Goal: Task Accomplishment & Management: Use online tool/utility

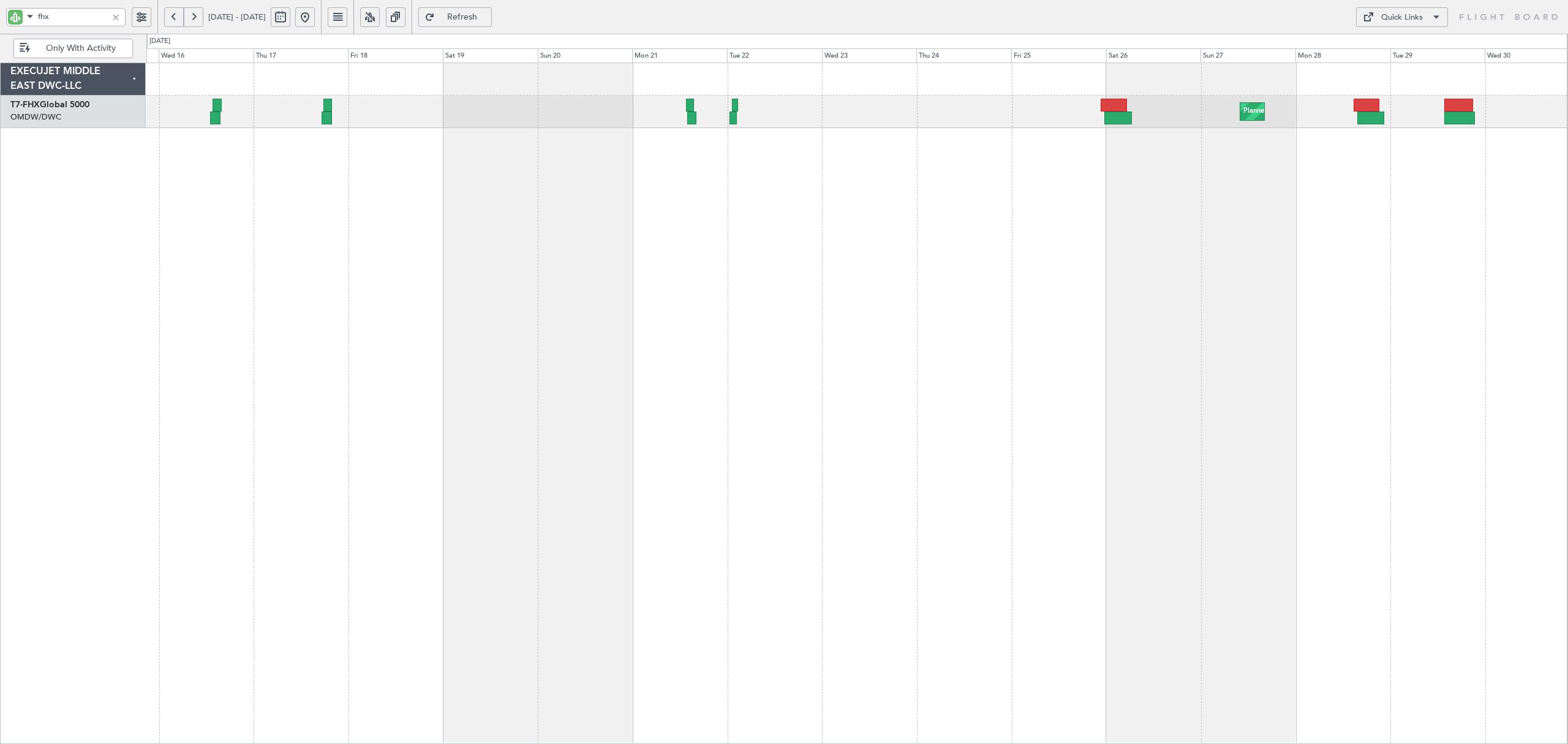
click at [16, 22] on div "fhx" at bounding box center [66, 17] width 119 height 18
click at [175, 18] on button at bounding box center [174, 17] width 20 height 20
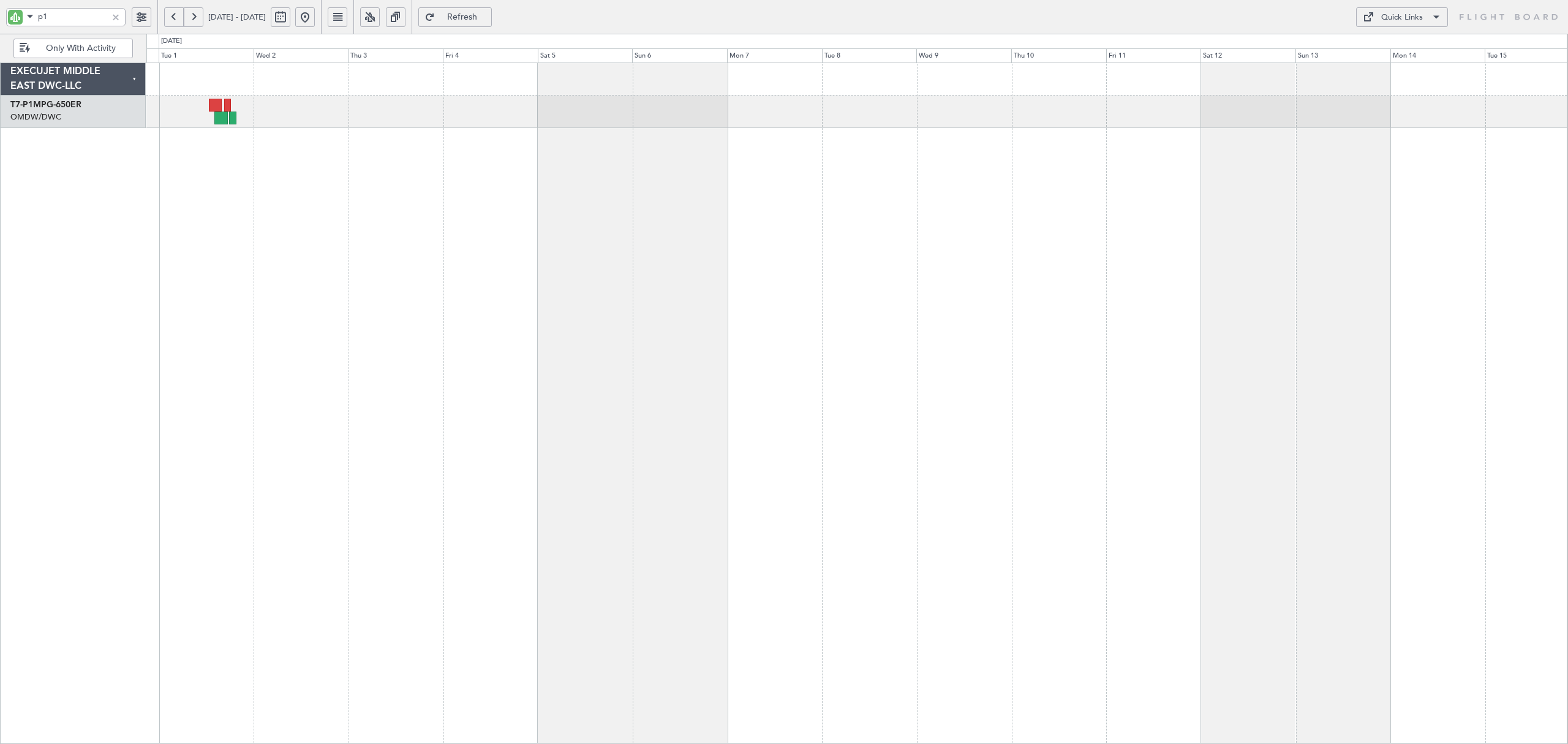
click at [197, 21] on button at bounding box center [194, 17] width 20 height 20
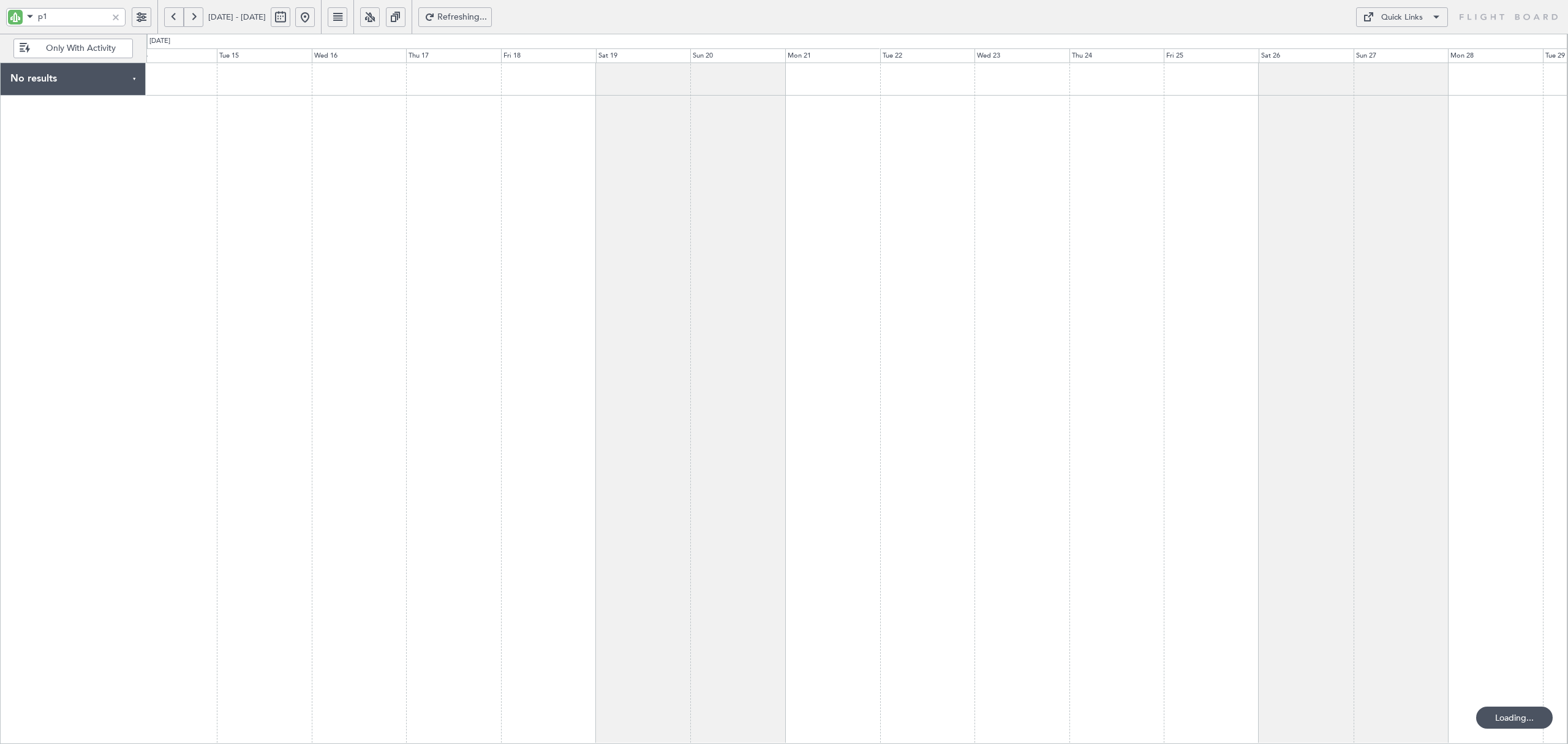
click at [197, 21] on button at bounding box center [194, 17] width 20 height 20
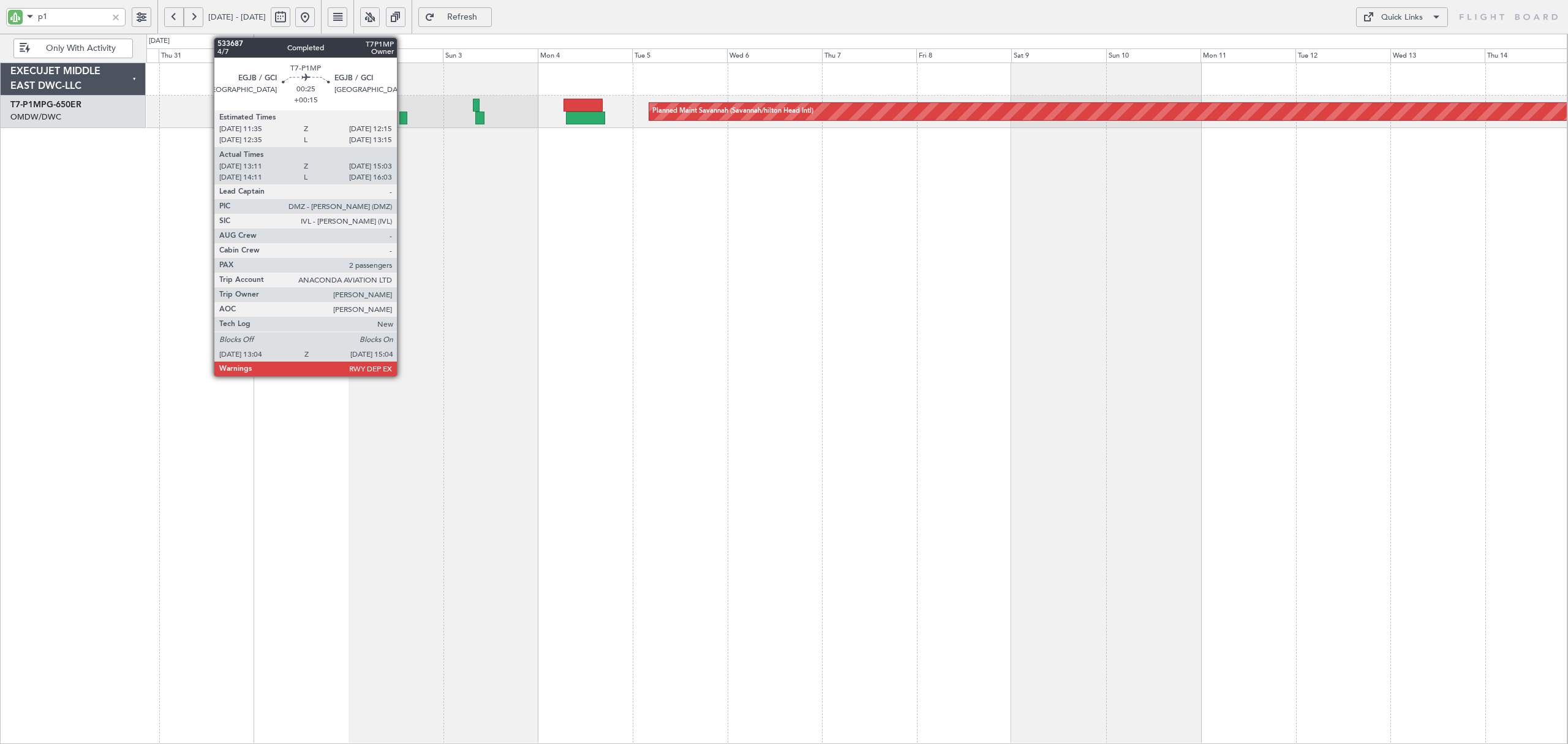
click at [402, 121] on div at bounding box center [403, 118] width 8 height 13
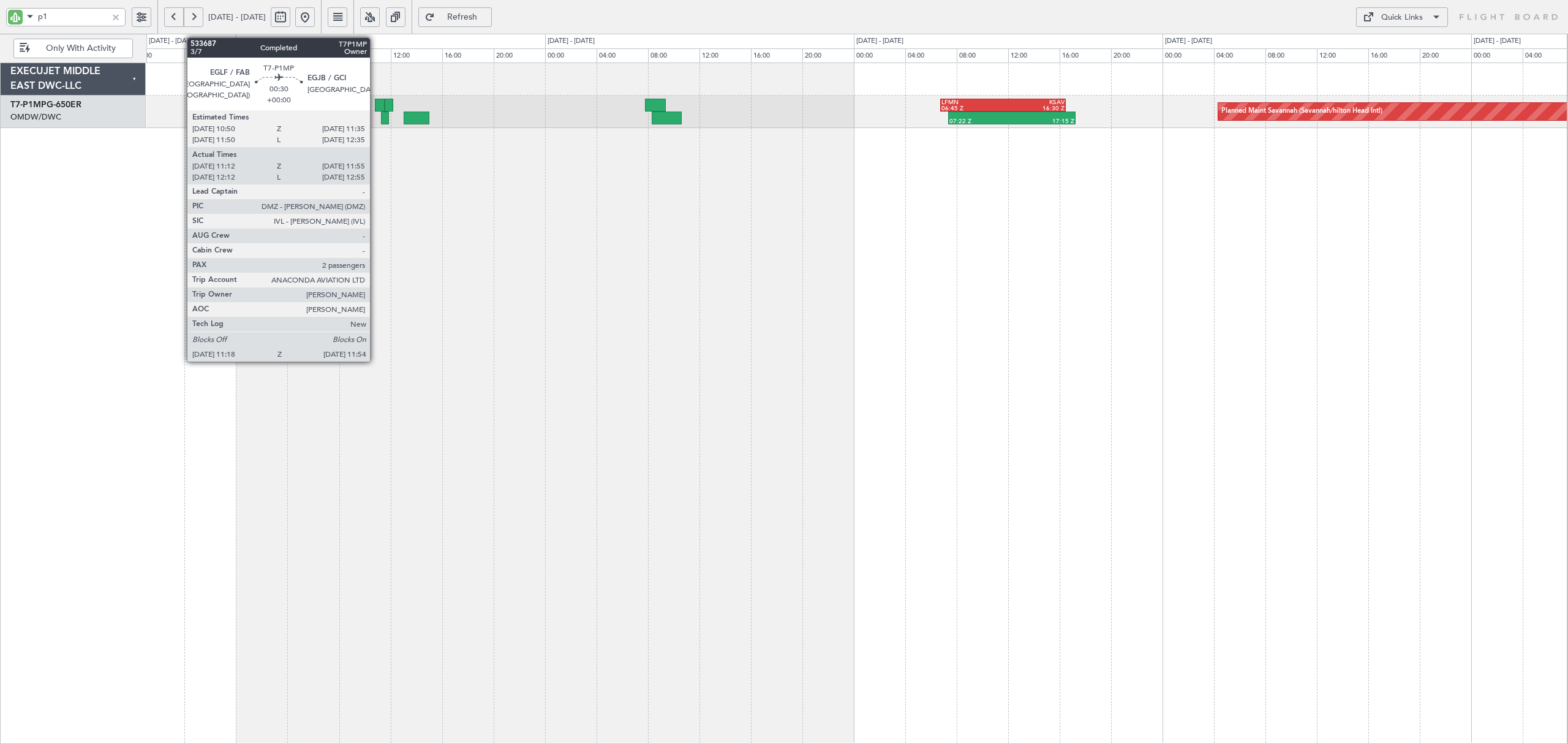
click at [375, 105] on div at bounding box center [380, 105] width 10 height 13
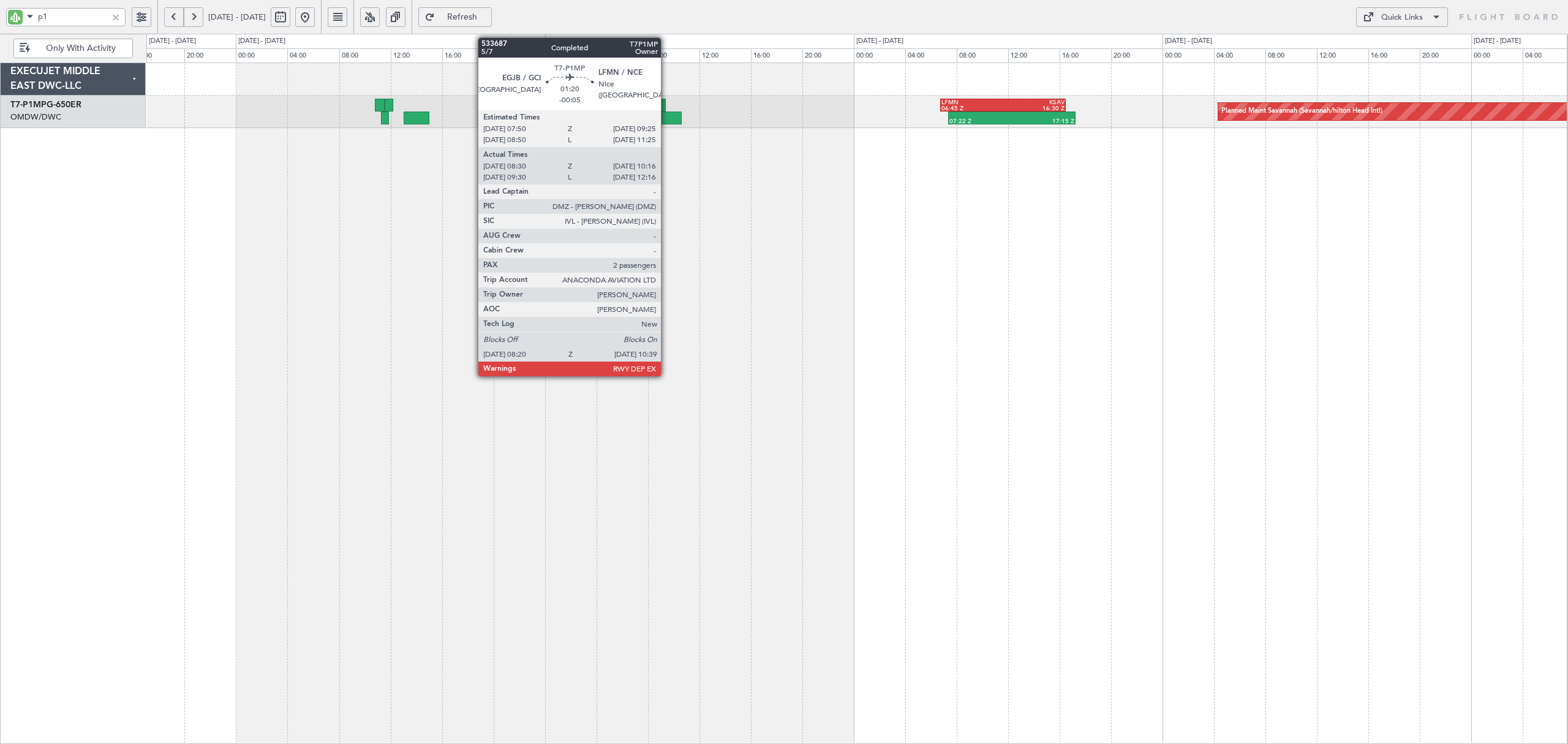
click at [666, 121] on div at bounding box center [666, 118] width 30 height 13
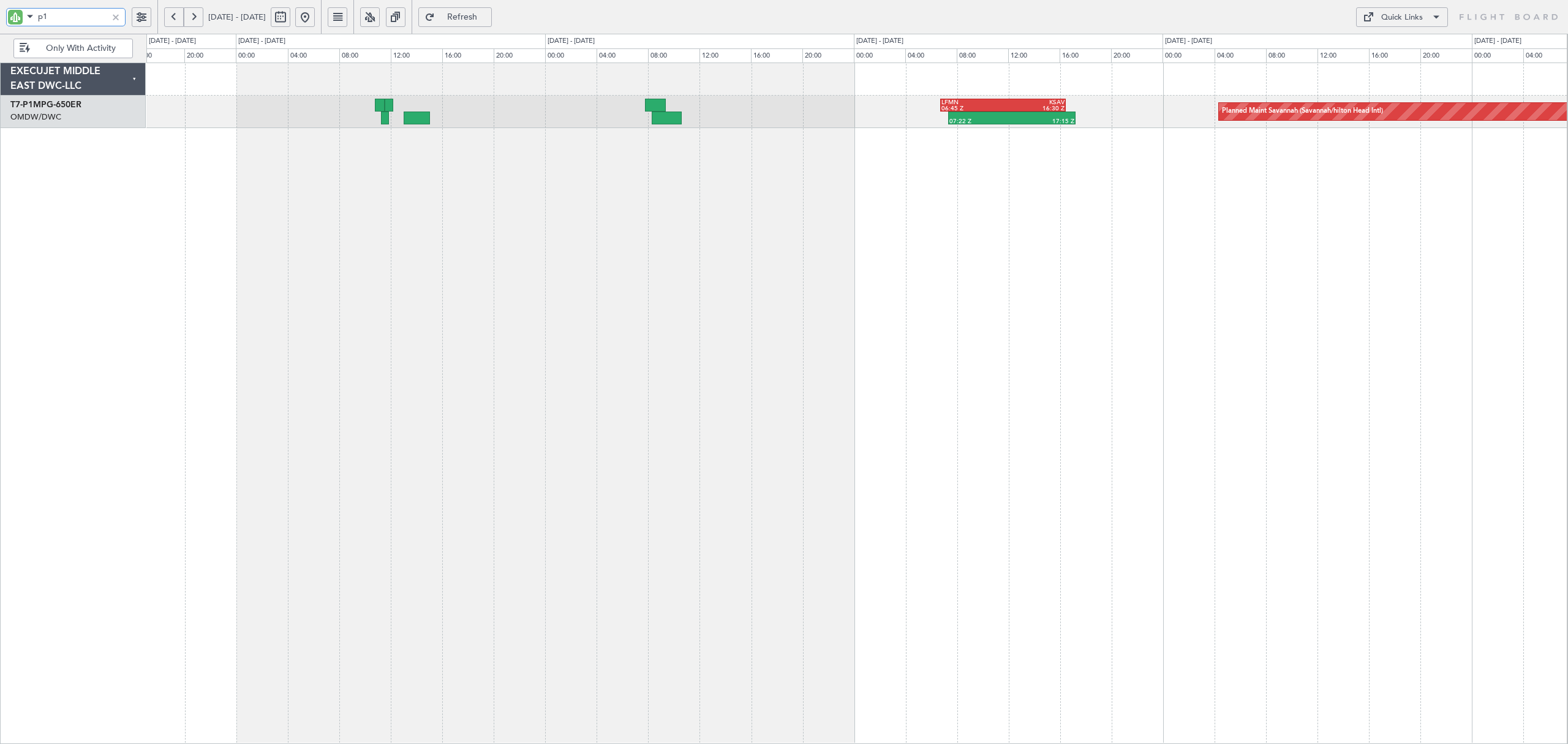
drag, startPoint x: 67, startPoint y: 18, endPoint x: -5, endPoint y: 16, distance: 72.0
click at [0, 16] on html "p1 [DATE] - [DATE] Refresh Quick Links Only With Activity Planned Maint Savanna…" at bounding box center [784, 372] width 1568 height 744
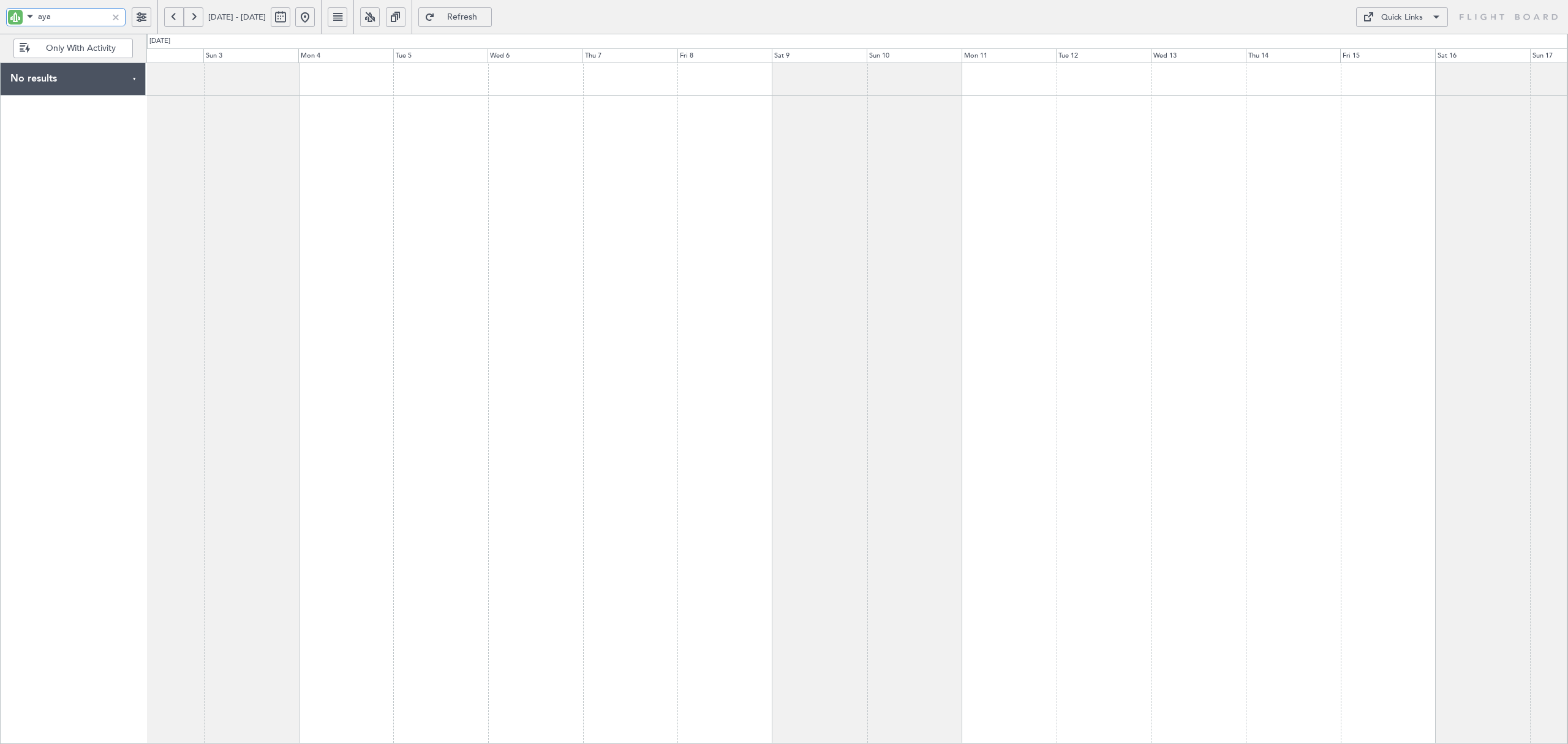
type input "aya"
click at [201, 12] on button at bounding box center [194, 17] width 20 height 20
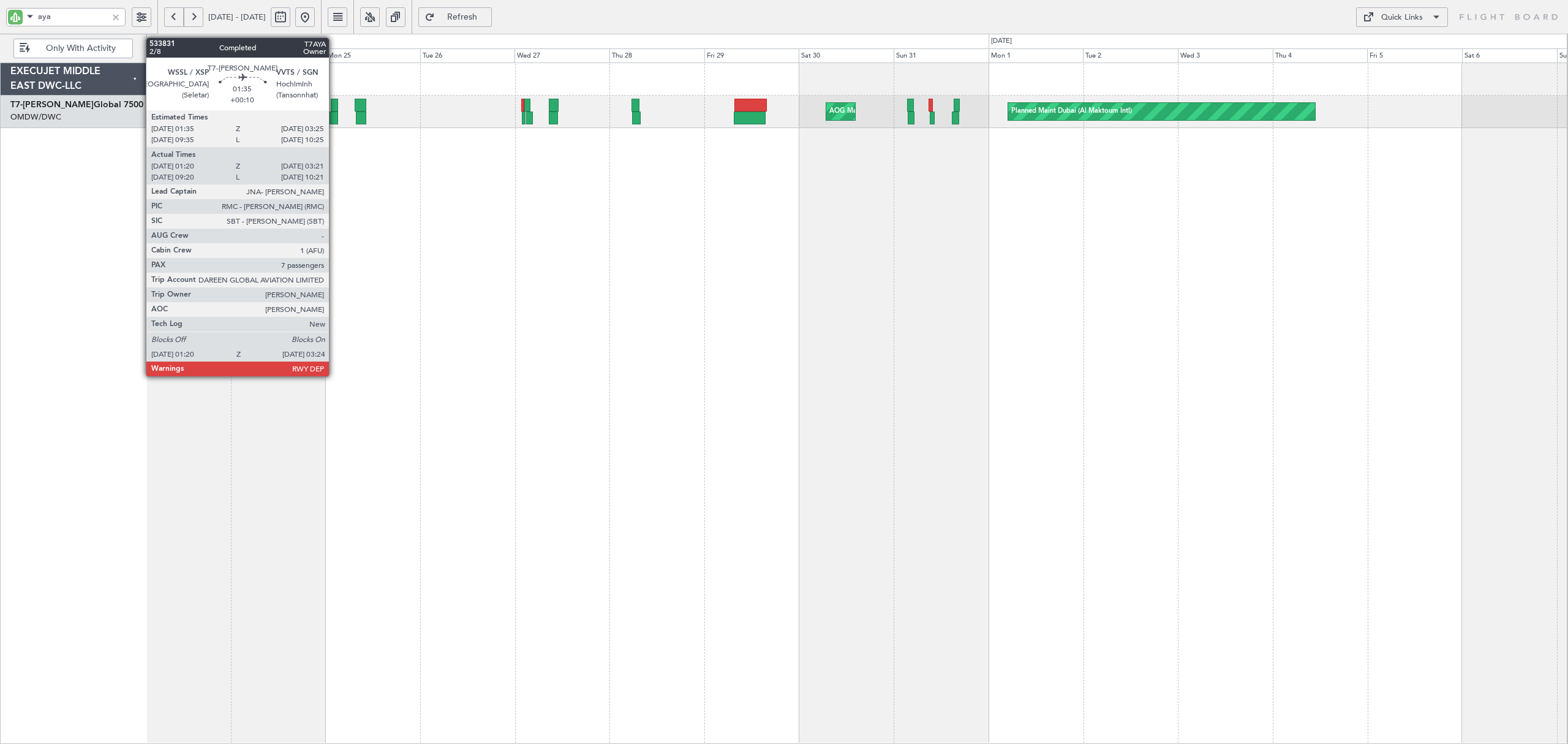
click at [334, 118] on div at bounding box center [334, 118] width 9 height 13
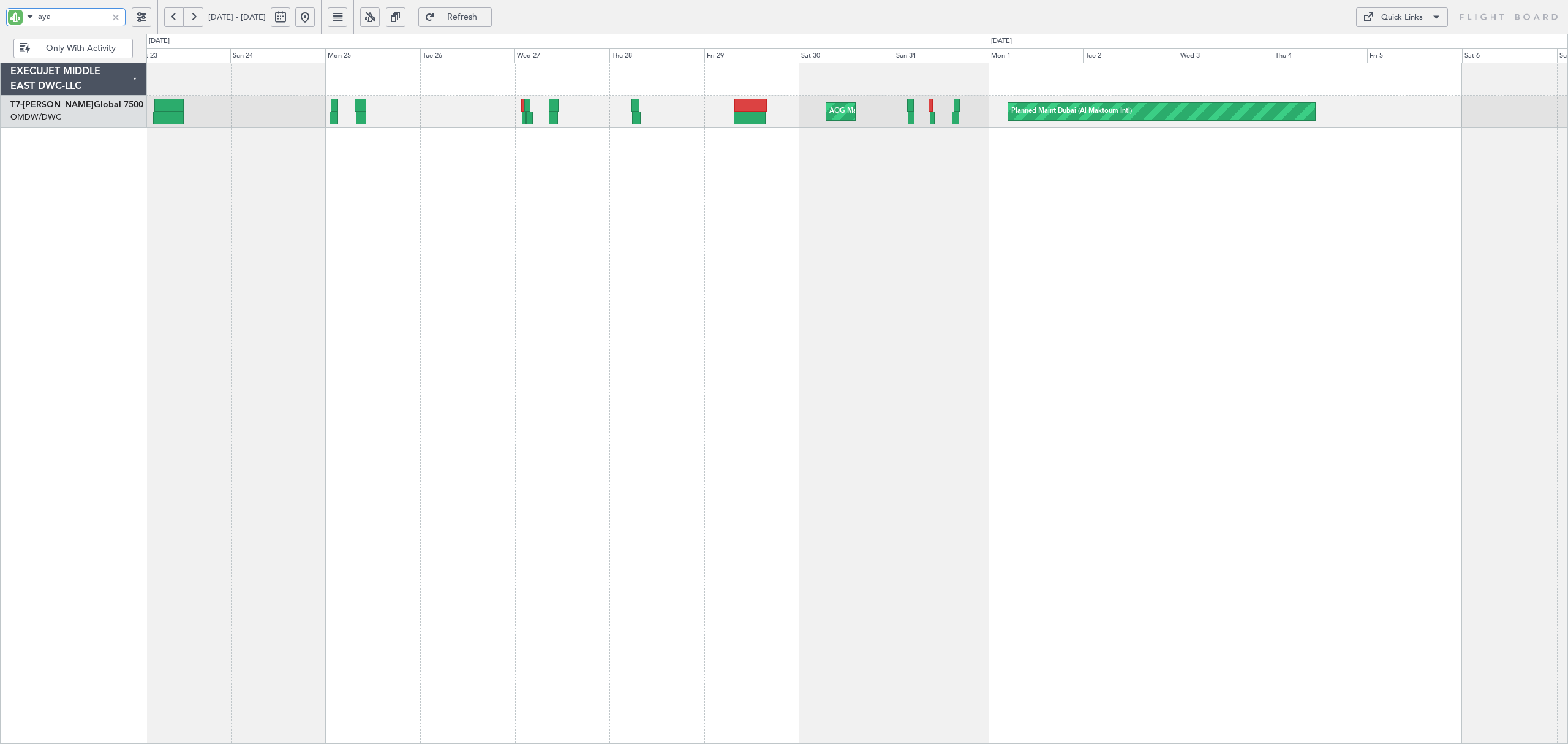
drag, startPoint x: 70, startPoint y: 18, endPoint x: -24, endPoint y: 22, distance: 94.1
click at [0, 22] on html "aya [DATE] - [DATE] Refresh Quick Links Only With Activity Planned Maint [GEOGR…" at bounding box center [784, 372] width 1568 height 744
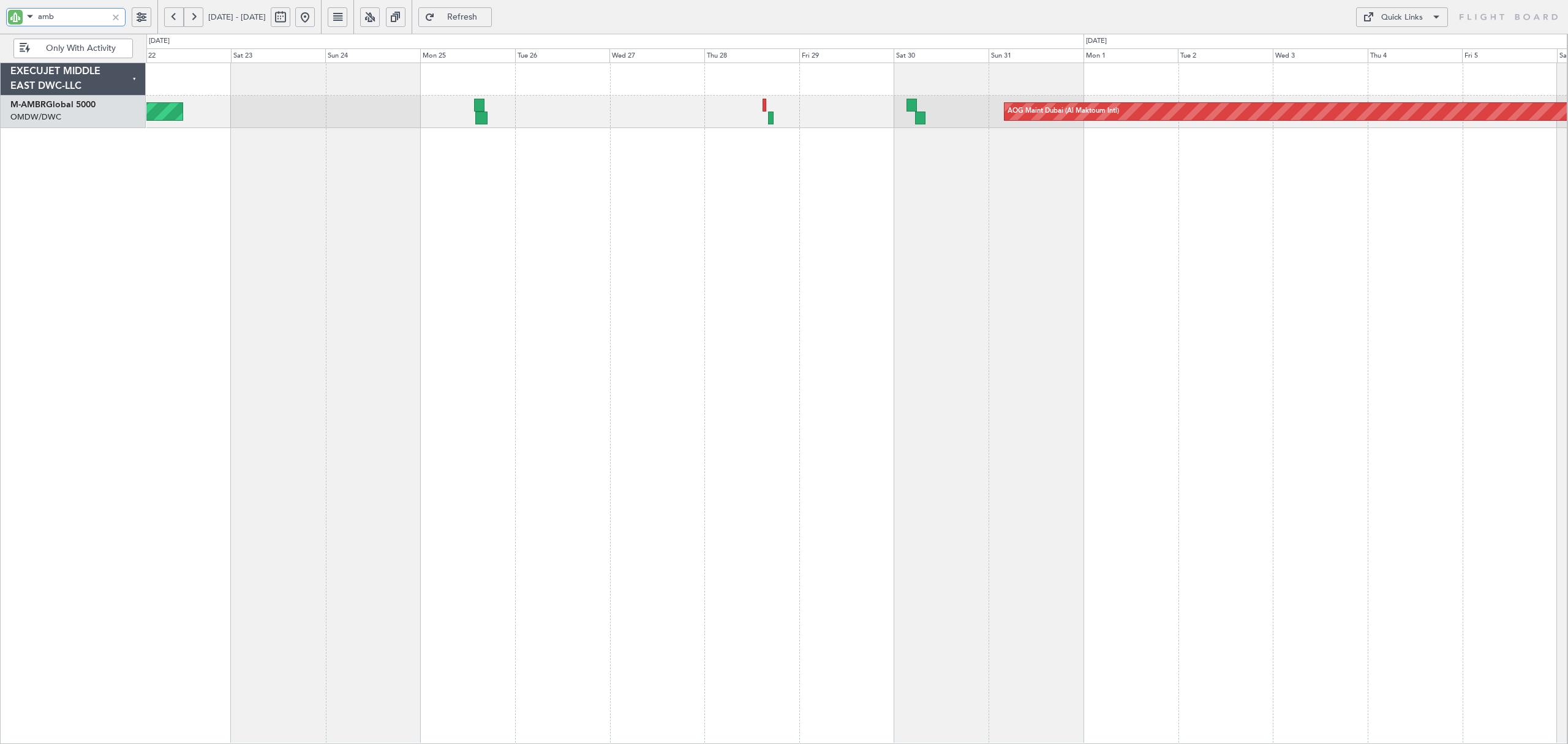
click at [429, 160] on div "AOG Maint Dubai (Al Maktoum Intl) Planned Maint [GEOGRAPHIC_DATA] (Al Maktoum I…" at bounding box center [857, 403] width 1421 height 681
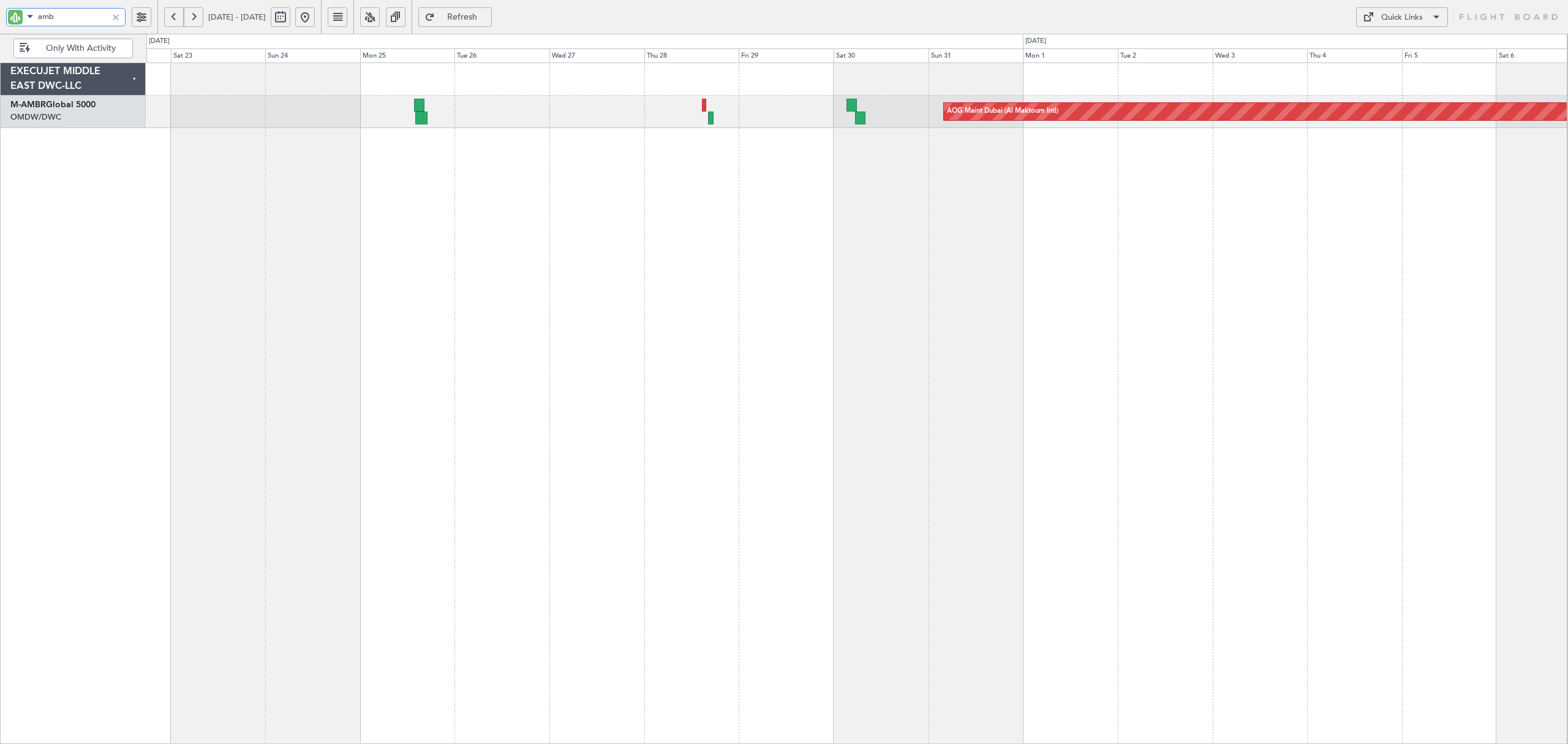
click at [495, 159] on div "AOG Maint Dubai (Al Maktoum Intl) Planned Maint [GEOGRAPHIC_DATA] (Al Maktoum I…" at bounding box center [857, 403] width 1421 height 681
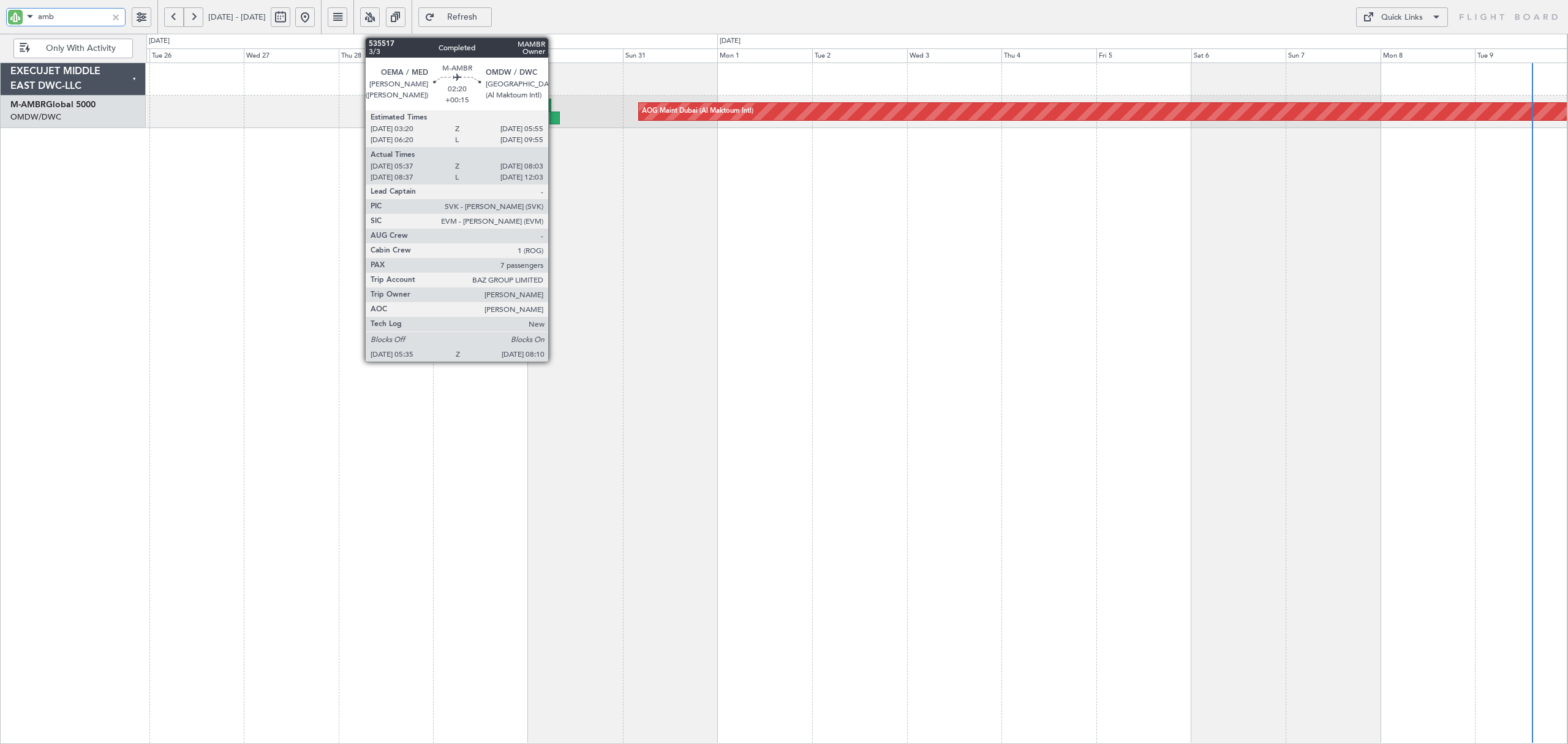
click at [554, 121] on div at bounding box center [554, 118] width 10 height 13
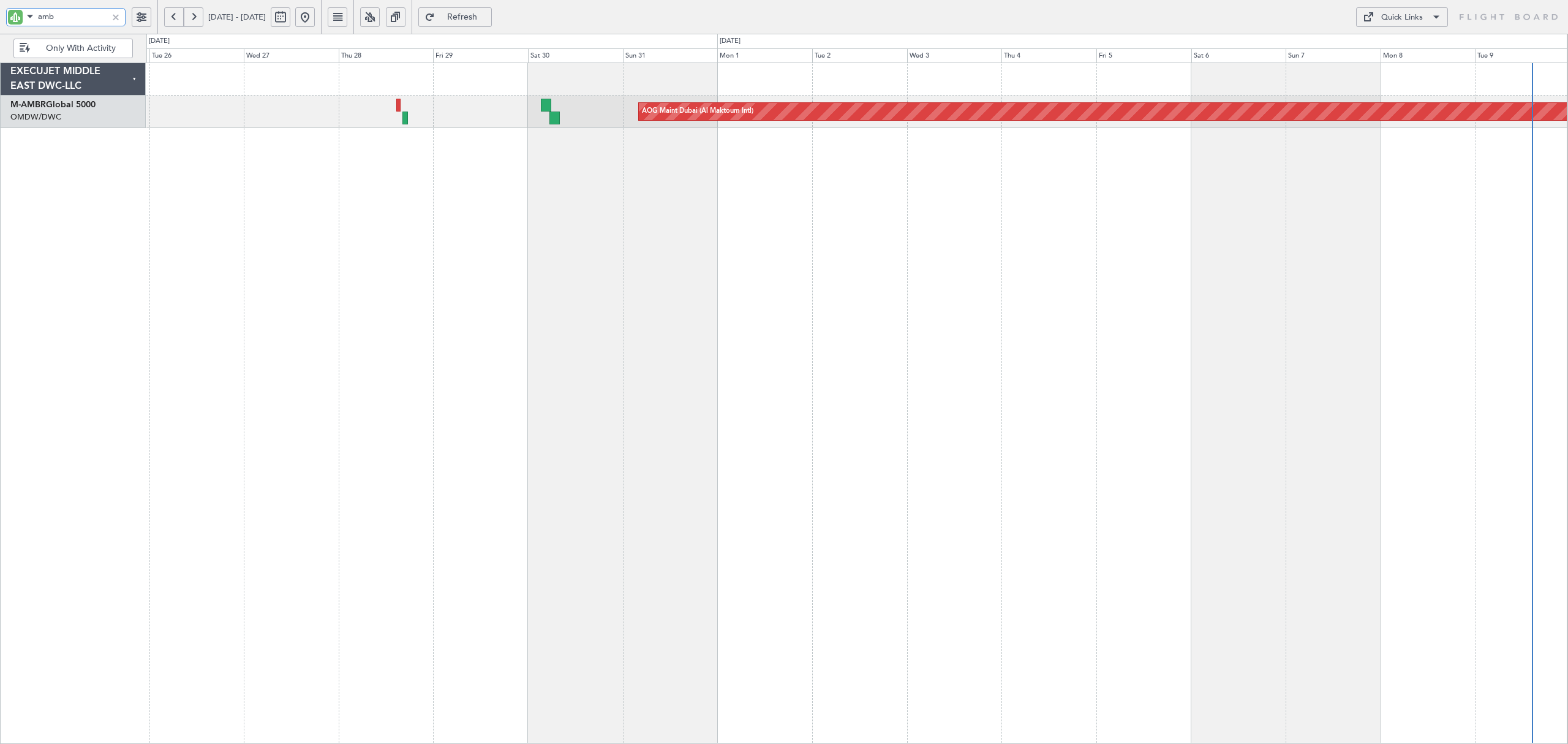
drag, startPoint x: 75, startPoint y: 20, endPoint x: -28, endPoint y: 28, distance: 103.3
click at [0, 28] on html "amb [DATE] - [DATE] Refresh Quick Links Only With Activity AOG Maint [GEOGRAPHI…" at bounding box center [784, 372] width 1568 height 744
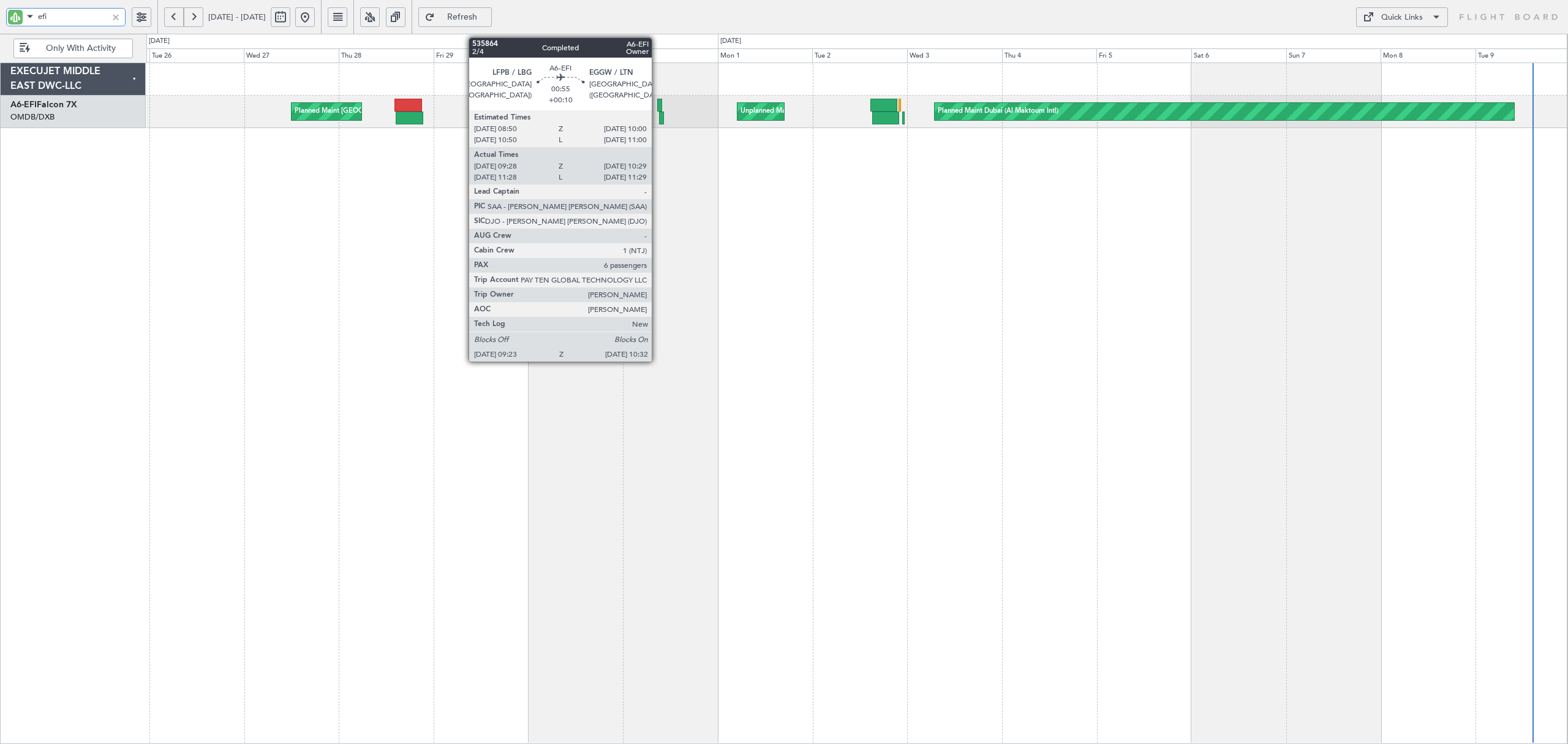
click at [657, 104] on div at bounding box center [660, 105] width 5 height 13
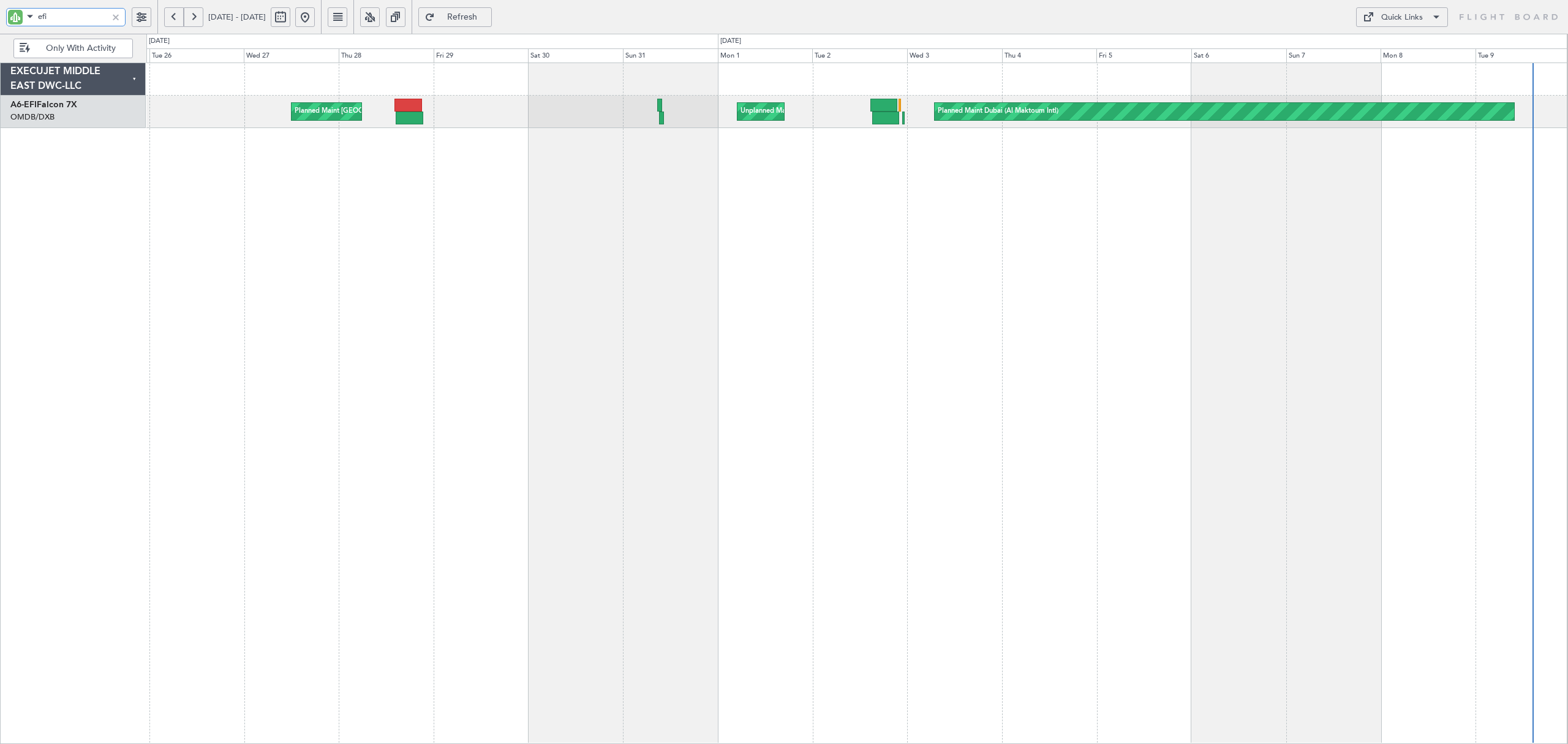
drag, startPoint x: 72, startPoint y: 16, endPoint x: -45, endPoint y: 22, distance: 117.2
click at [0, 22] on html "efi [DATE] - [DATE] Refresh Quick Links Only With Activity Planned Maint [GEOGR…" at bounding box center [784, 372] width 1568 height 744
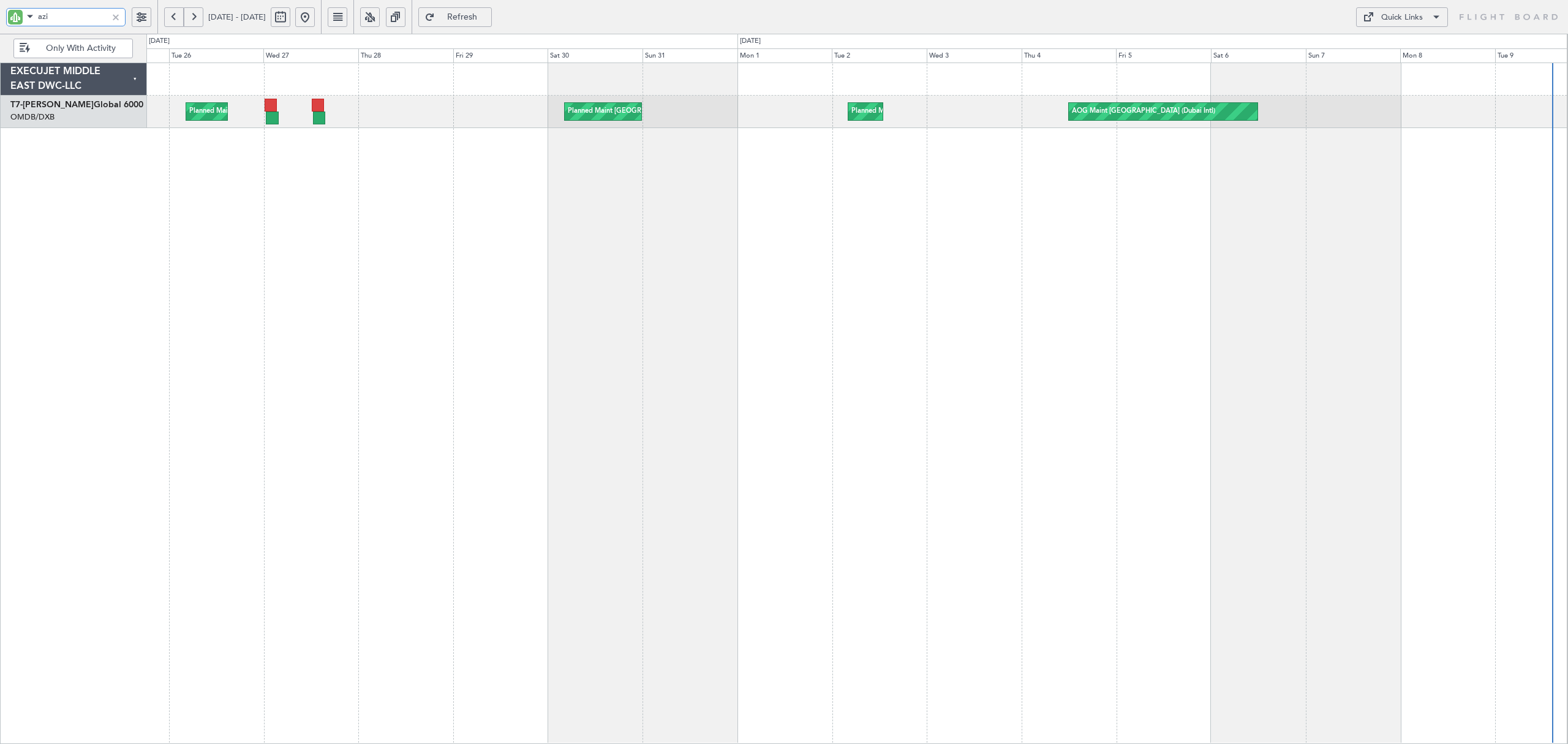
click at [277, 167] on div "Planned Maint [GEOGRAPHIC_DATA] ([GEOGRAPHIC_DATA] Intl) Planned Maint [GEOGRAP…" at bounding box center [857, 403] width 1421 height 681
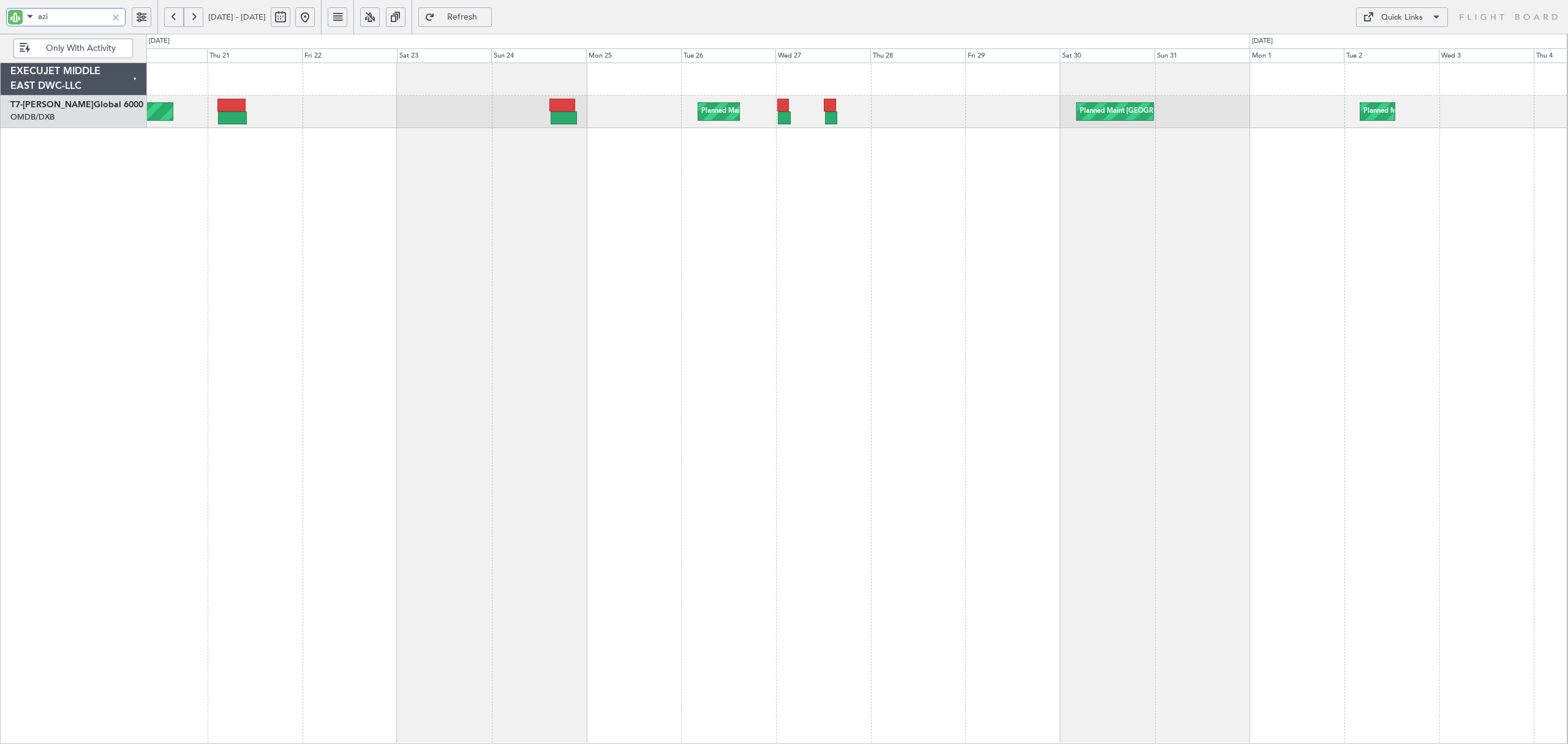
click at [826, 150] on div "Planned Maint [GEOGRAPHIC_DATA] ([GEOGRAPHIC_DATA] Intl) Planned Maint [GEOGRAP…" at bounding box center [857, 403] width 1421 height 681
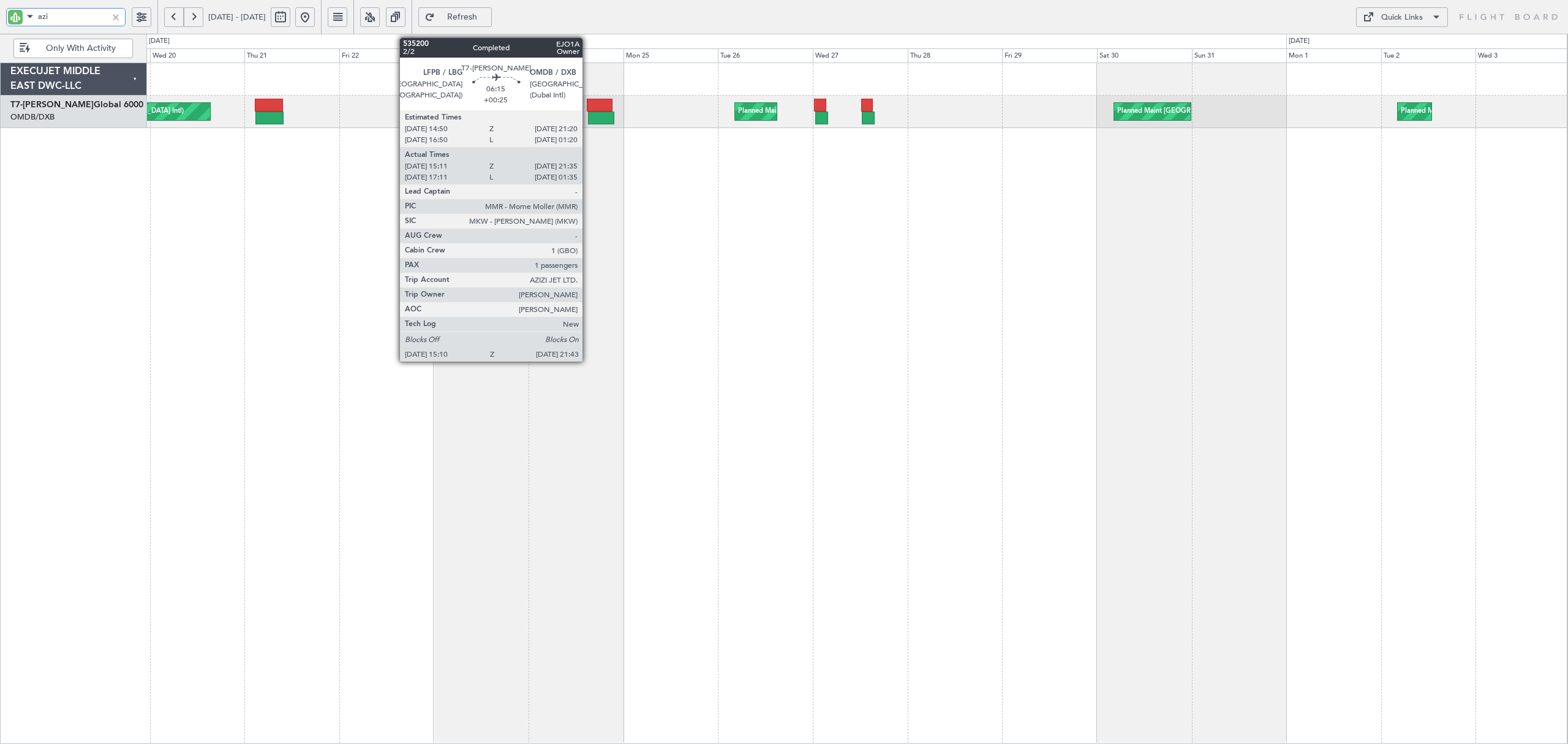
click at [588, 111] on div at bounding box center [600, 105] width 26 height 13
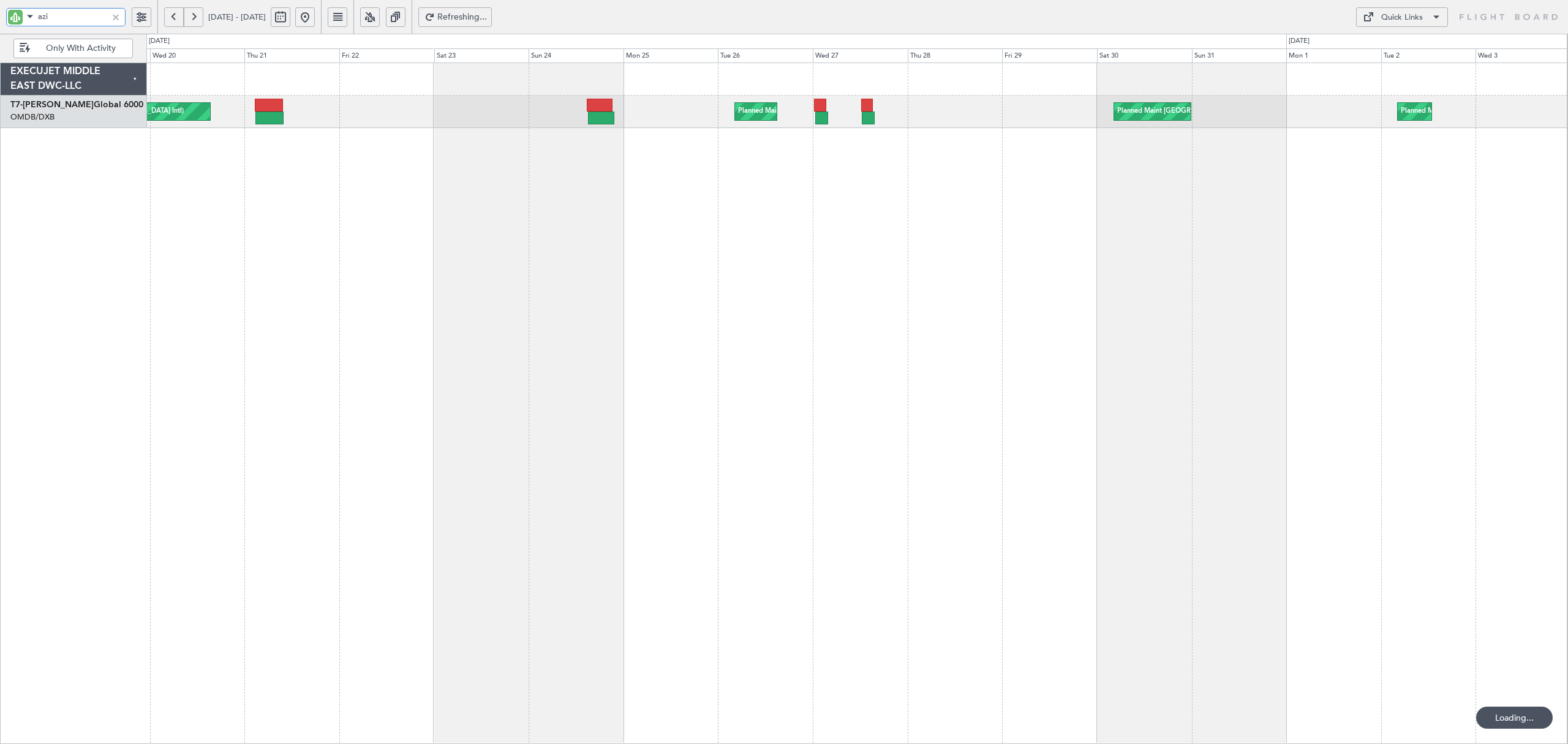
drag, startPoint x: 76, startPoint y: 15, endPoint x: 13, endPoint y: 18, distance: 63.1
click at [13, 18] on div "azi" at bounding box center [66, 17] width 119 height 18
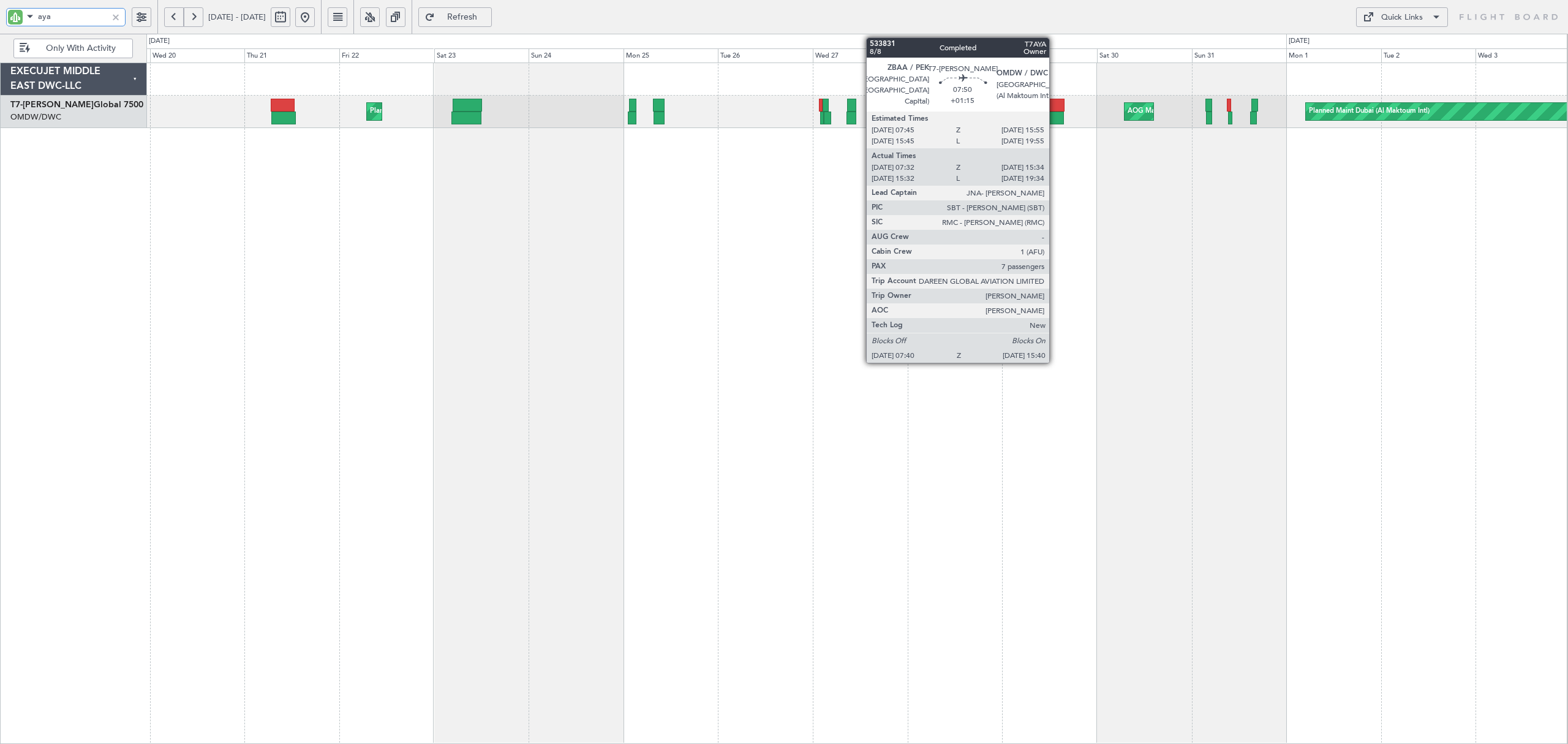
click at [1055, 107] on div at bounding box center [1048, 105] width 32 height 13
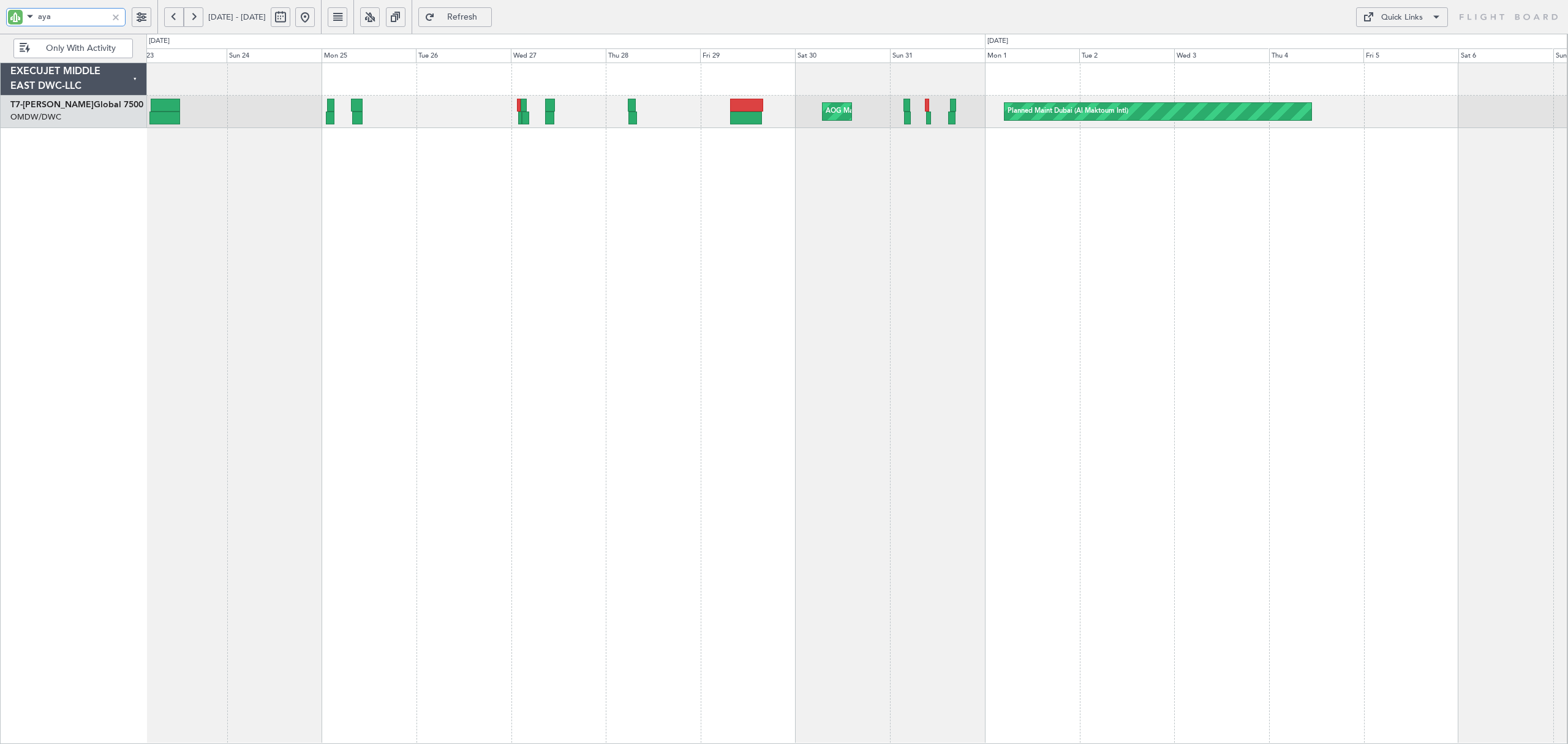
click at [601, 153] on div "Planned Maint Dubai (Al Maktoum Intl) AOG Maint [GEOGRAPHIC_DATA] (Al Maktoum I…" at bounding box center [857, 403] width 1421 height 681
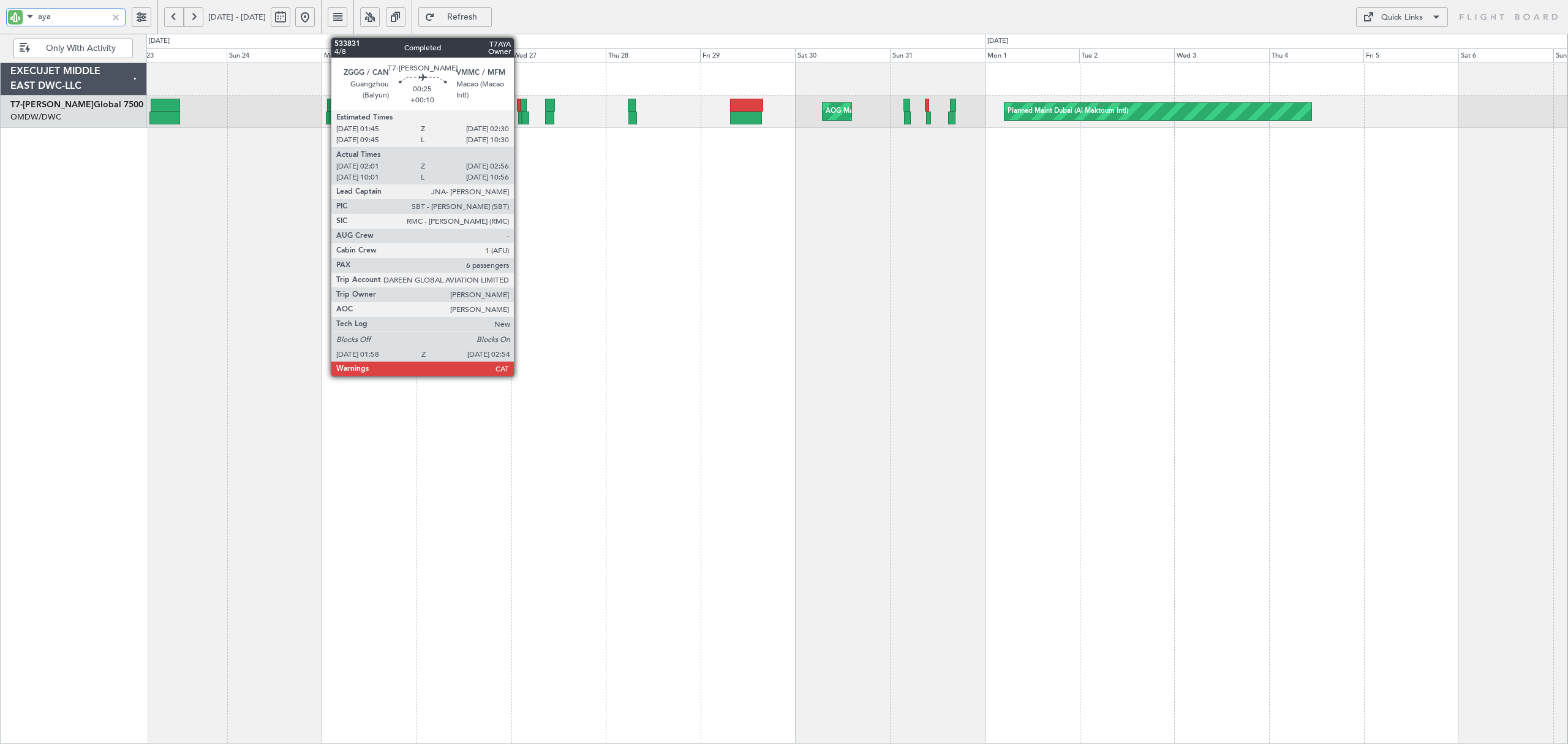
click at [519, 121] on div at bounding box center [520, 118] width 4 height 13
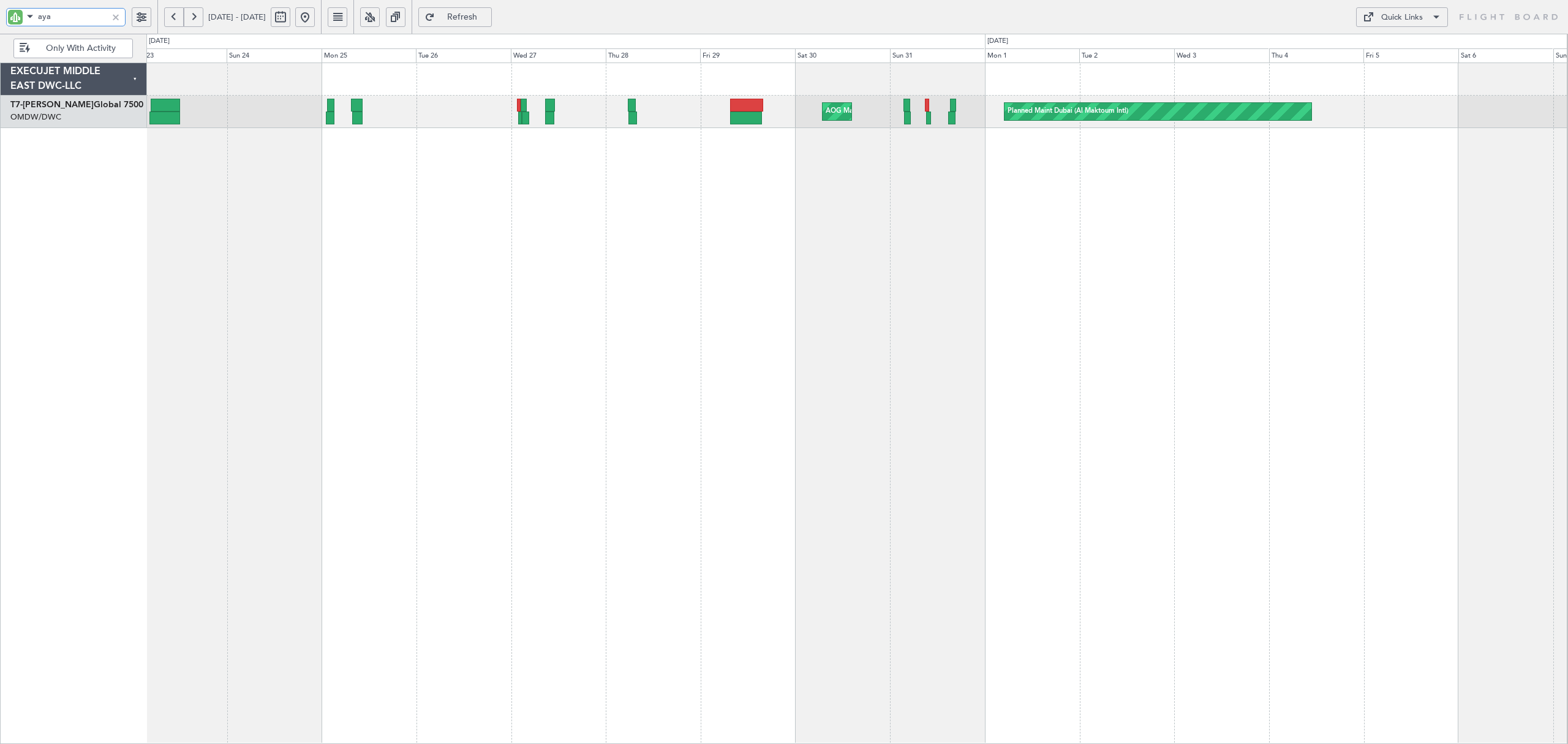
drag, startPoint x: 81, startPoint y: 11, endPoint x: 5, endPoint y: 15, distance: 76.1
click at [5, 15] on div "aya" at bounding box center [78, 17] width 157 height 34
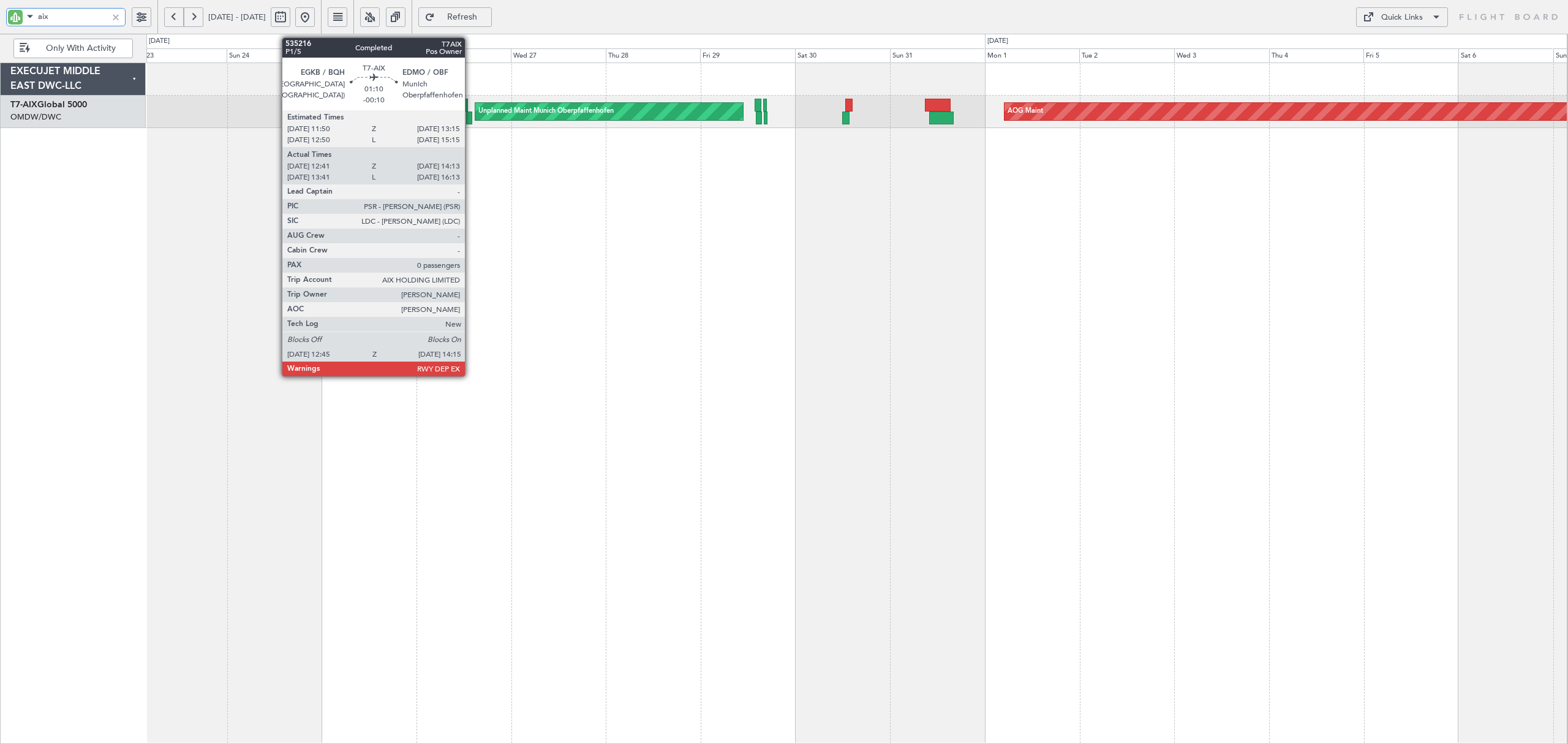
click at [470, 119] on div at bounding box center [469, 118] width 6 height 13
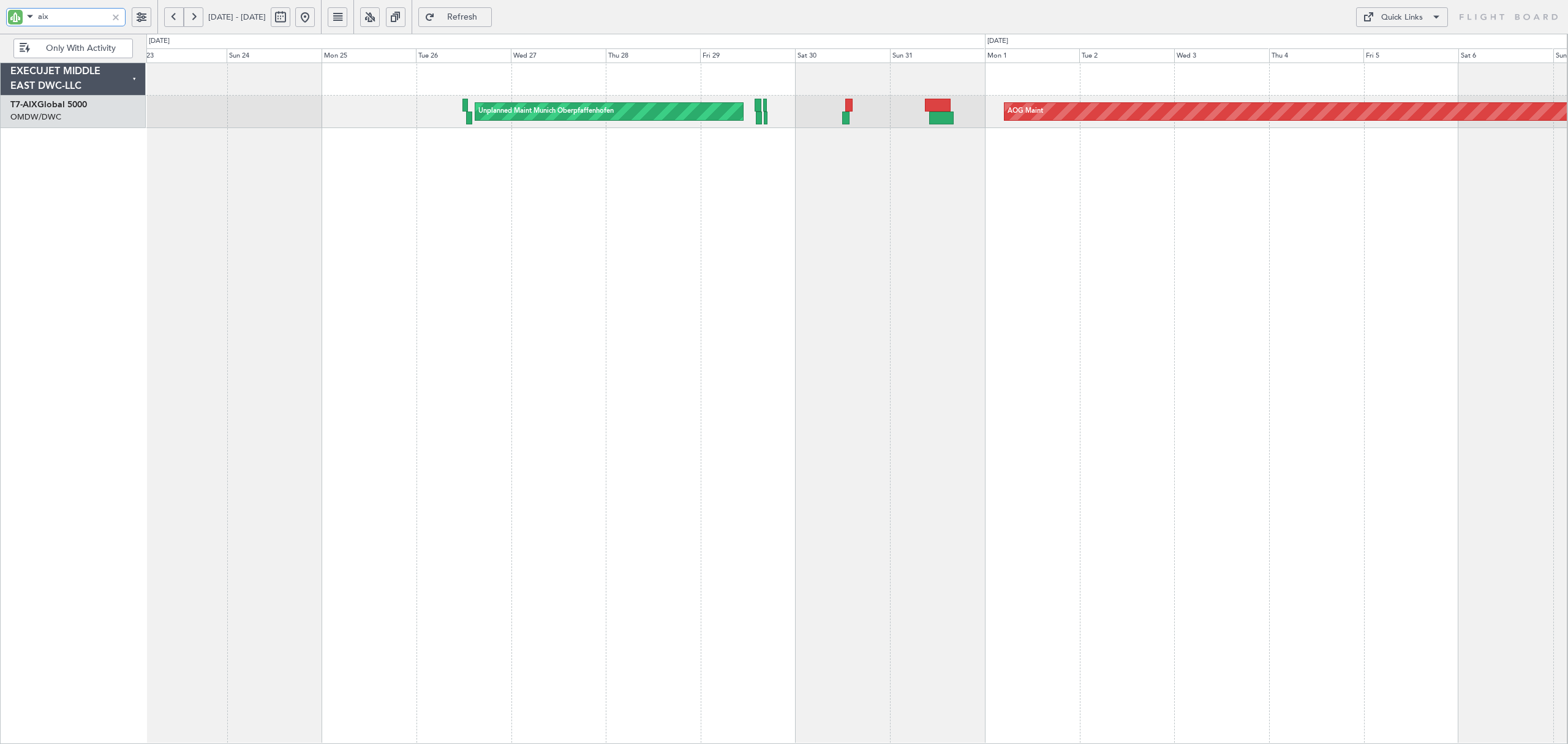
drag, startPoint x: 76, startPoint y: 25, endPoint x: -18, endPoint y: 22, distance: 94.0
click at [0, 22] on html "aix [DATE] - [DATE] Refresh Quick Links Only With Activity Unplanned Maint [GEO…" at bounding box center [784, 372] width 1568 height 744
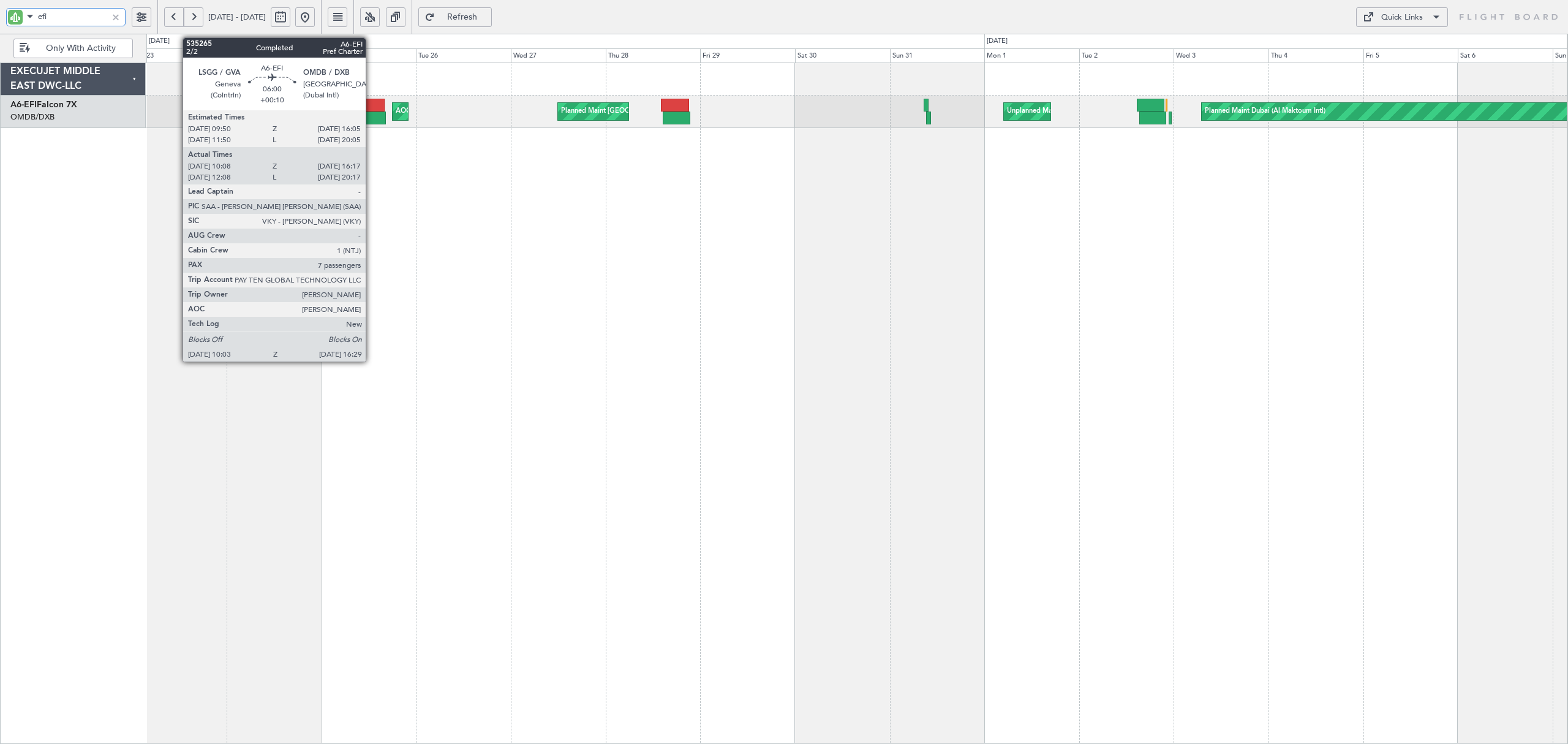
click at [371, 113] on div at bounding box center [374, 118] width 26 height 13
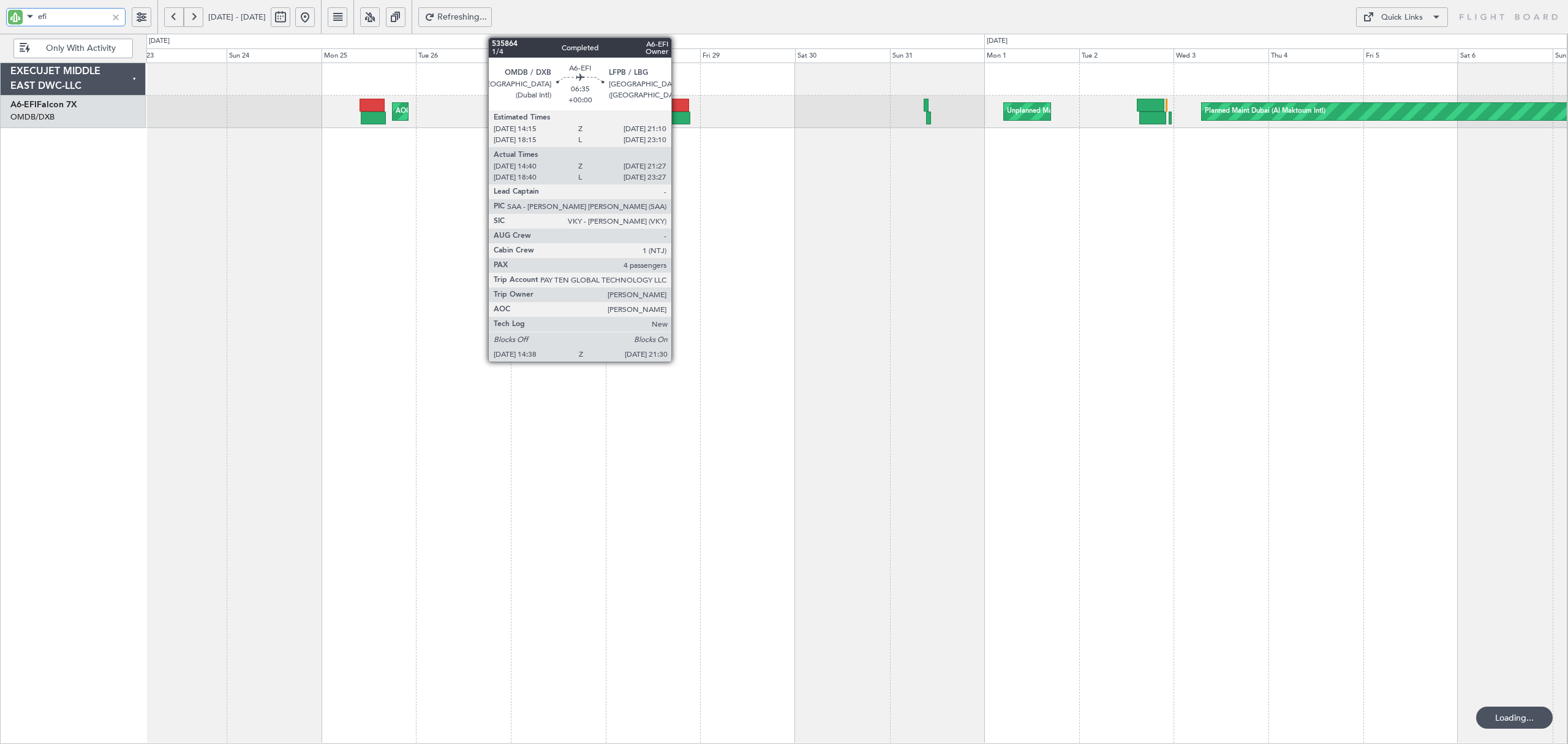
click at [677, 113] on div at bounding box center [676, 118] width 28 height 13
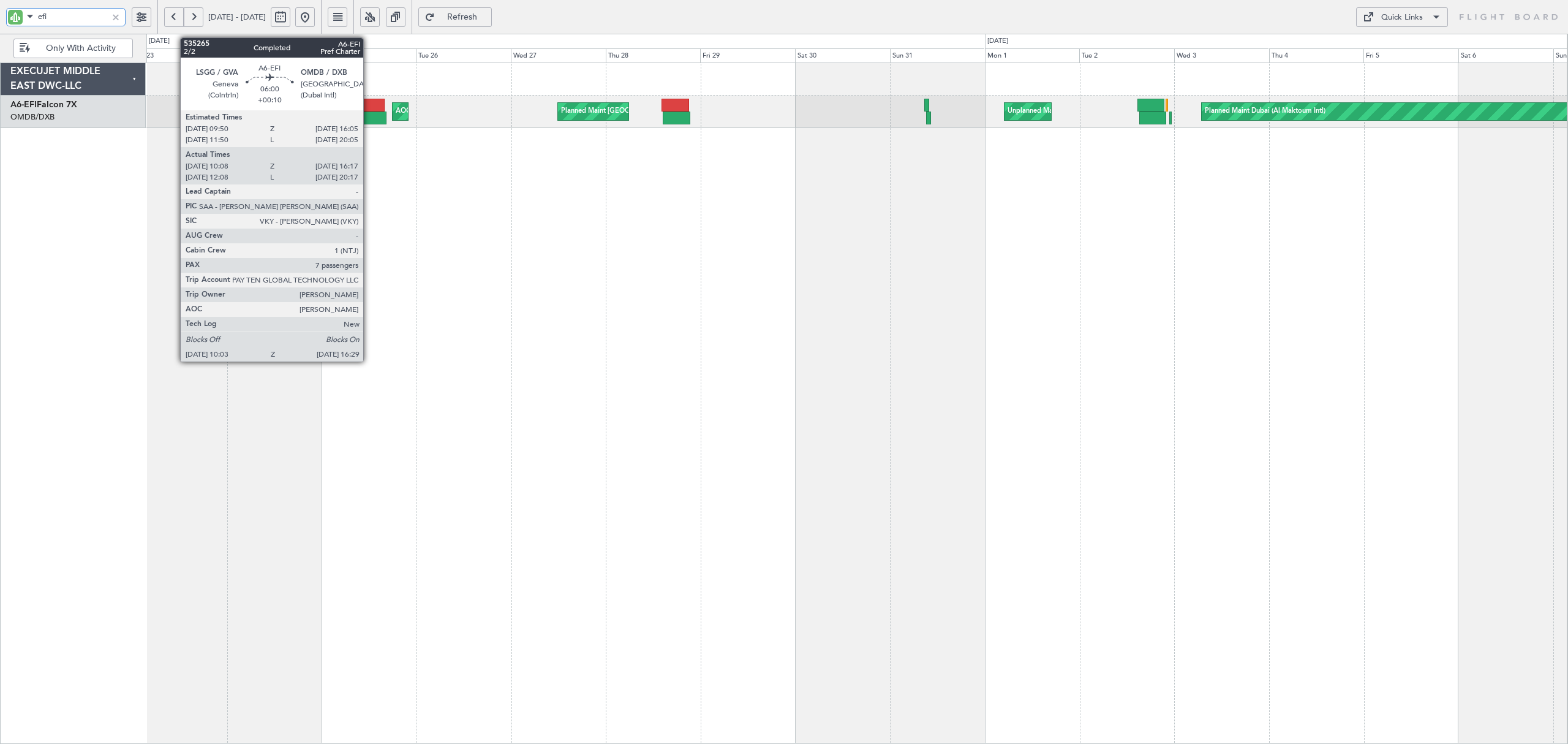
click at [369, 116] on div at bounding box center [374, 118] width 26 height 13
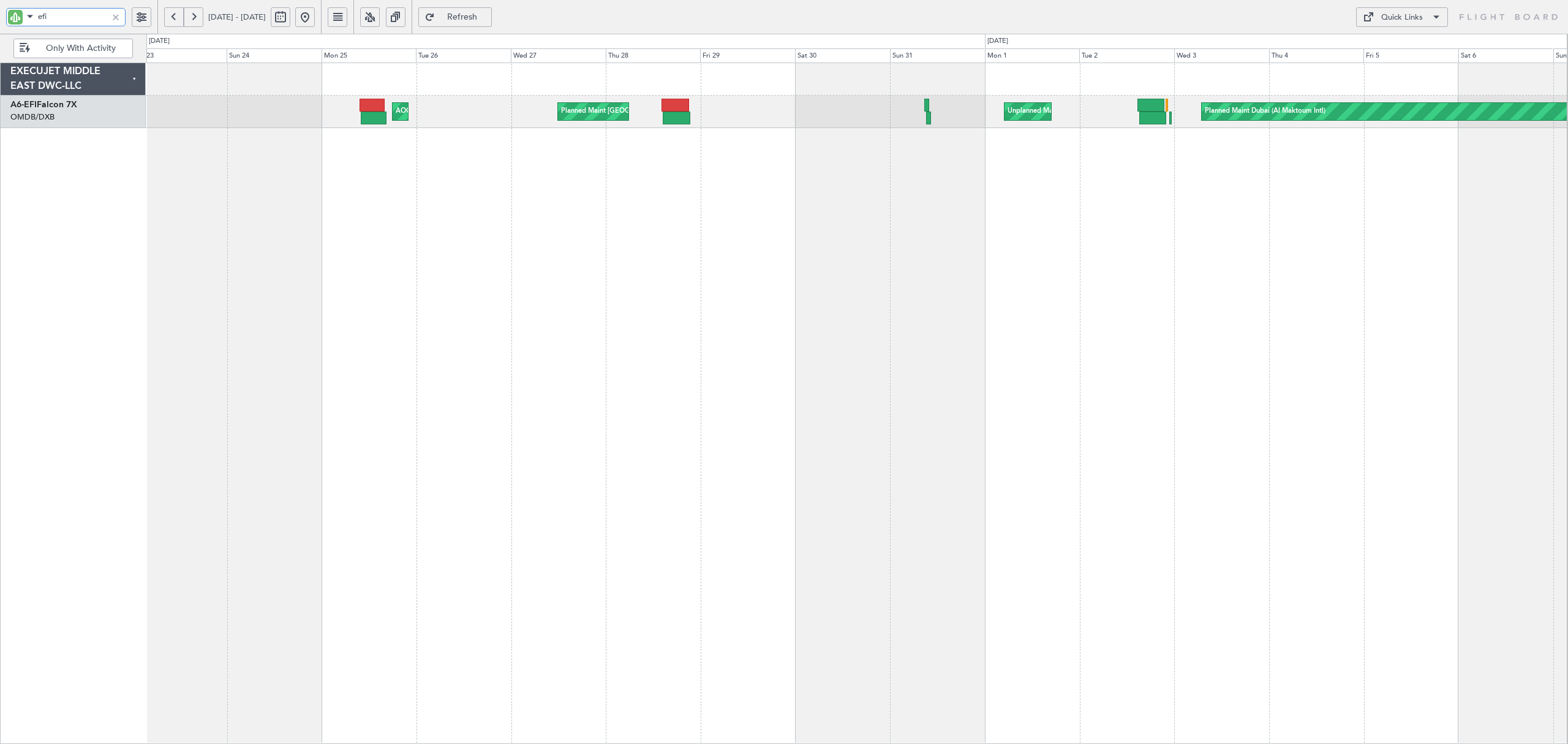
drag, startPoint x: 40, startPoint y: 16, endPoint x: 2, endPoint y: 20, distance: 38.2
click at [2, 20] on div "efi" at bounding box center [78, 17] width 157 height 34
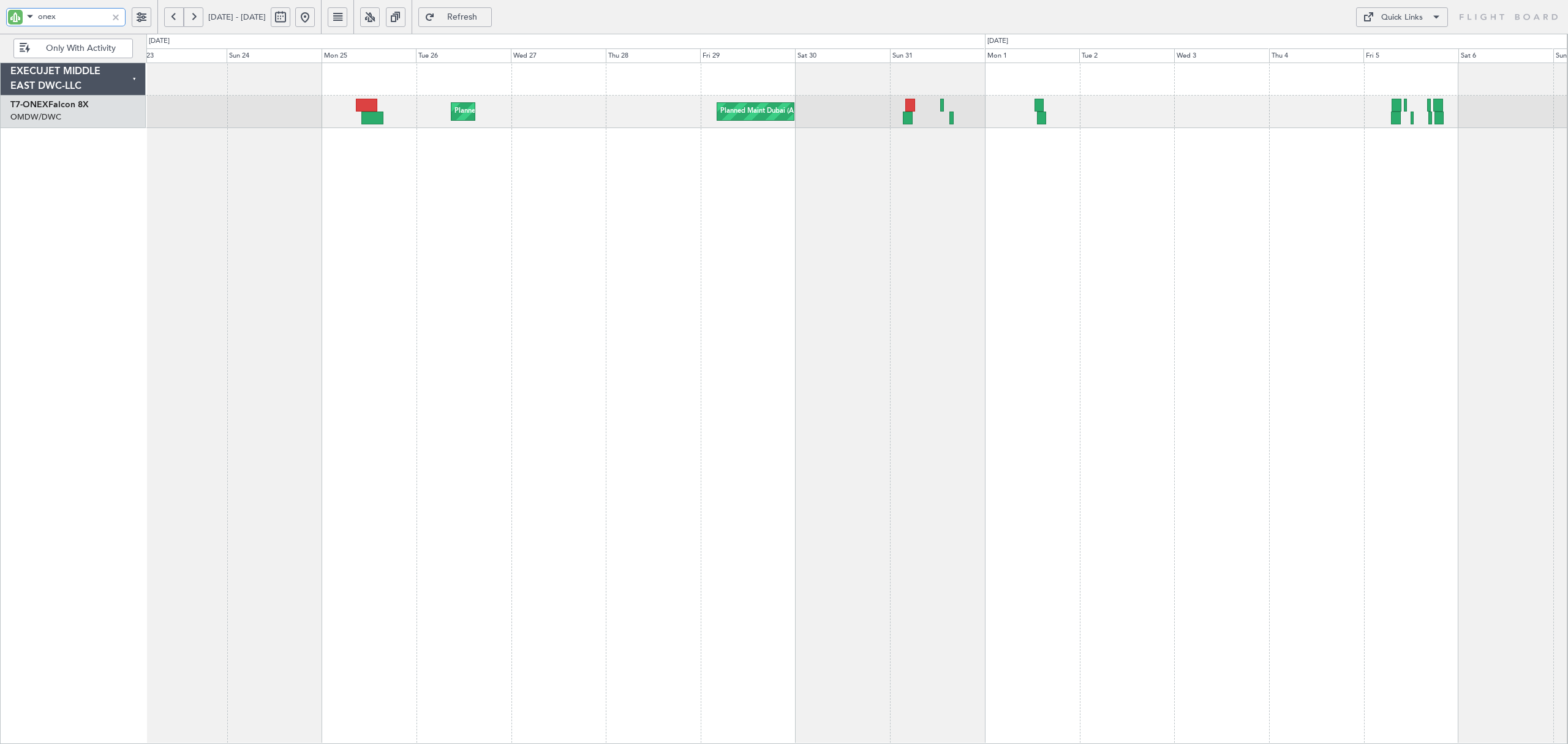
type input "onex"
click at [179, 18] on button at bounding box center [174, 17] width 20 height 20
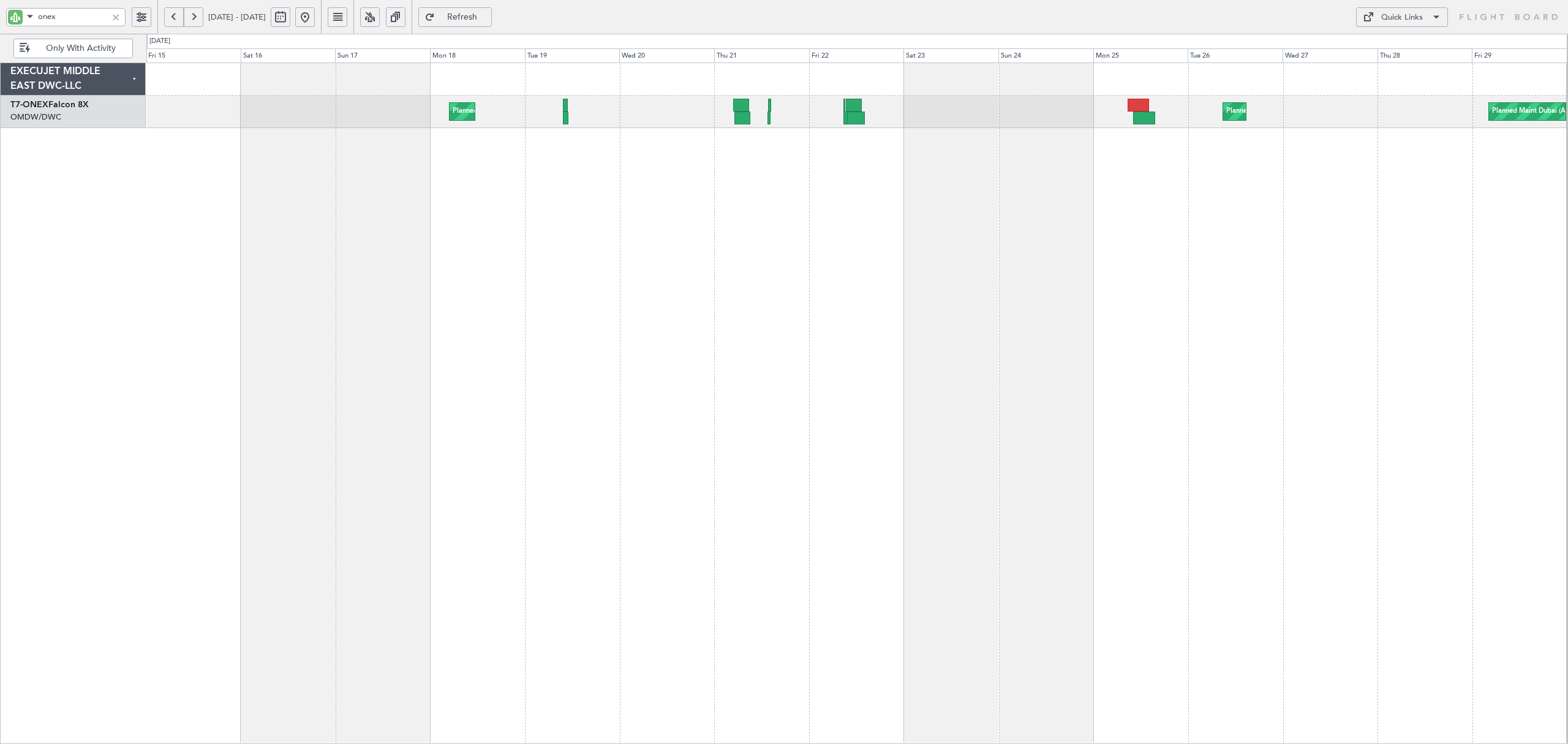
click at [179, 18] on button at bounding box center [174, 17] width 20 height 20
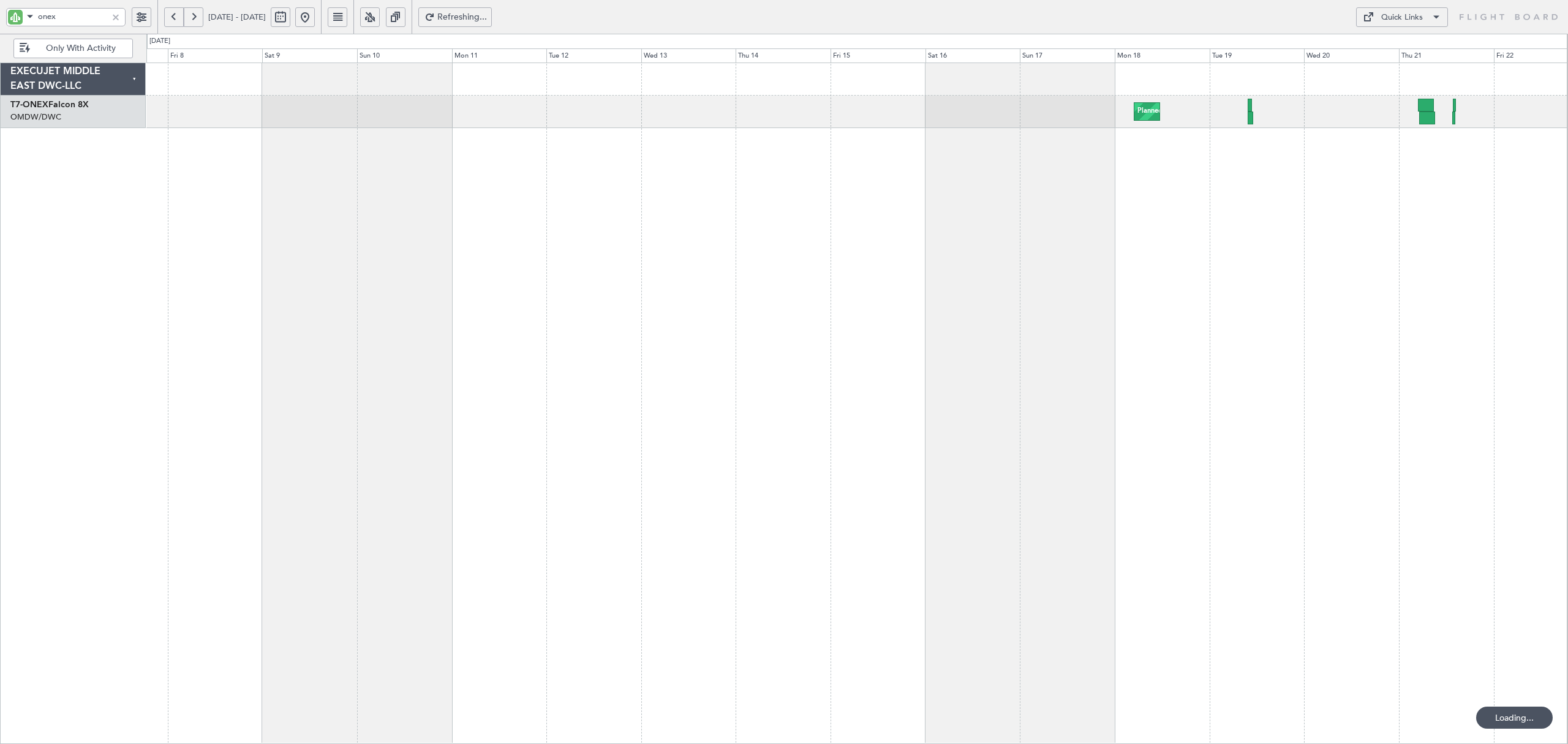
click at [179, 18] on button at bounding box center [174, 17] width 20 height 20
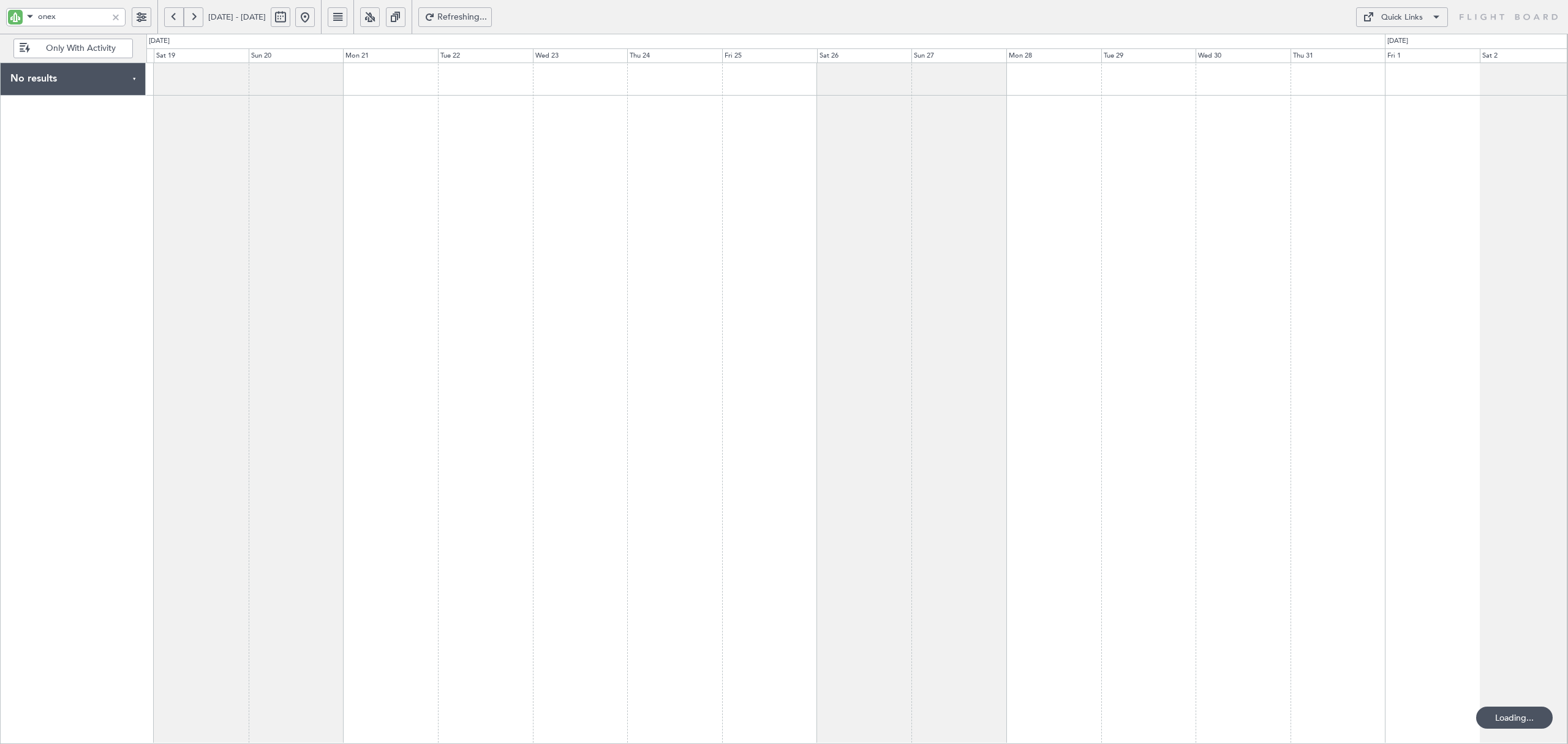
click at [179, 18] on button at bounding box center [174, 17] width 20 height 20
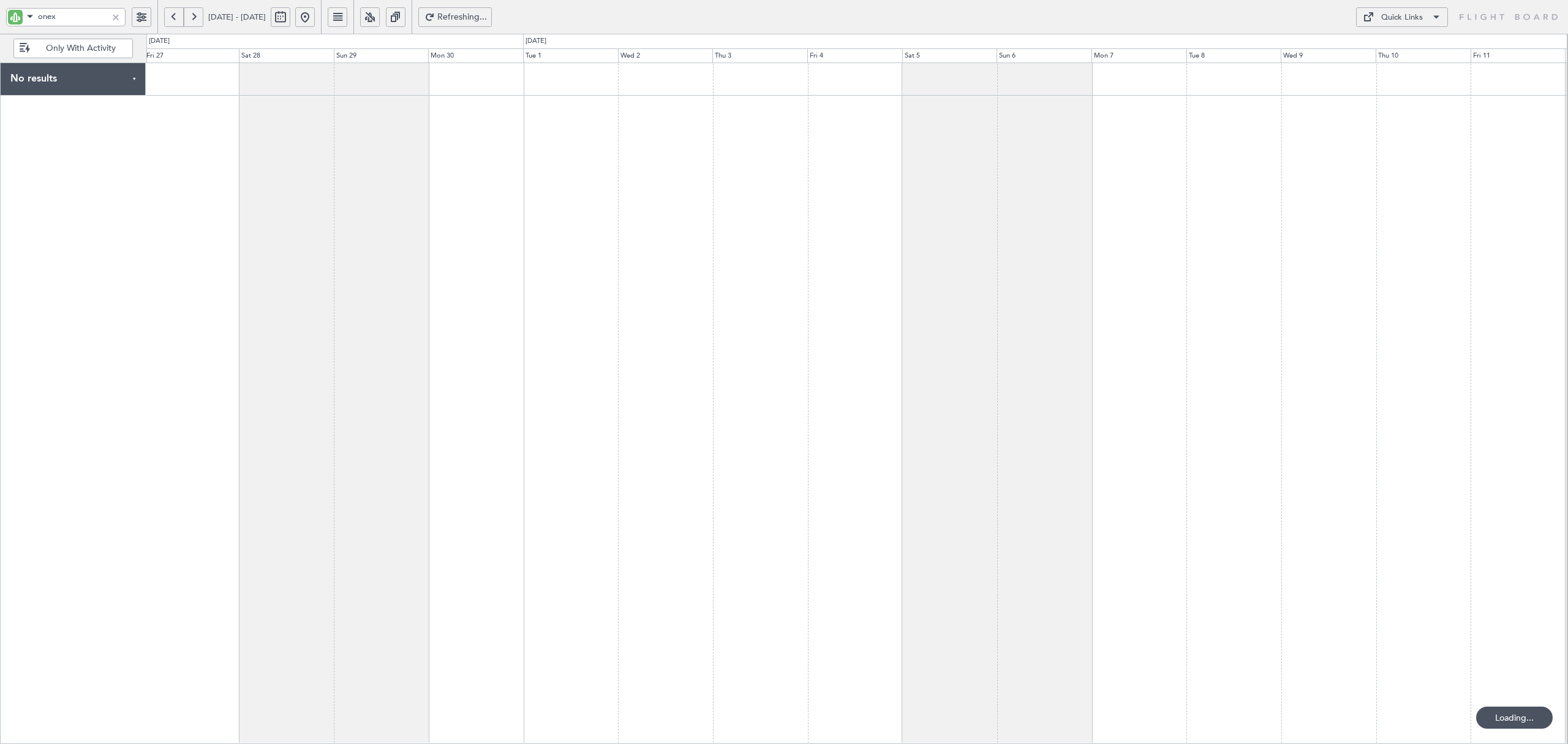
click at [179, 18] on button at bounding box center [174, 17] width 20 height 20
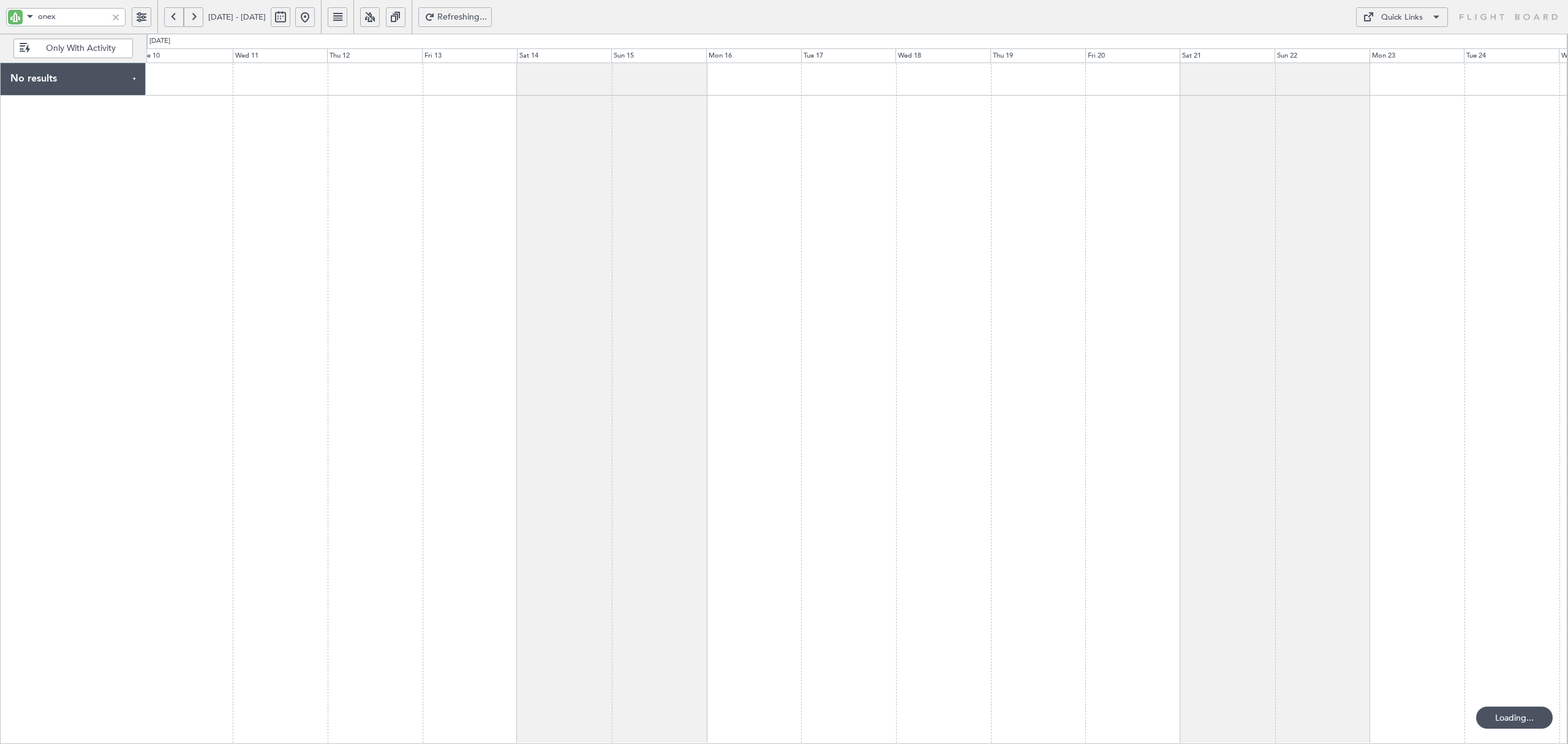
click at [179, 18] on button at bounding box center [174, 17] width 20 height 20
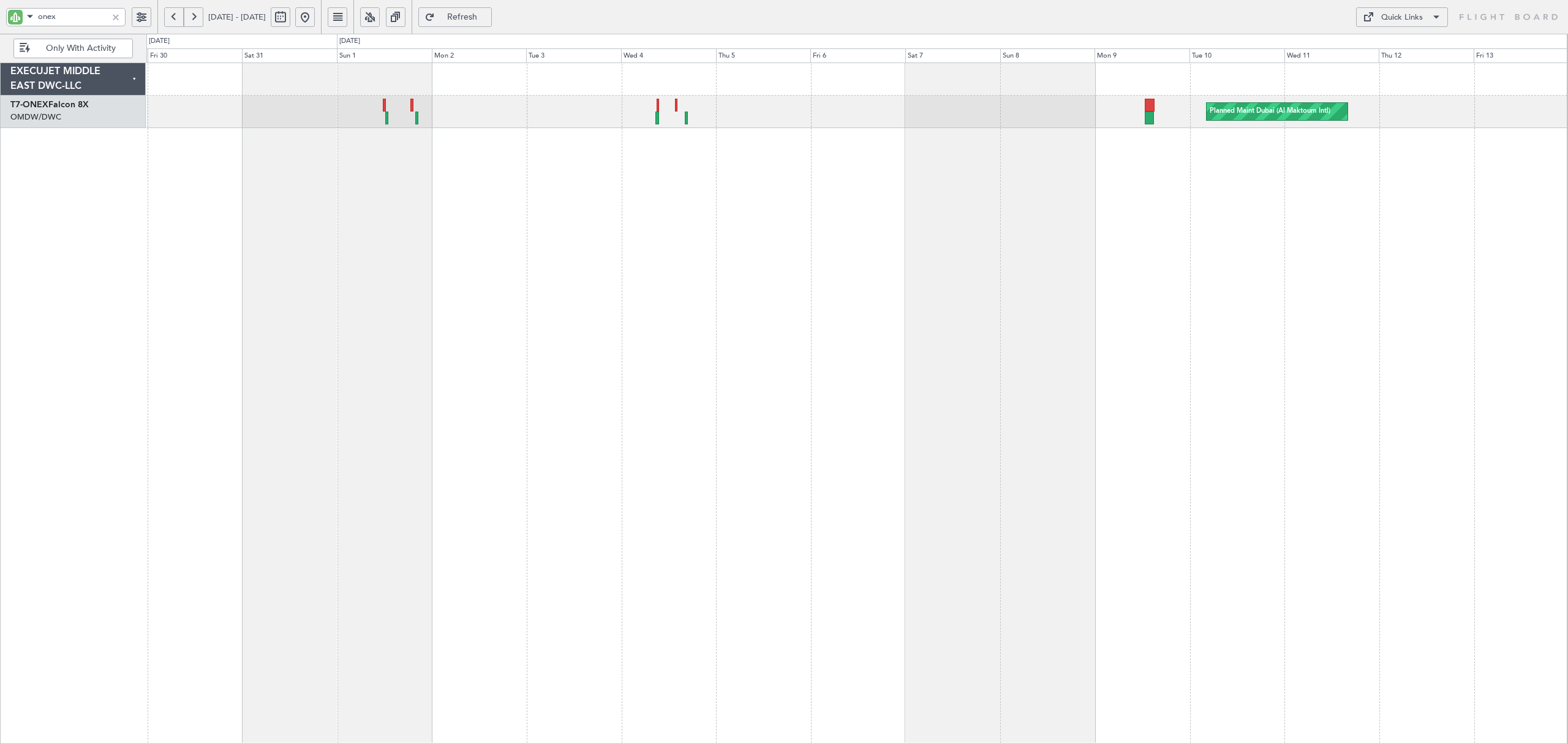
click at [399, 167] on div "Planned Maint Dubai (Al Maktoum Intl)" at bounding box center [857, 403] width 1421 height 681
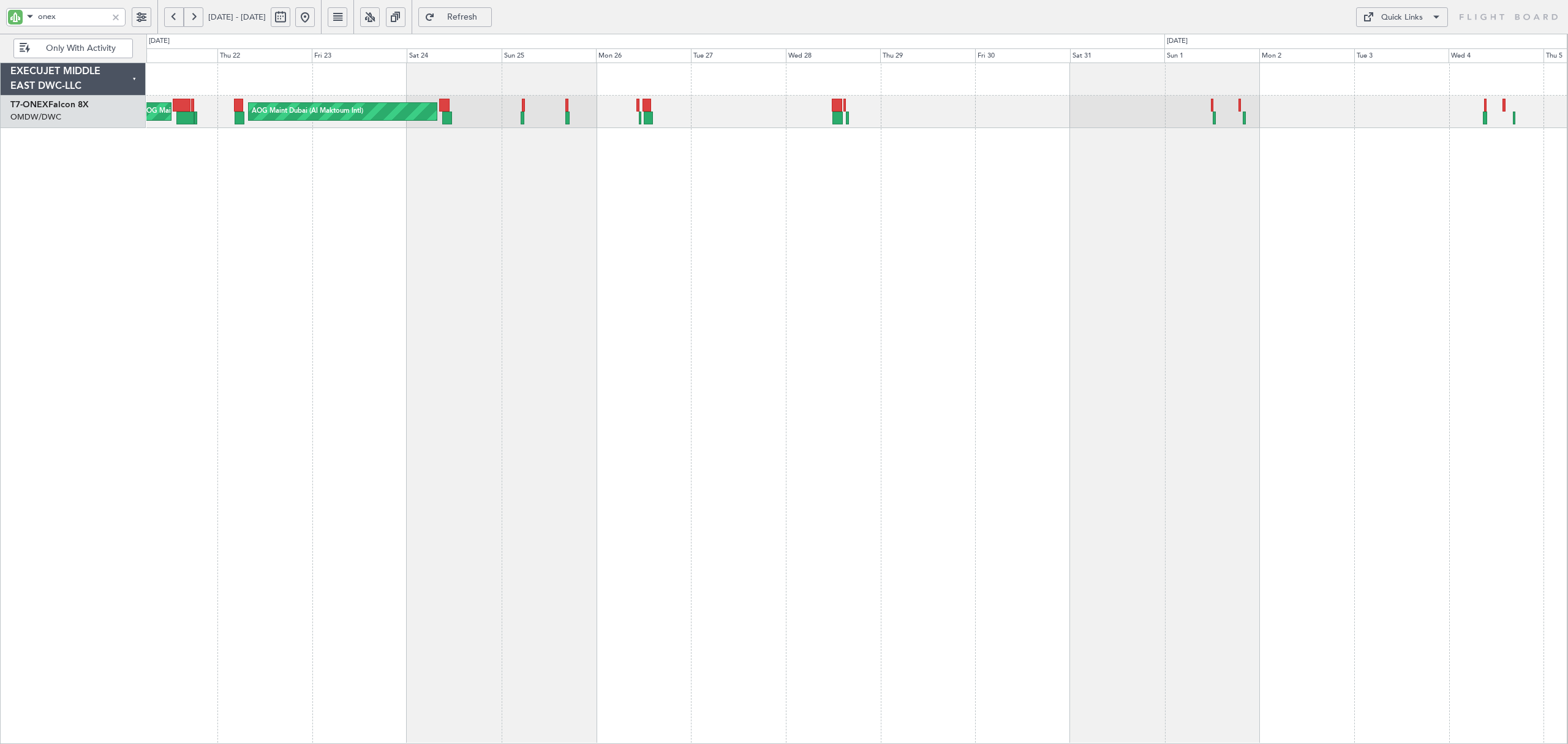
click at [1412, 229] on div "AOG Maint Dubai (Al Maktoum Intl) AOG Maint [GEOGRAPHIC_DATA] ([GEOGRAPHIC_DATA…" at bounding box center [857, 403] width 1421 height 681
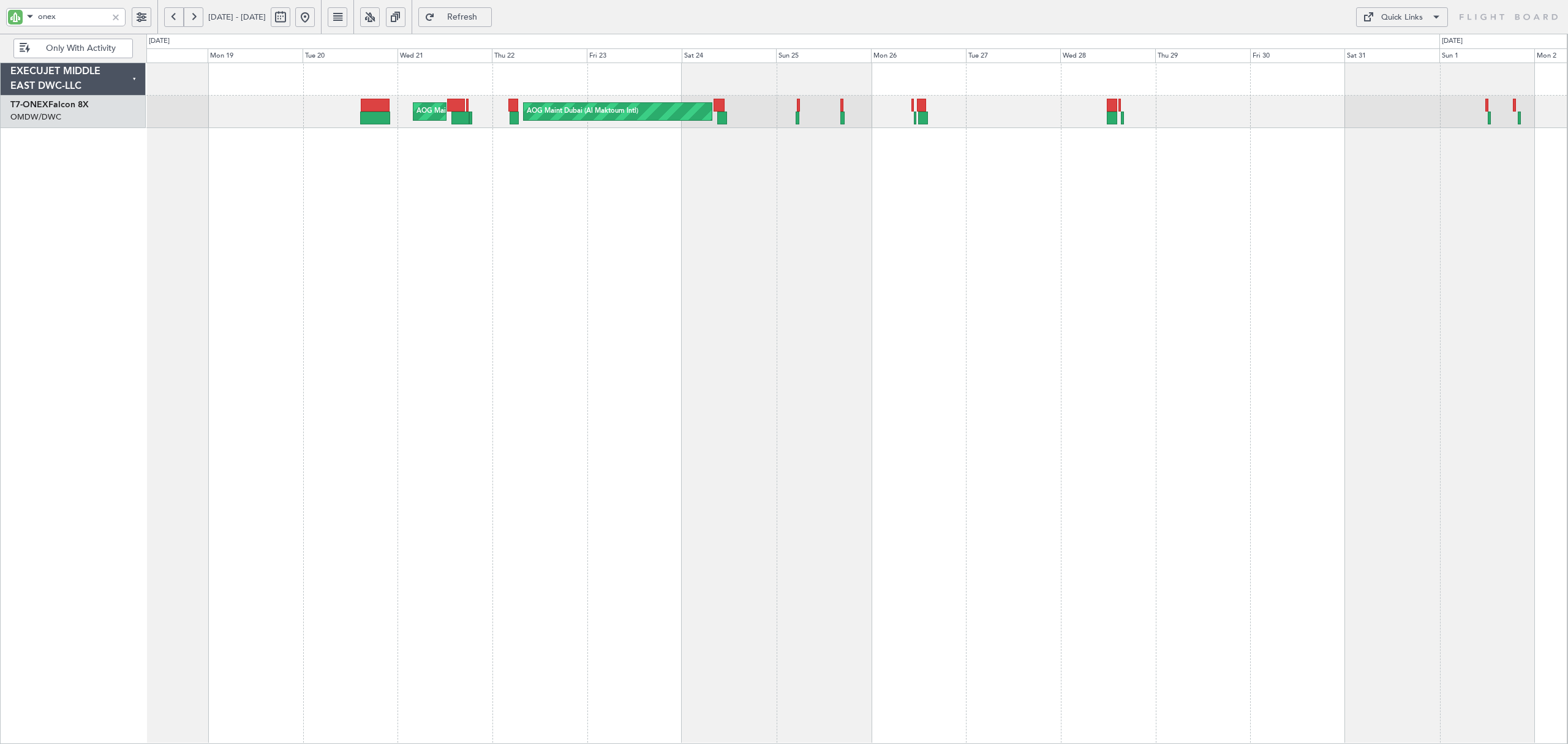
click at [810, 192] on div "AOG Maint Dubai (Al Maktoum Intl) AOG Maint [GEOGRAPHIC_DATA] ([GEOGRAPHIC_DATA…" at bounding box center [857, 403] width 1421 height 681
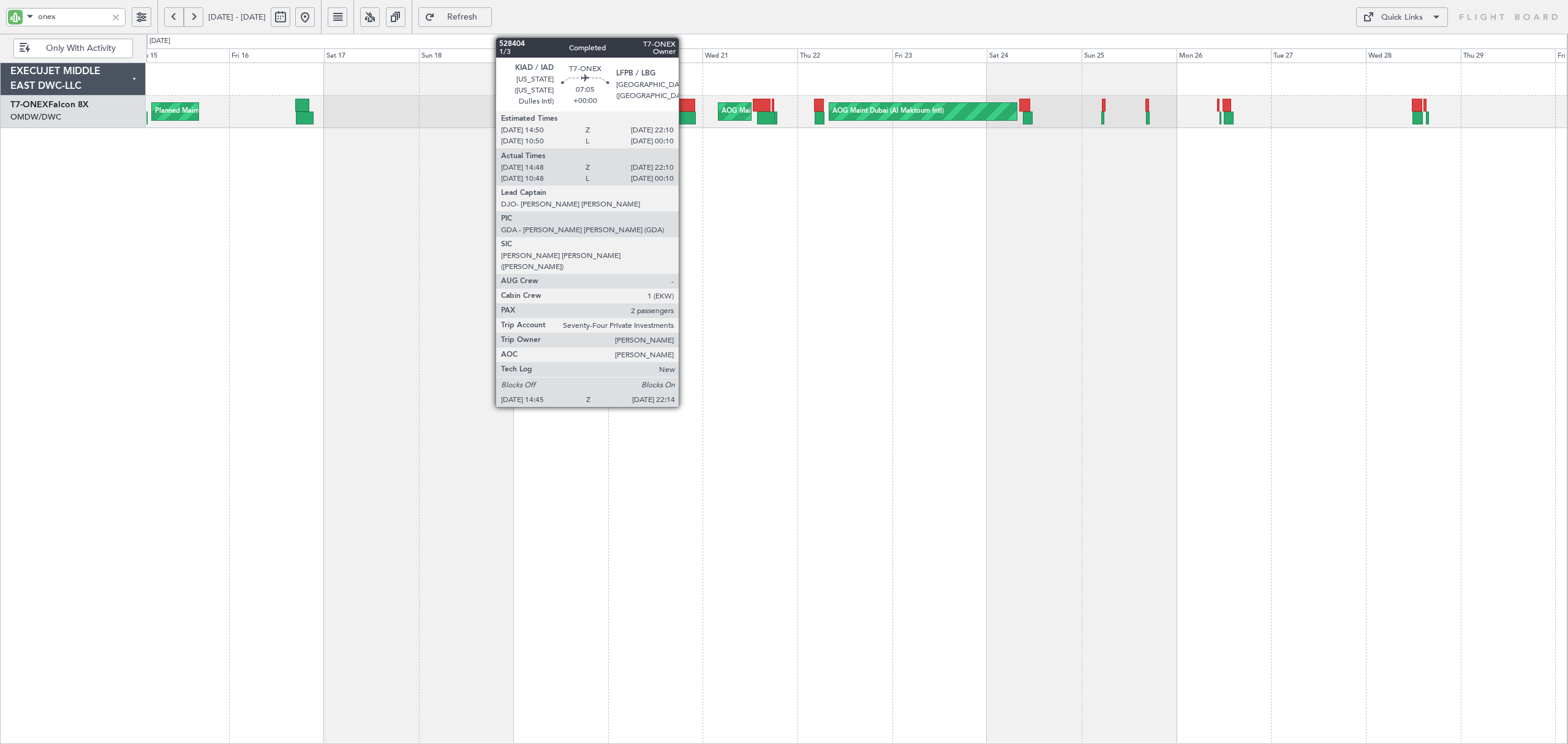
click at [684, 113] on div at bounding box center [680, 118] width 30 height 13
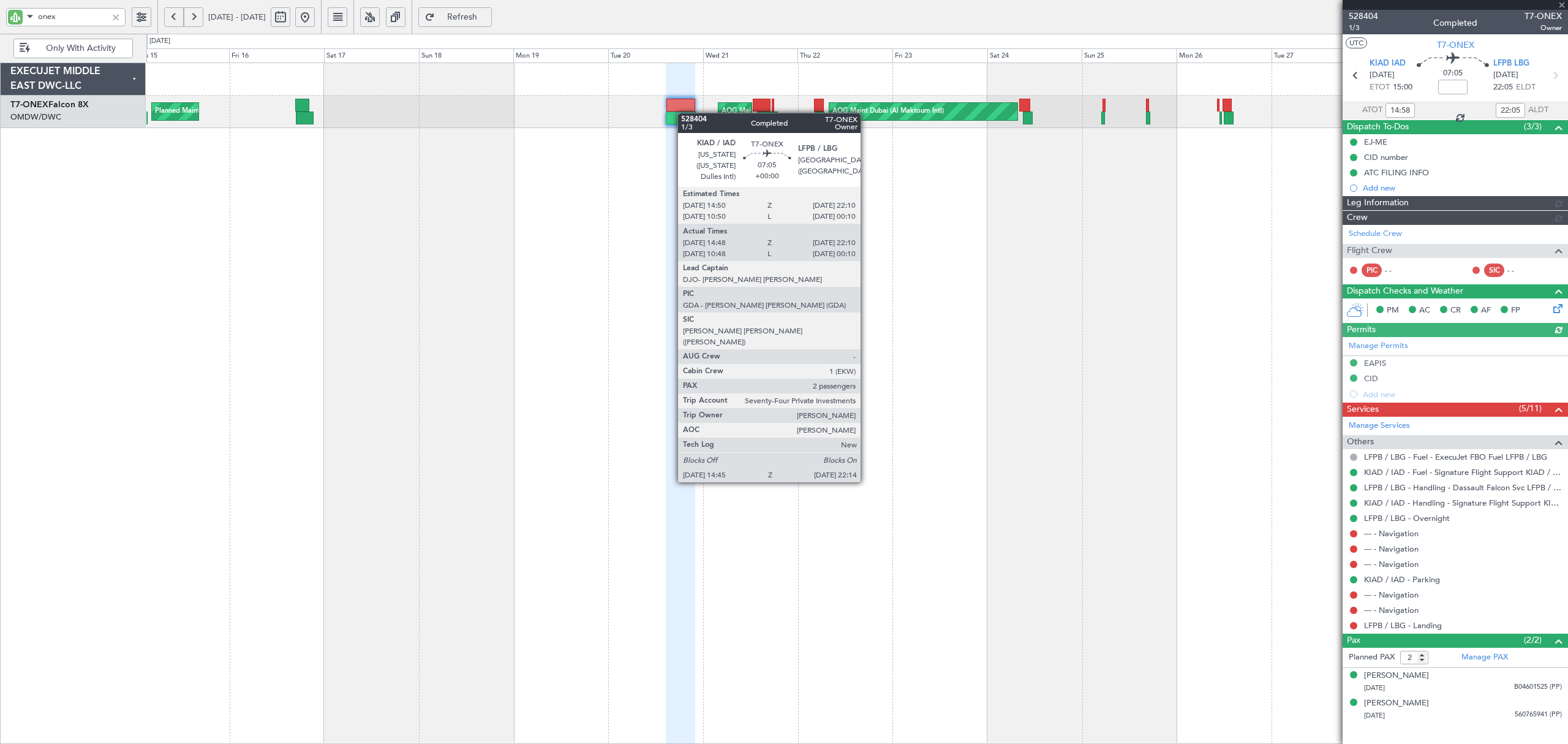
type input "Dherander Fithani (DHF)"
type input "6216"
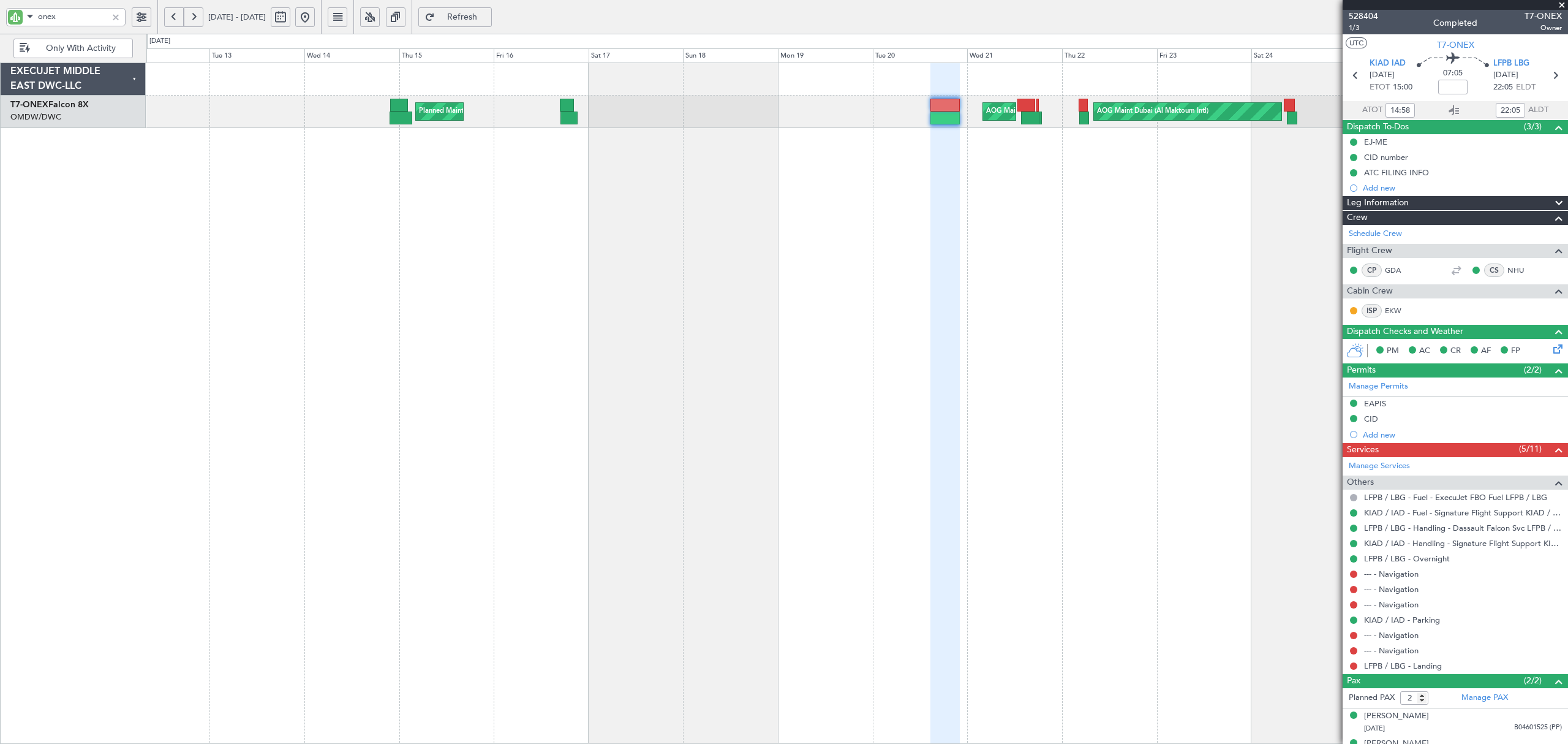
click at [1226, 292] on div "AOG Maint Dubai (Al Maktoum Intl) AOG Maint [GEOGRAPHIC_DATA] ([GEOGRAPHIC_DATA…" at bounding box center [857, 403] width 1421 height 681
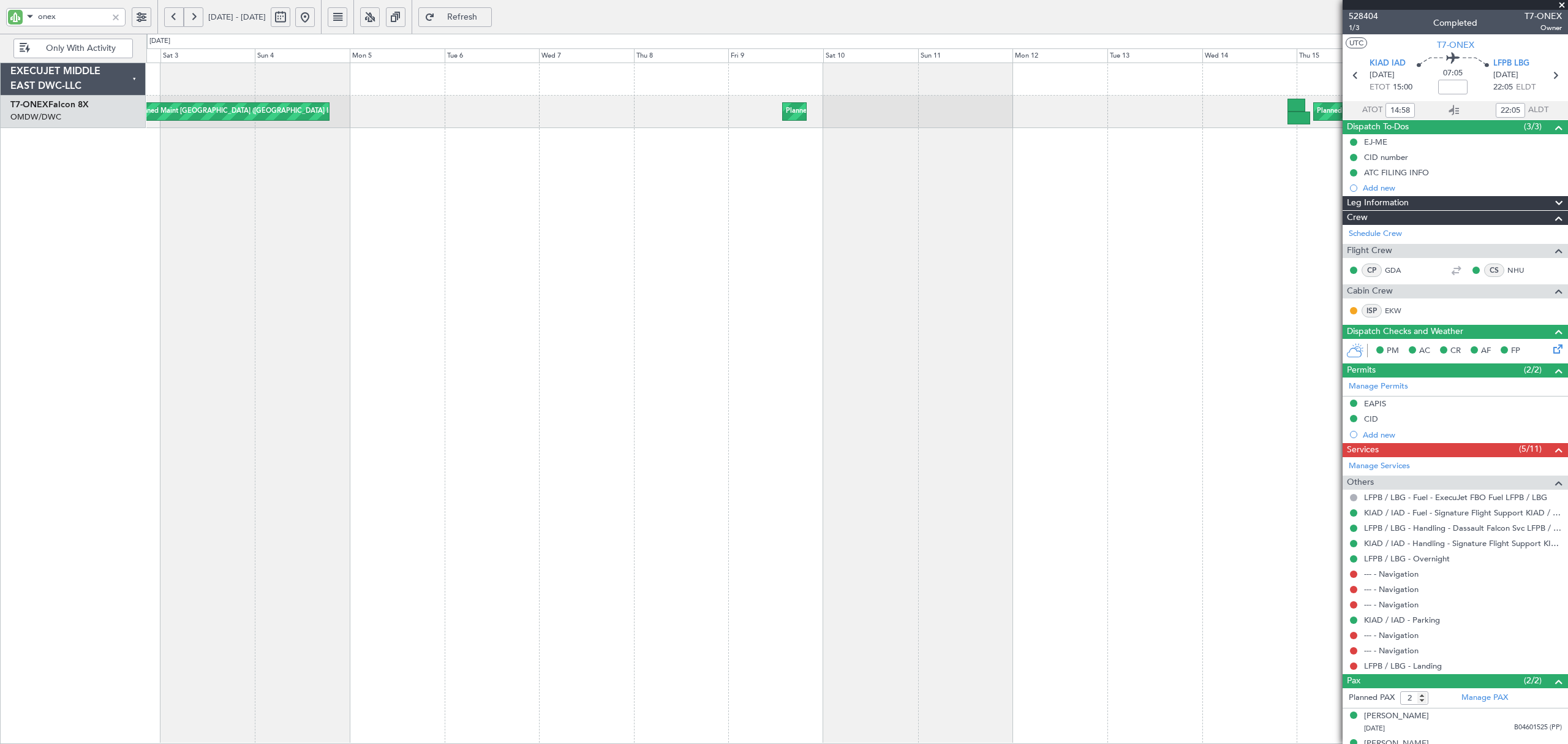
click at [665, 167] on div "Planned Maint Scottsdale Planned Maint [US_STATE] ([US_STATE][GEOGRAPHIC_DATA])…" at bounding box center [857, 403] width 1421 height 681
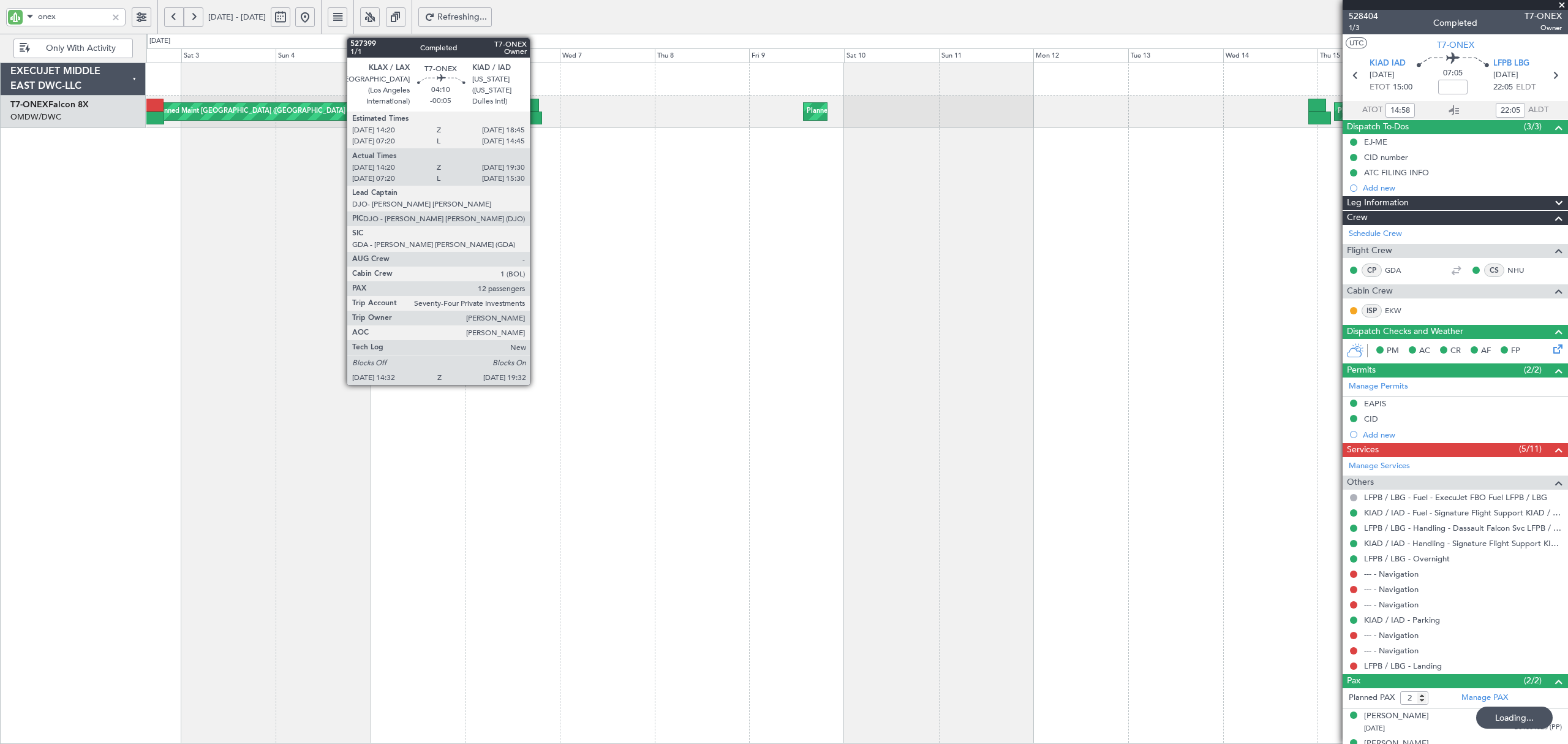
click at [535, 118] on div at bounding box center [532, 118] width 20 height 13
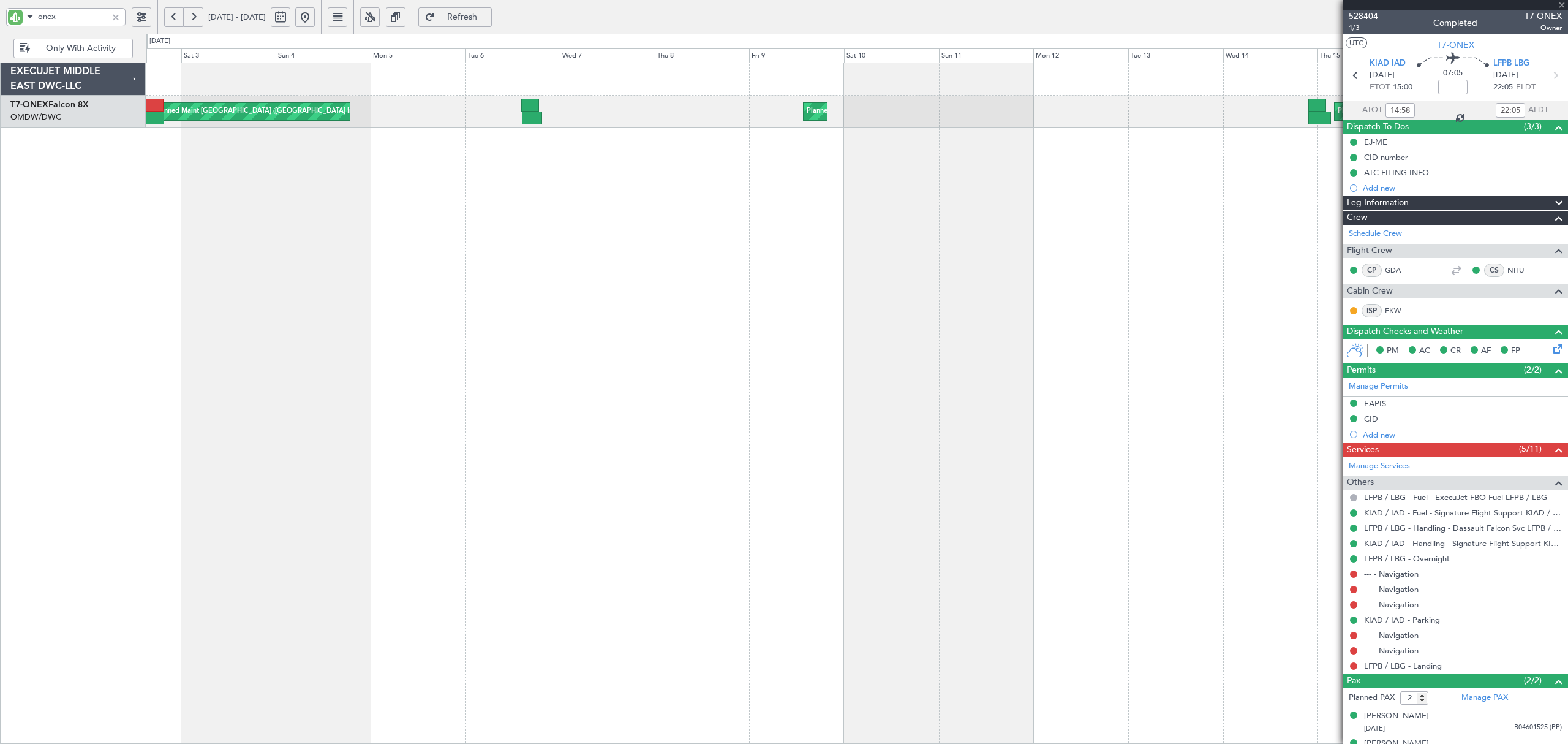
click at [535, 118] on div at bounding box center [532, 118] width 20 height 13
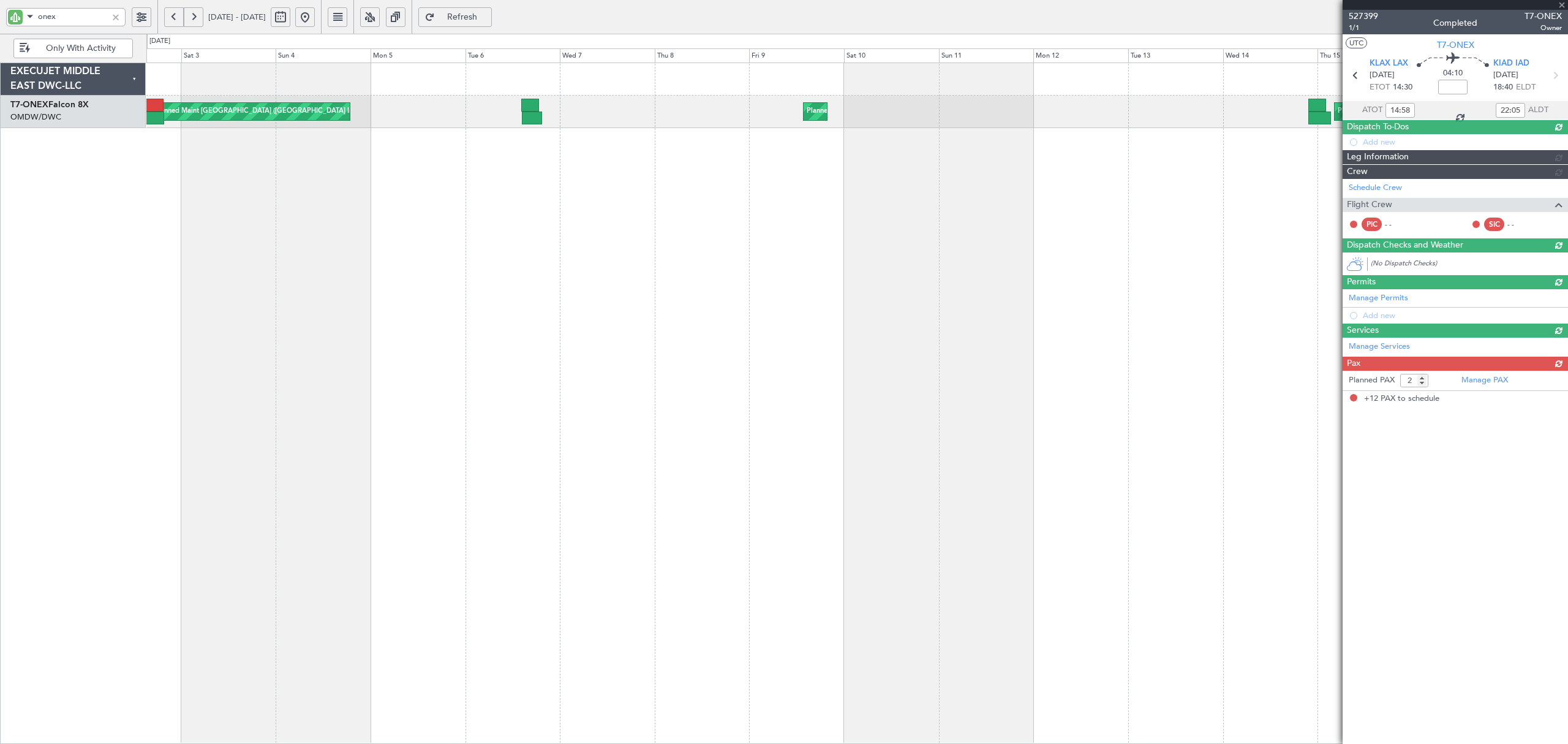
type input "-00:05"
type input "14:30"
type input "19:25"
type input "12"
type input "[PERSON_NAME] (ANI)"
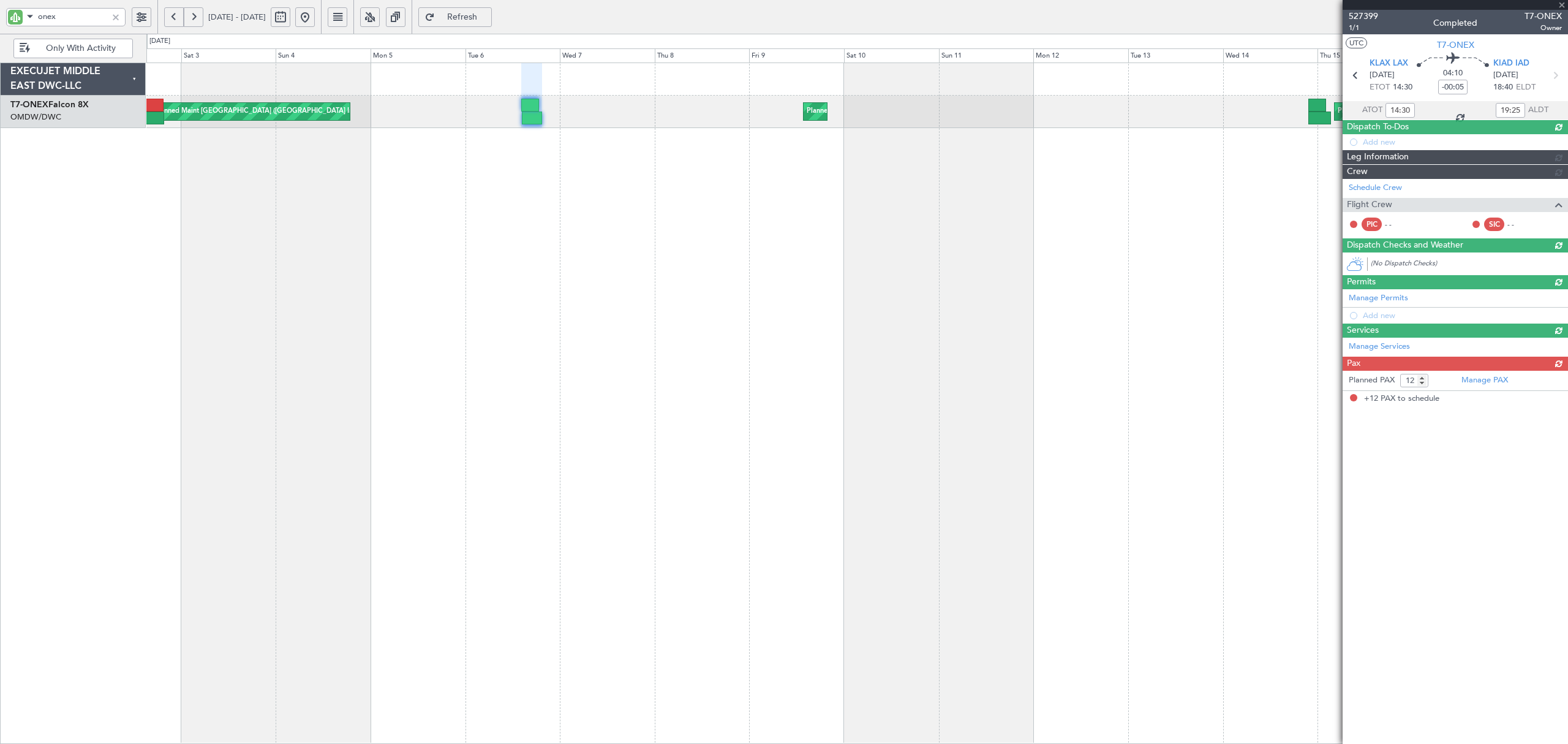
type input "6107"
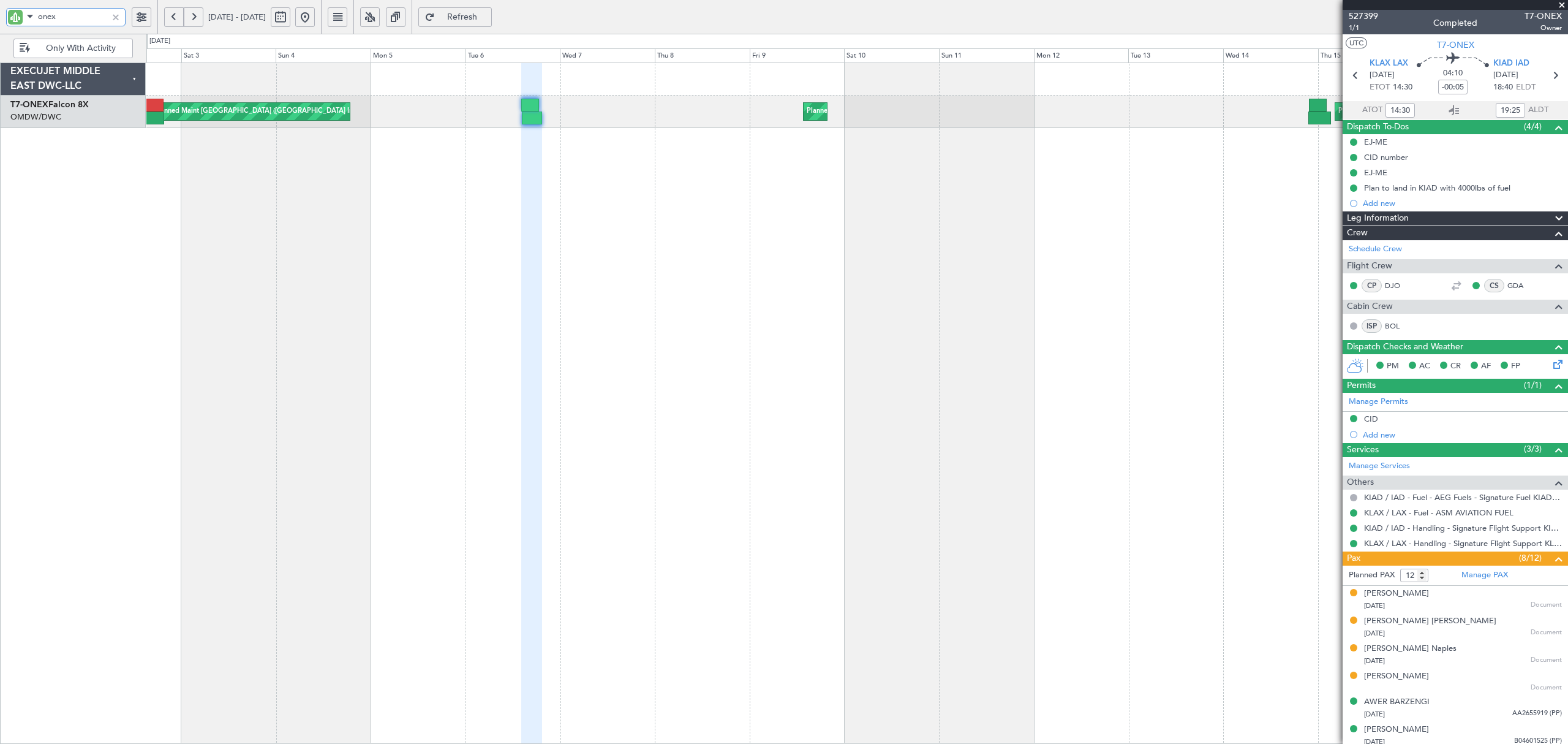
drag, startPoint x: 50, startPoint y: 16, endPoint x: -32, endPoint y: 17, distance: 82.0
click at [0, 17] on html "onex [DATE] - [DATE] Refresh Quick Links Only With Activity Planned Maint [GEOG…" at bounding box center [784, 372] width 1568 height 744
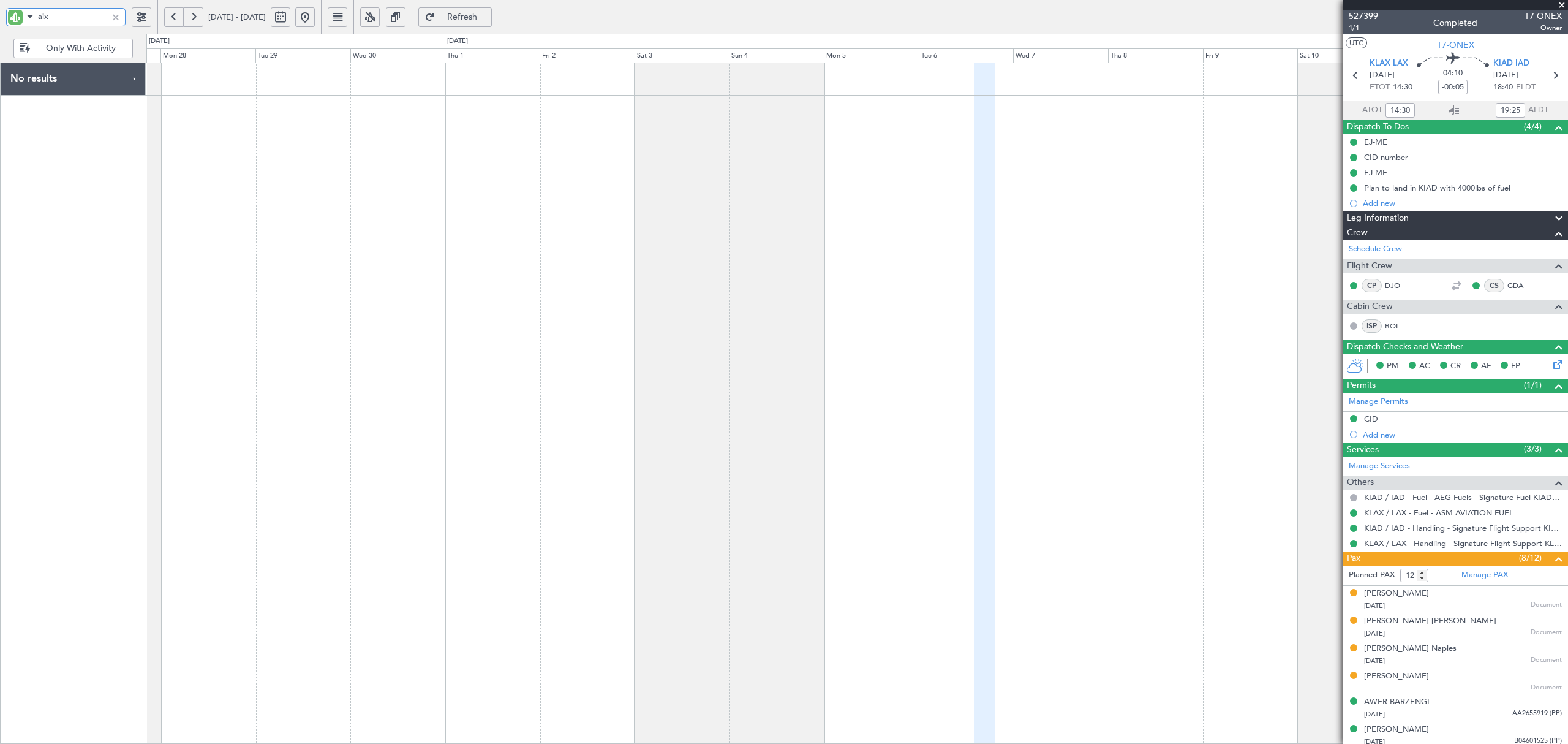
click at [725, 120] on div at bounding box center [857, 403] width 1421 height 681
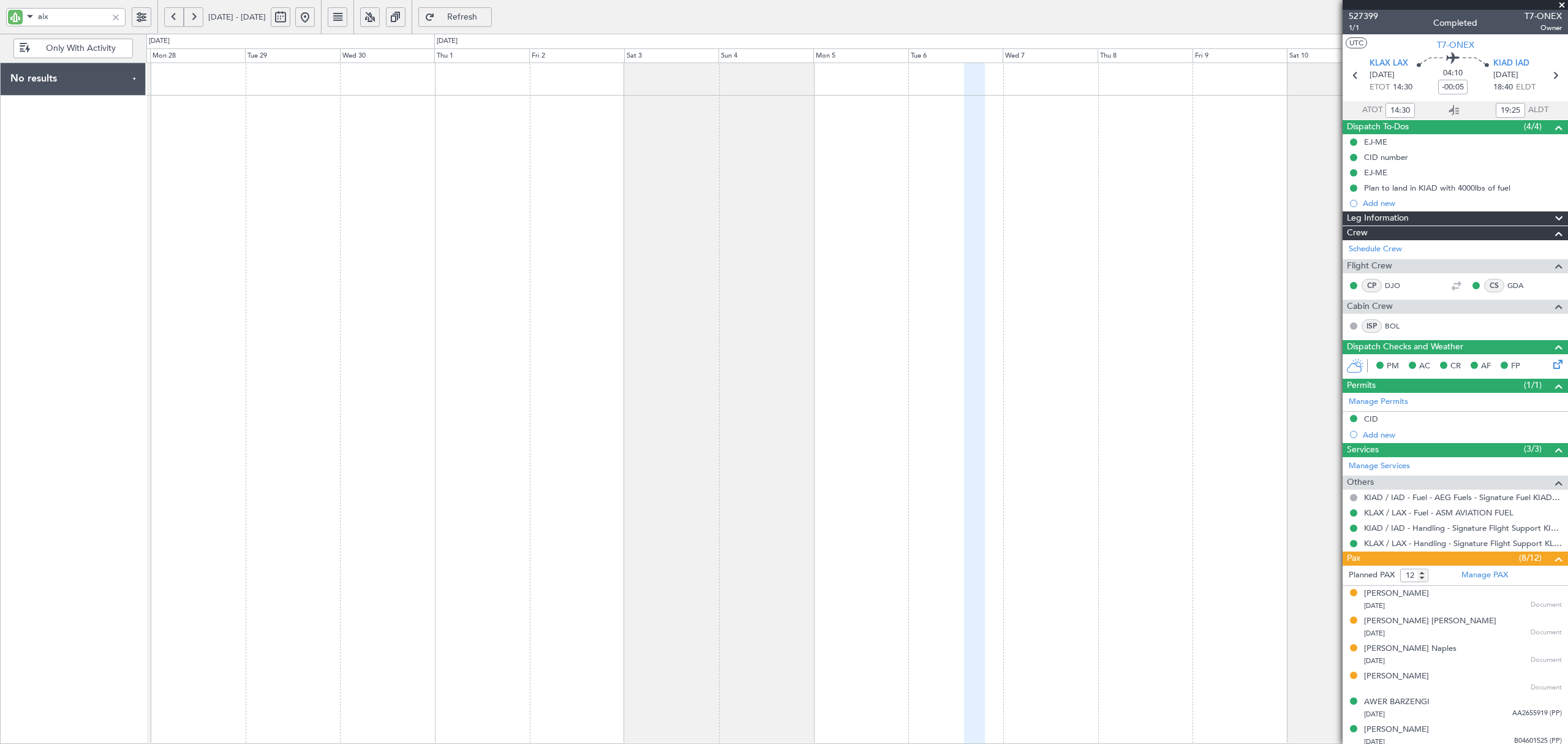
click at [315, 18] on button at bounding box center [305, 17] width 20 height 20
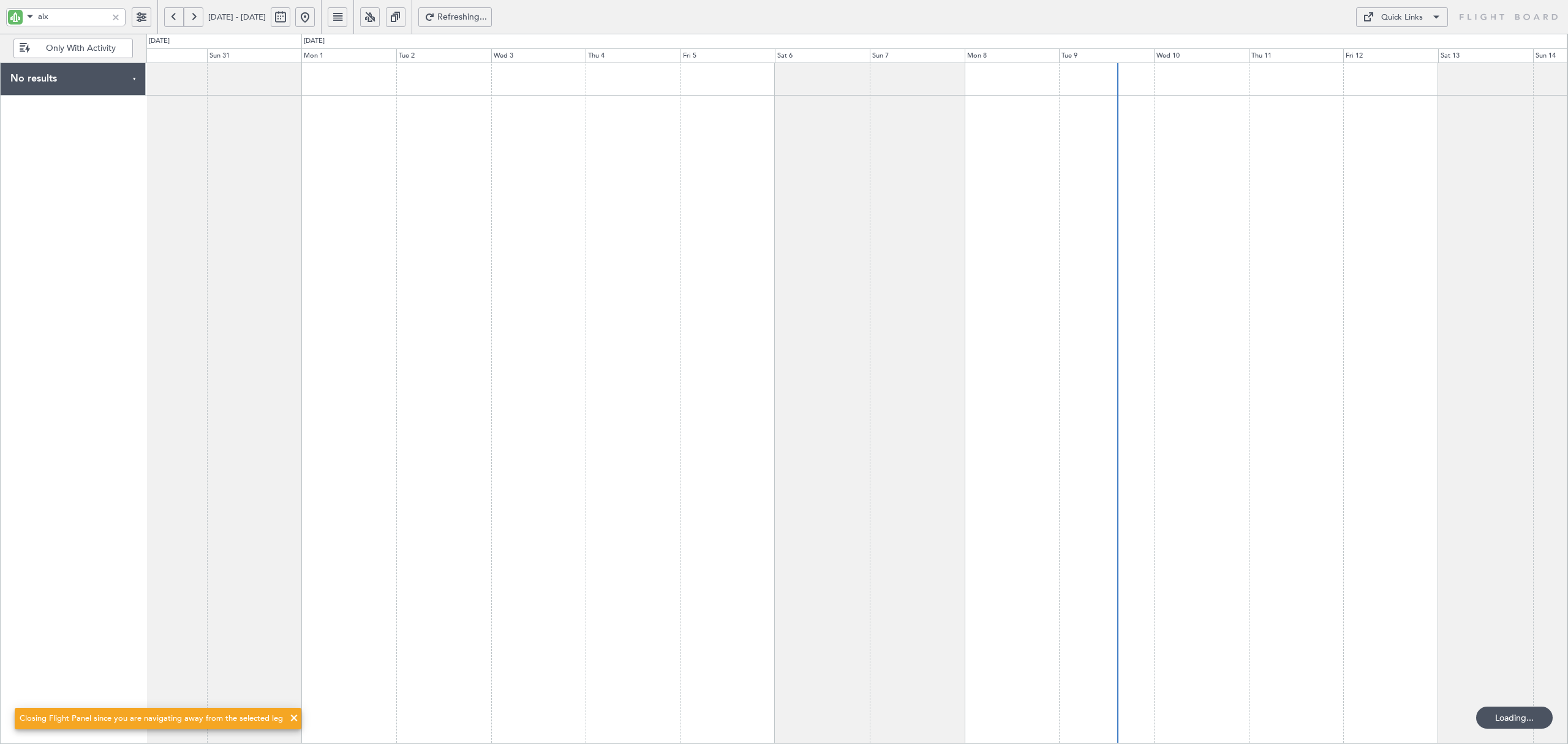
click at [801, 162] on div at bounding box center [857, 403] width 1421 height 681
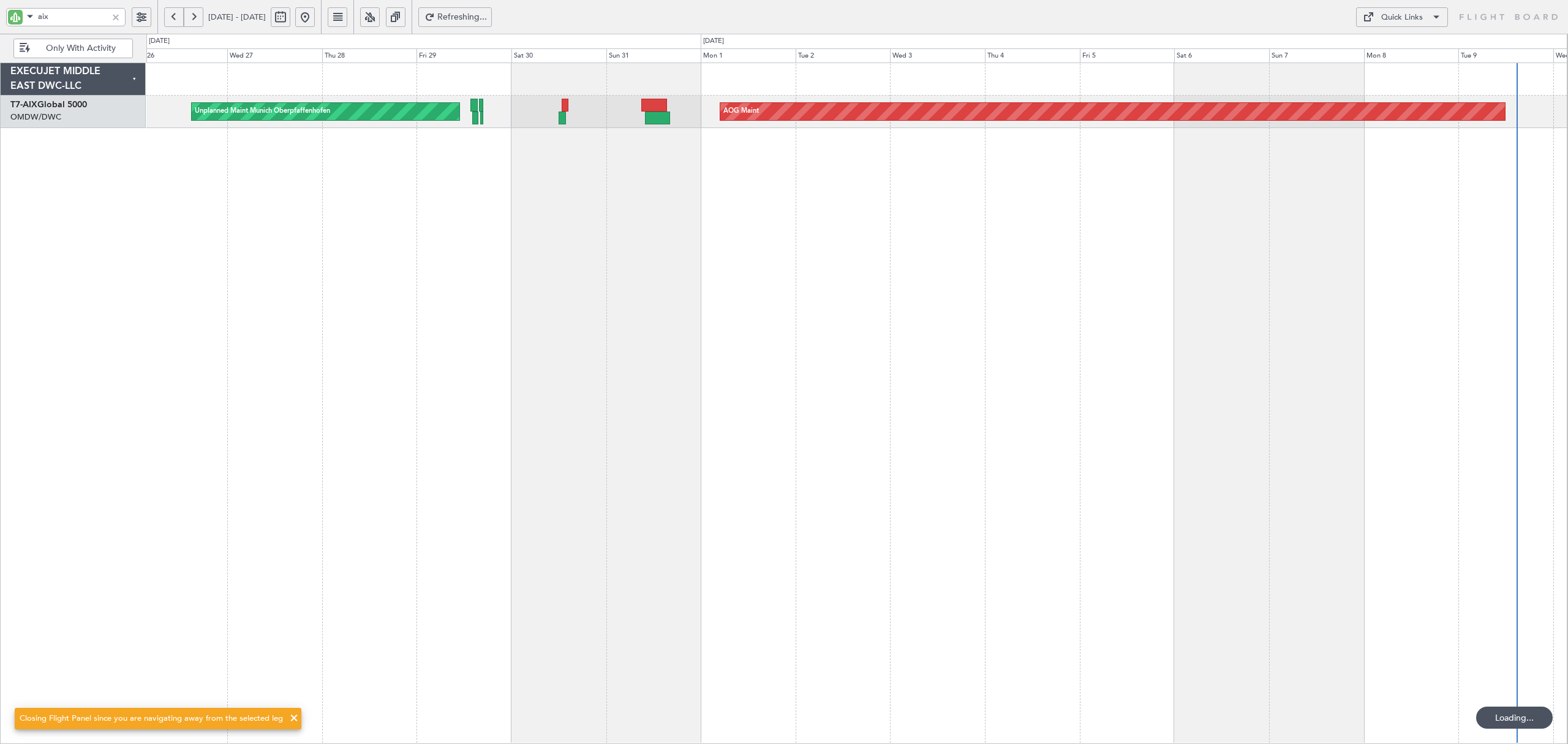
click at [794, 175] on div "AOG Maint Unplanned Maint [GEOGRAPHIC_DATA] Oberpfaffenhofen" at bounding box center [857, 403] width 1421 height 681
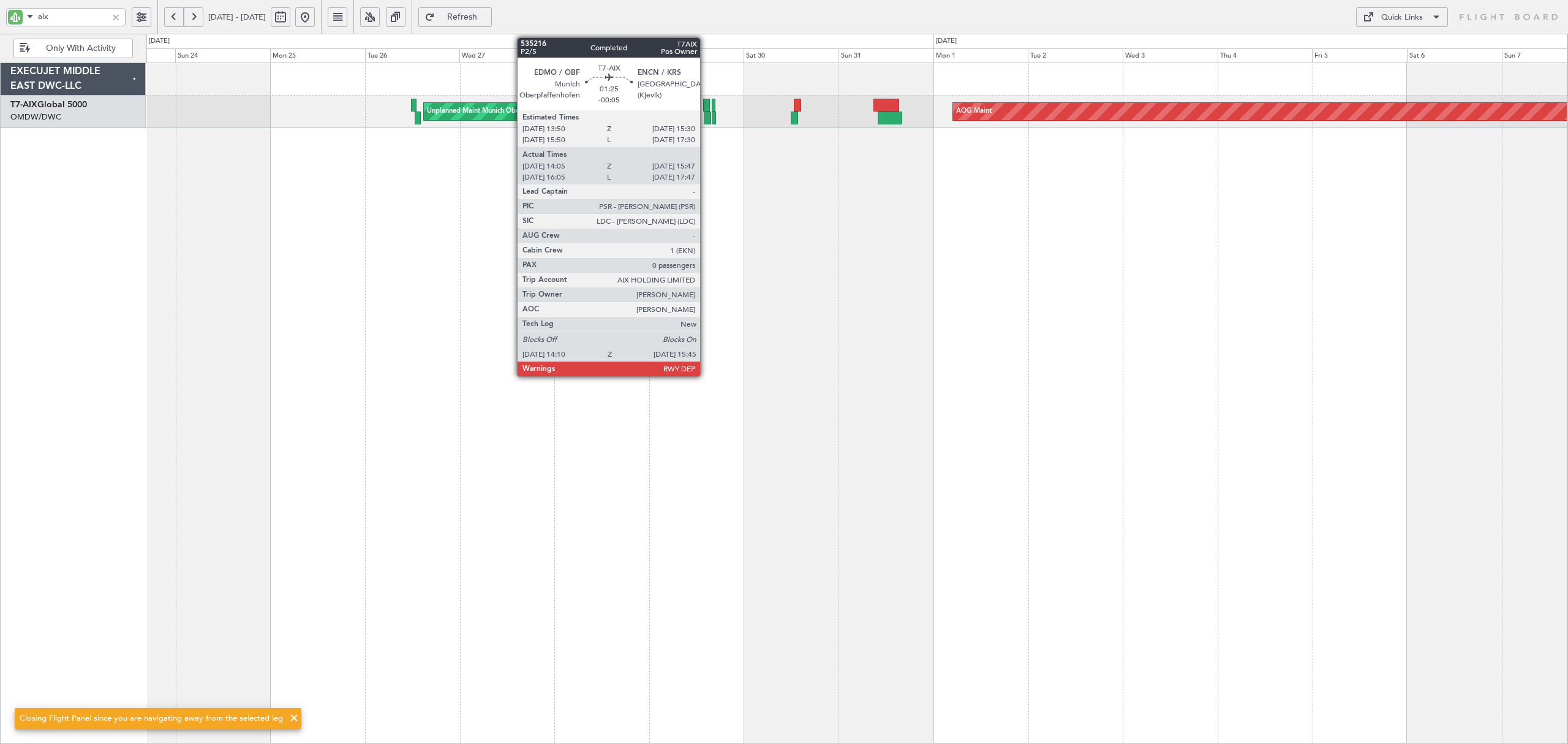
click at [706, 123] on div at bounding box center [707, 118] width 7 height 13
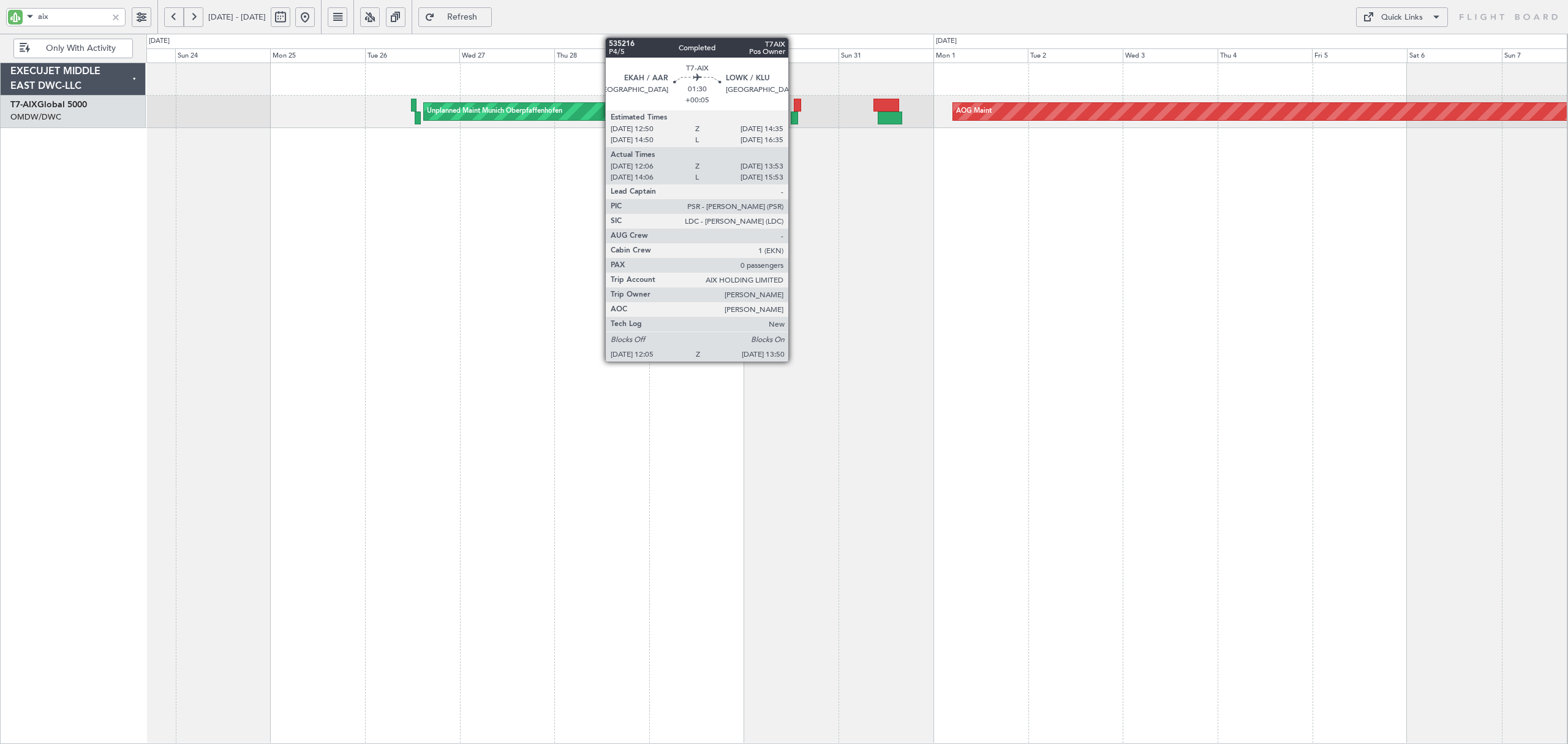
click at [794, 120] on div at bounding box center [794, 118] width 7 height 13
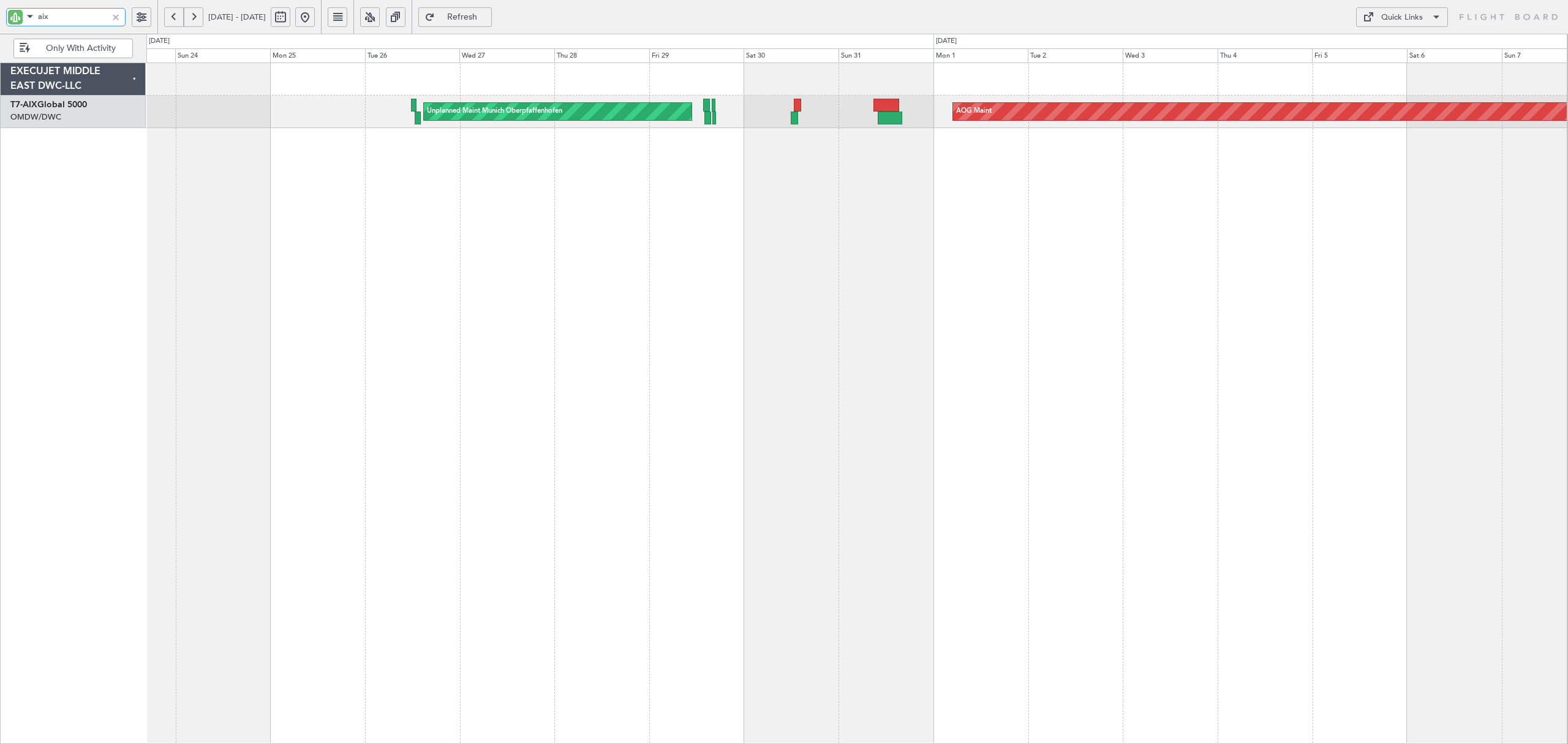
drag, startPoint x: 28, startPoint y: 15, endPoint x: -29, endPoint y: 15, distance: 57.0
click at [0, 15] on html "aix [DATE] - [DATE] Refresh Quick Links Only With Activity AOG Maint Unplanned …" at bounding box center [784, 372] width 1568 height 744
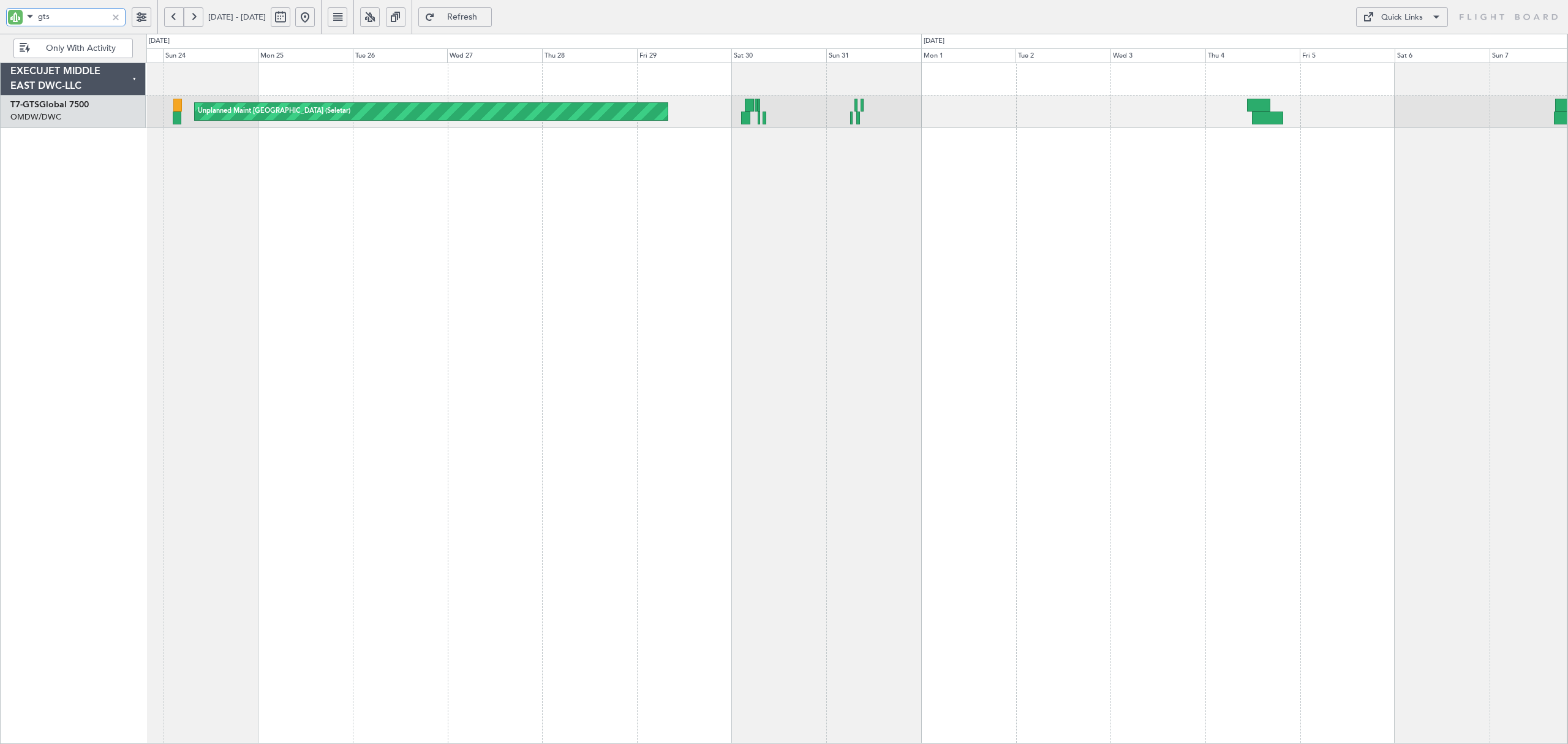
click at [1137, 167] on div "Unplanned Maint [GEOGRAPHIC_DATA] (Seletar) Planned Maint [GEOGRAPHIC_DATA] (Al…" at bounding box center [857, 403] width 1421 height 681
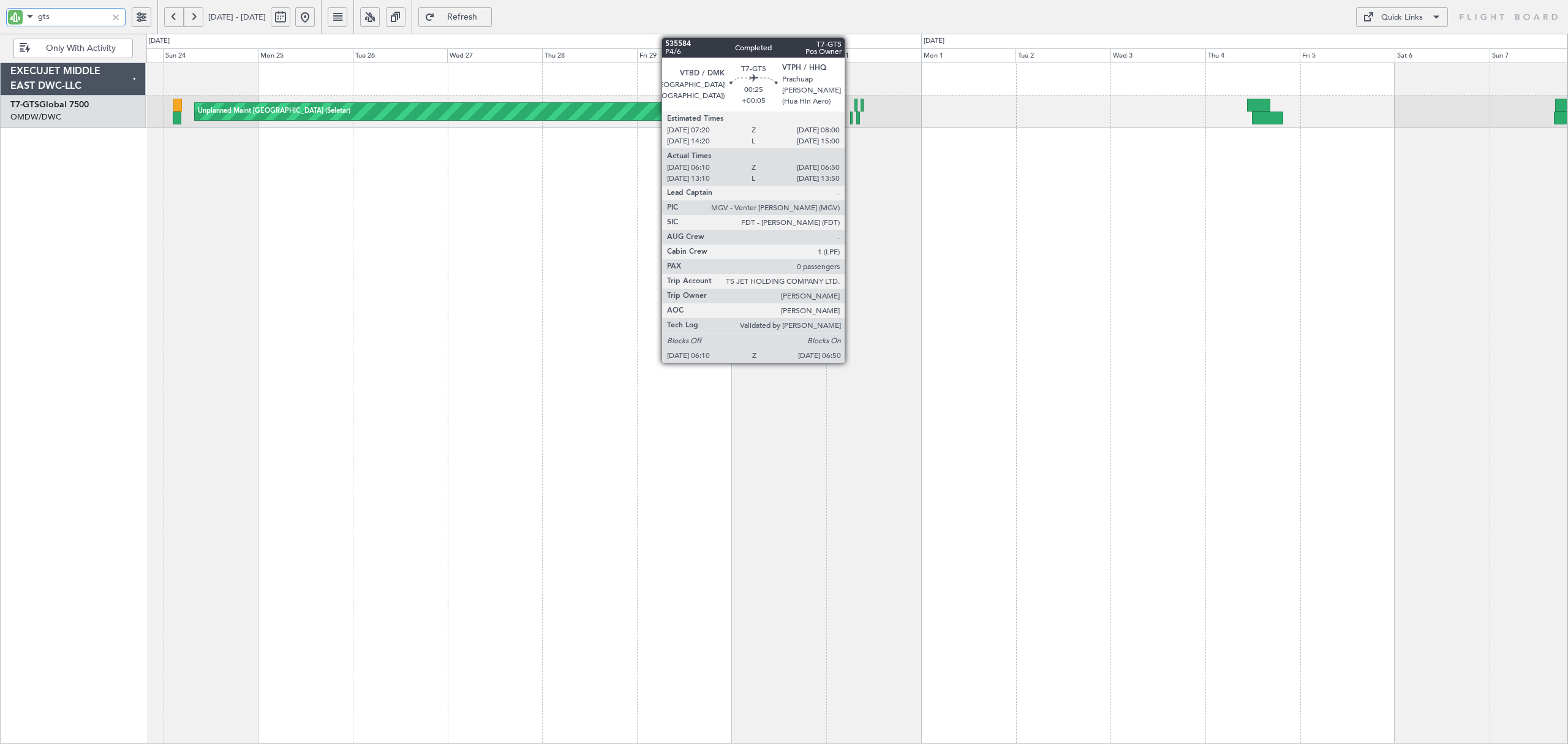
click at [850, 116] on div at bounding box center [851, 118] width 3 height 13
type input "gts"
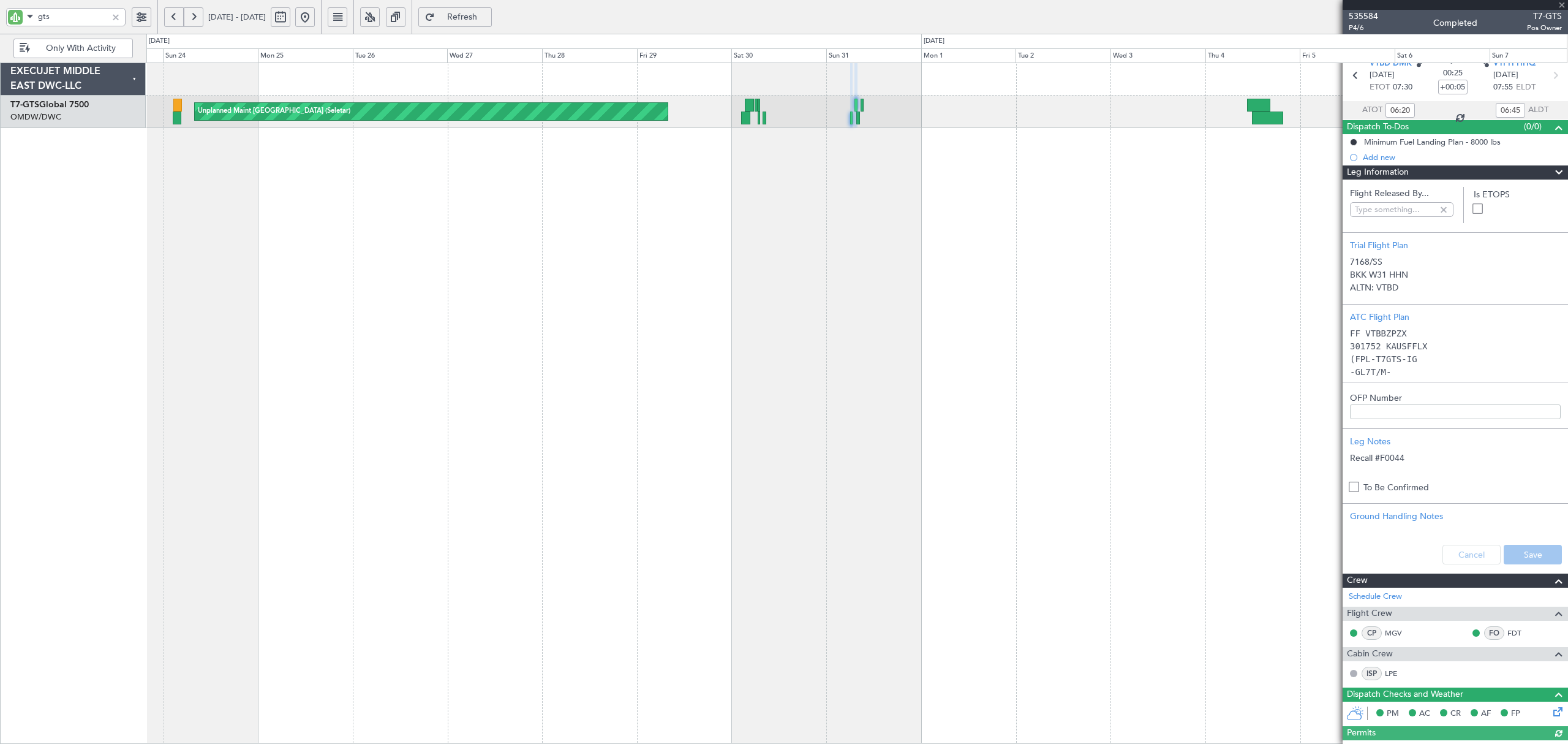
type input "[PERSON_NAME] (ANI)"
type input "7168"
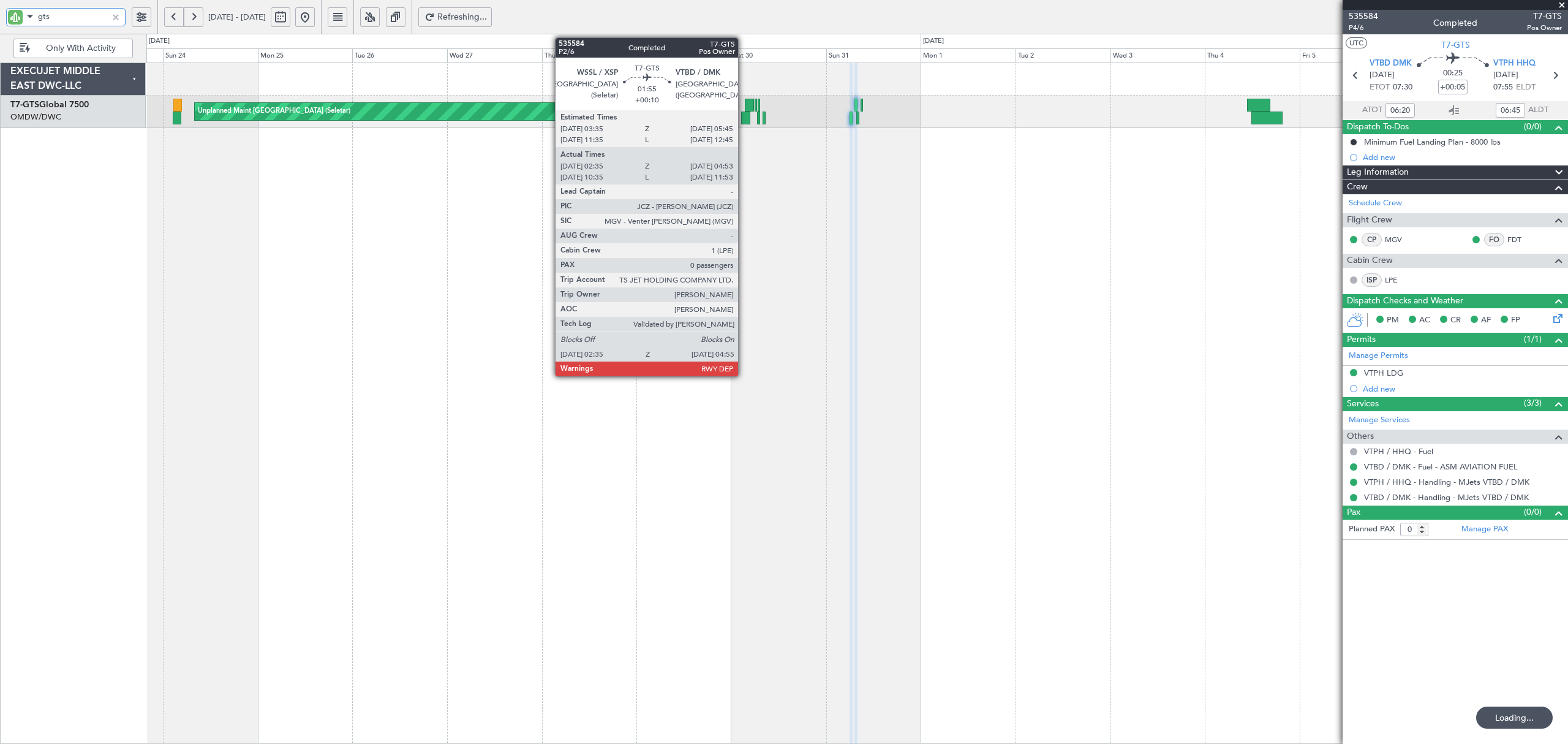
click at [744, 121] on div at bounding box center [746, 118] width 10 height 13
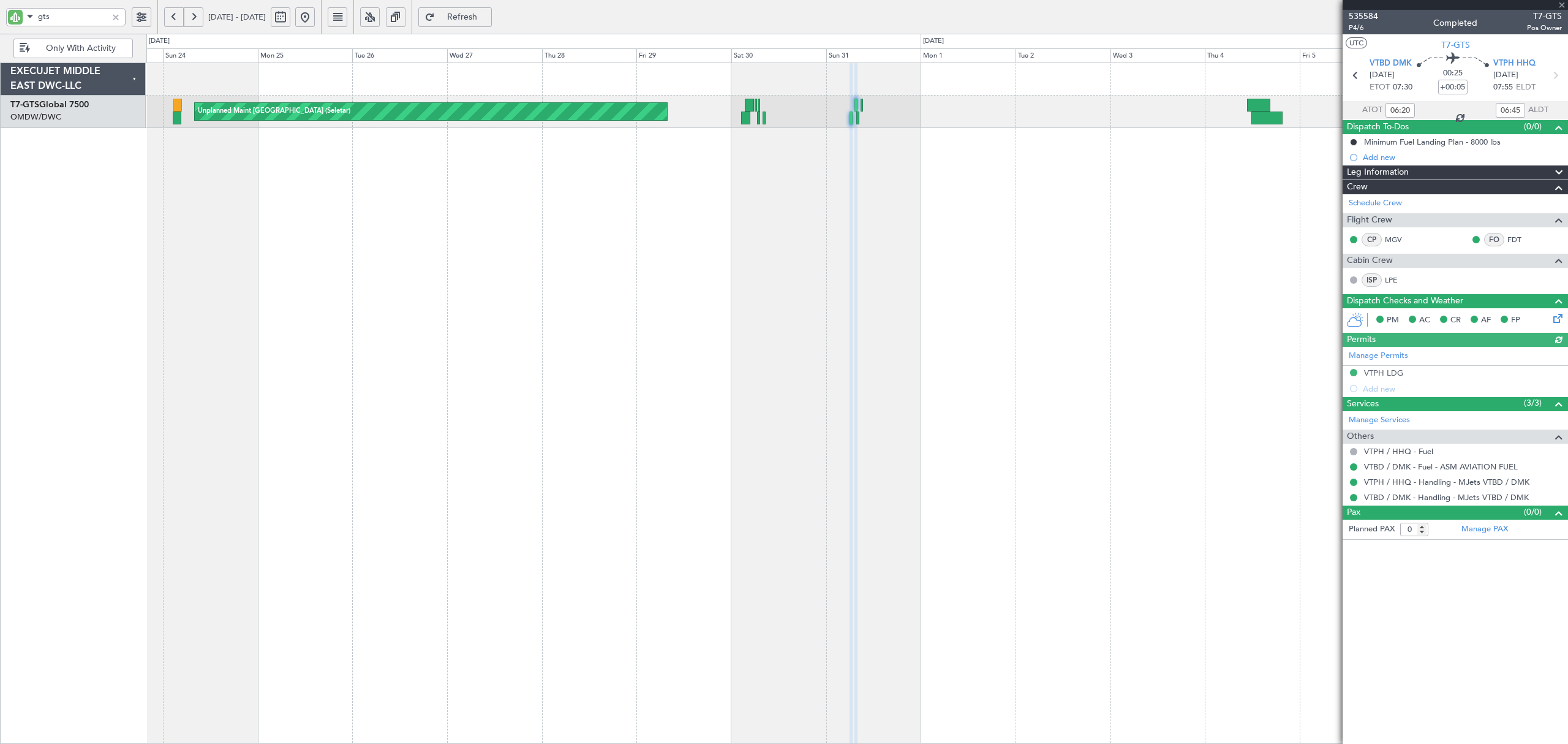
type input "[PERSON_NAME] (ANI)"
type input "7168"
drag, startPoint x: 60, startPoint y: 18, endPoint x: -21, endPoint y: 13, distance: 81.2
click at [0, 13] on html "gts [DATE] - [DATE] Refresh Quick Links Only With Activity Unplanned Maint [GEO…" at bounding box center [784, 372] width 1568 height 744
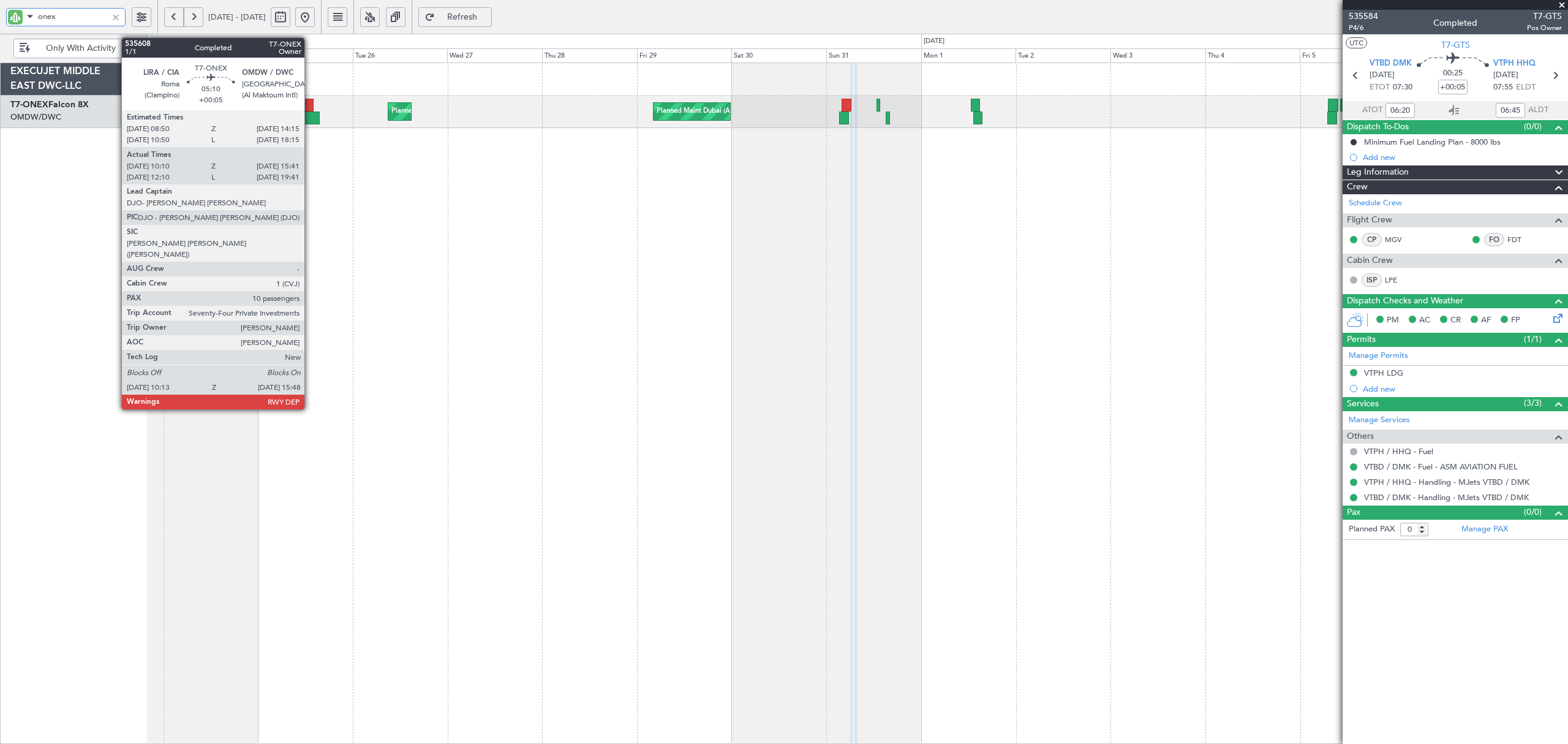
click at [310, 116] on div at bounding box center [309, 118] width 22 height 13
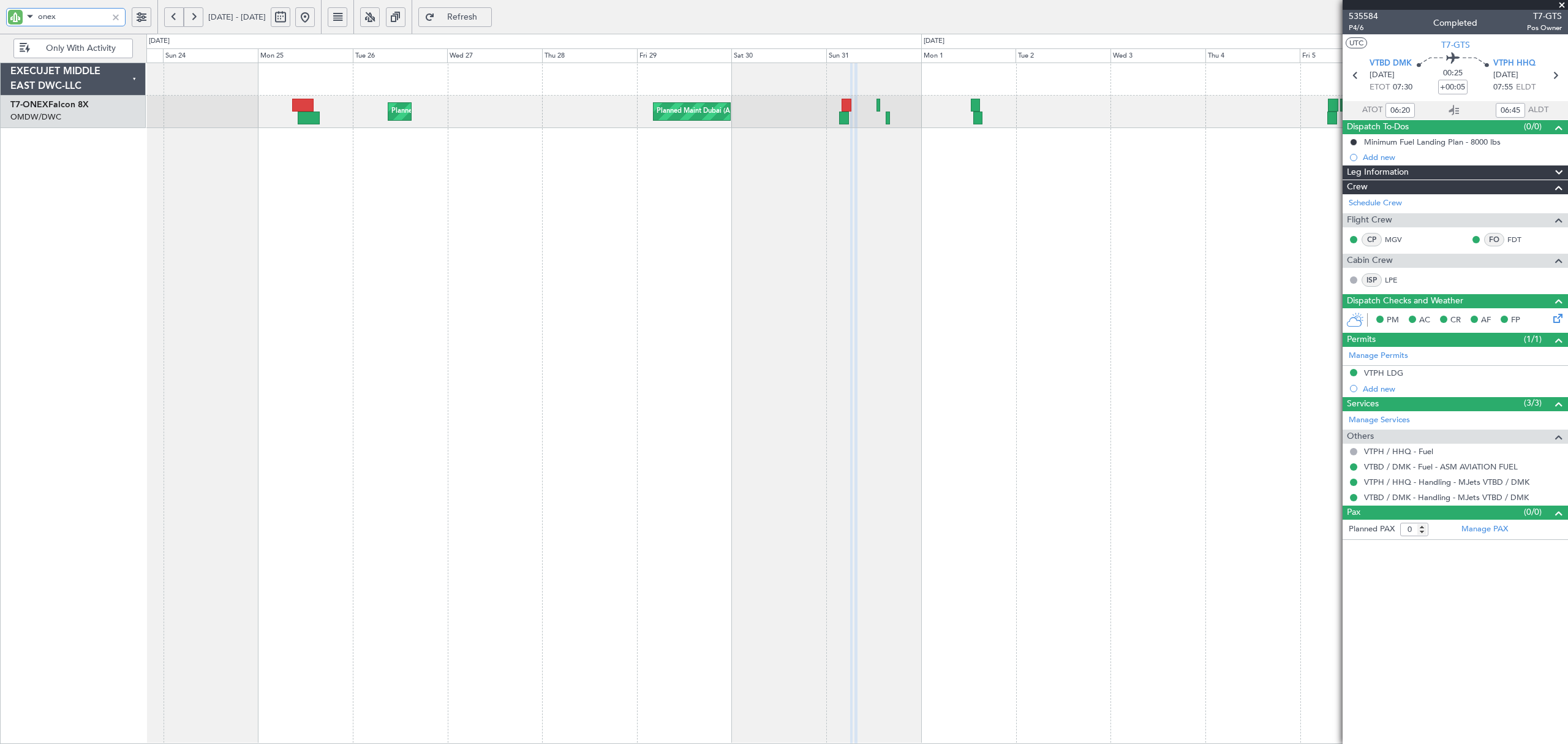
drag, startPoint x: 47, startPoint y: 15, endPoint x: 37, endPoint y: 17, distance: 10.2
click at [38, 17] on input "onex" at bounding box center [72, 17] width 69 height 18
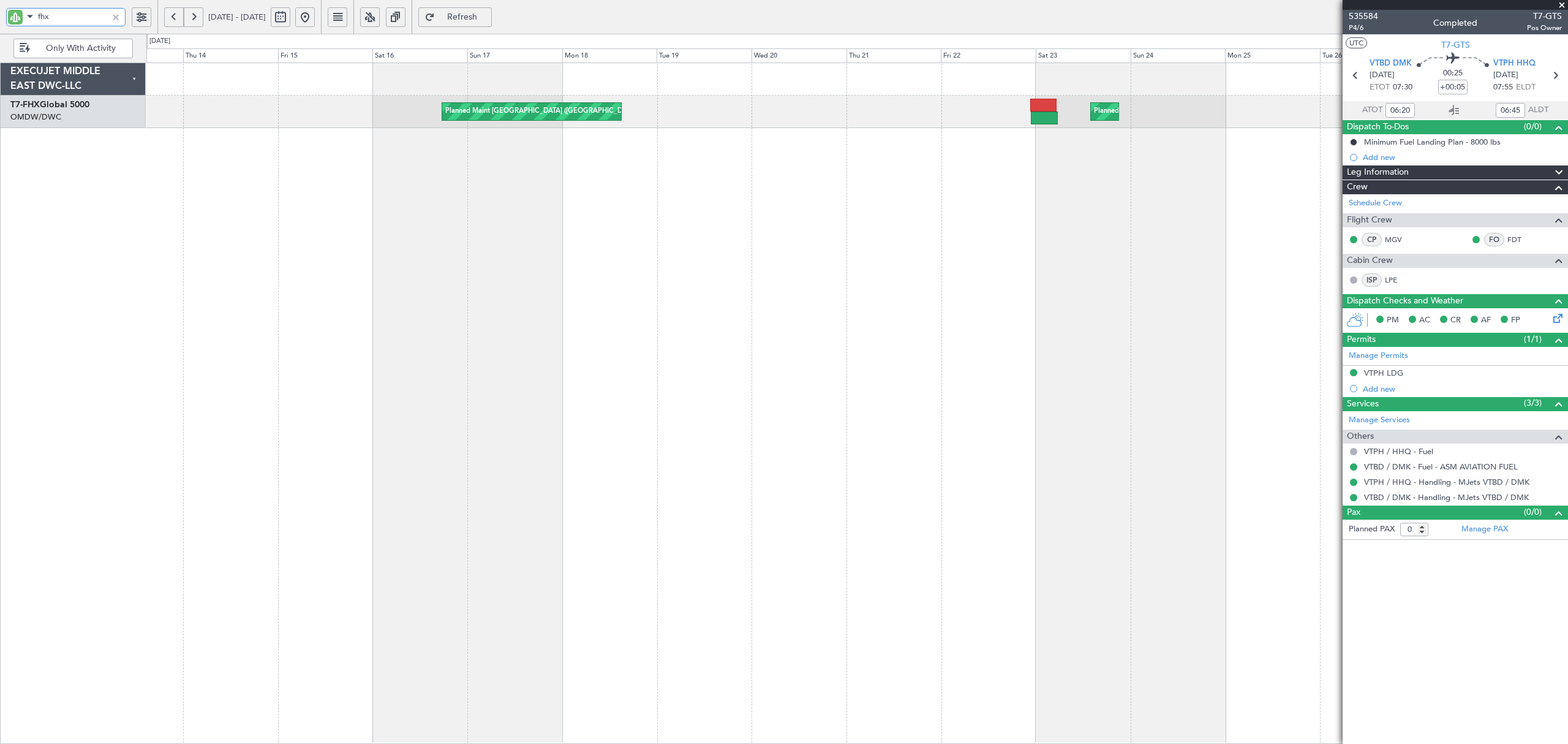
click at [1351, 173] on fb-app "fhx [DATE] - [DATE] Refresh Quick Links Only With Activity Planned Maint [GEOGR…" at bounding box center [784, 380] width 1568 height 729
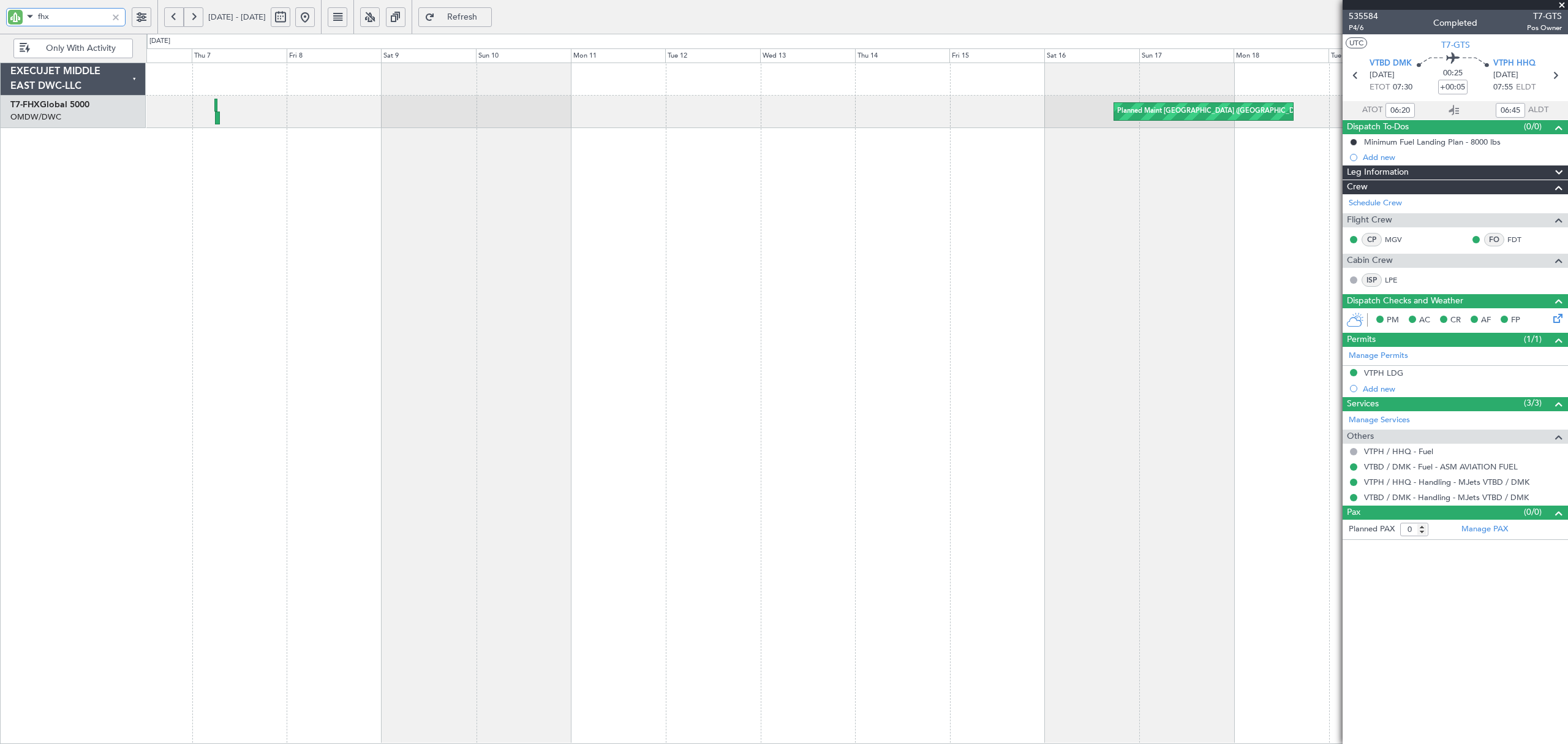
click at [1016, 207] on div "Planned Maint [GEOGRAPHIC_DATA] ([GEOGRAPHIC_DATA][PERSON_NAME]) Planned Maint …" at bounding box center [857, 403] width 1421 height 681
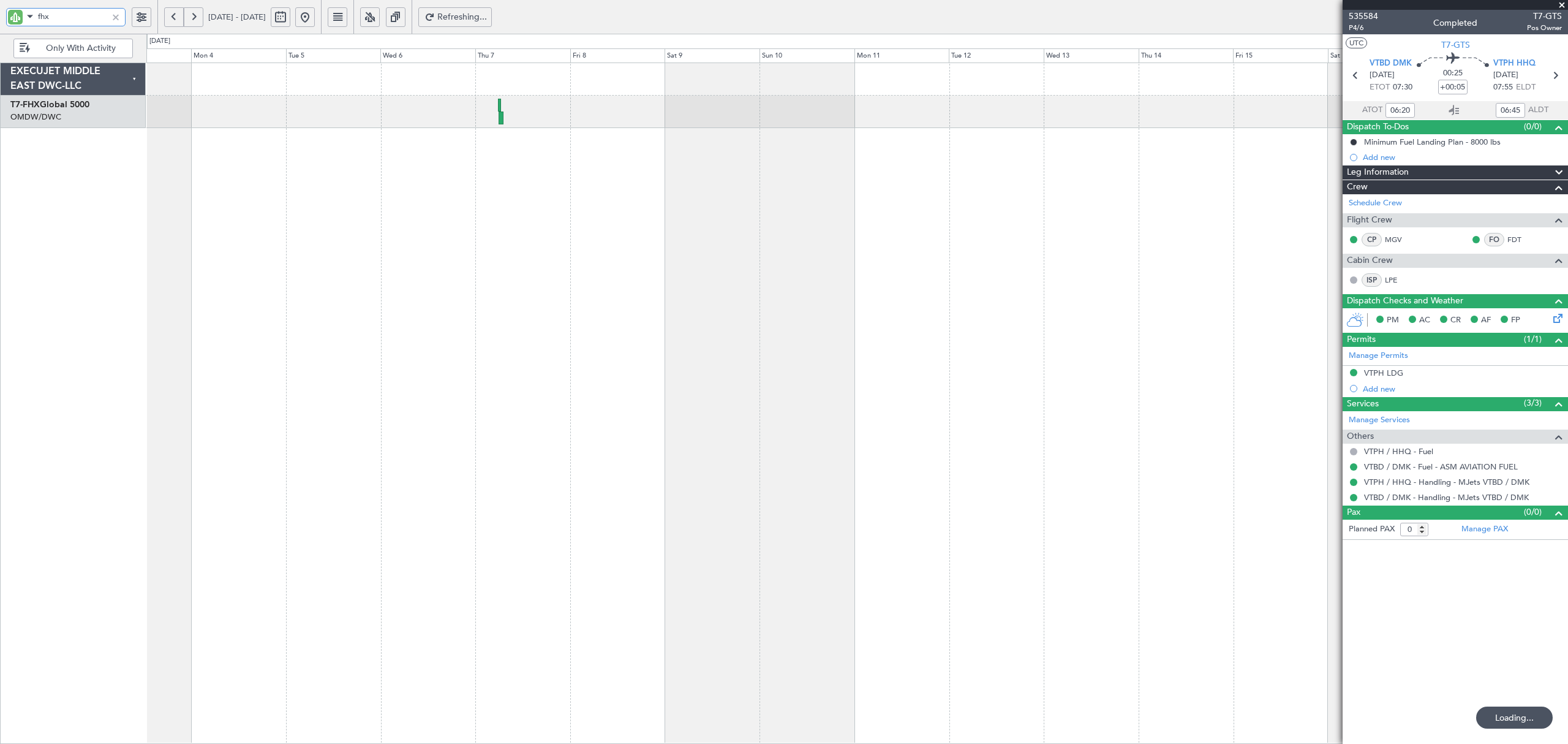
click at [417, 165] on div "Planned Maint [GEOGRAPHIC_DATA] ([GEOGRAPHIC_DATA][PERSON_NAME])" at bounding box center [857, 403] width 1421 height 681
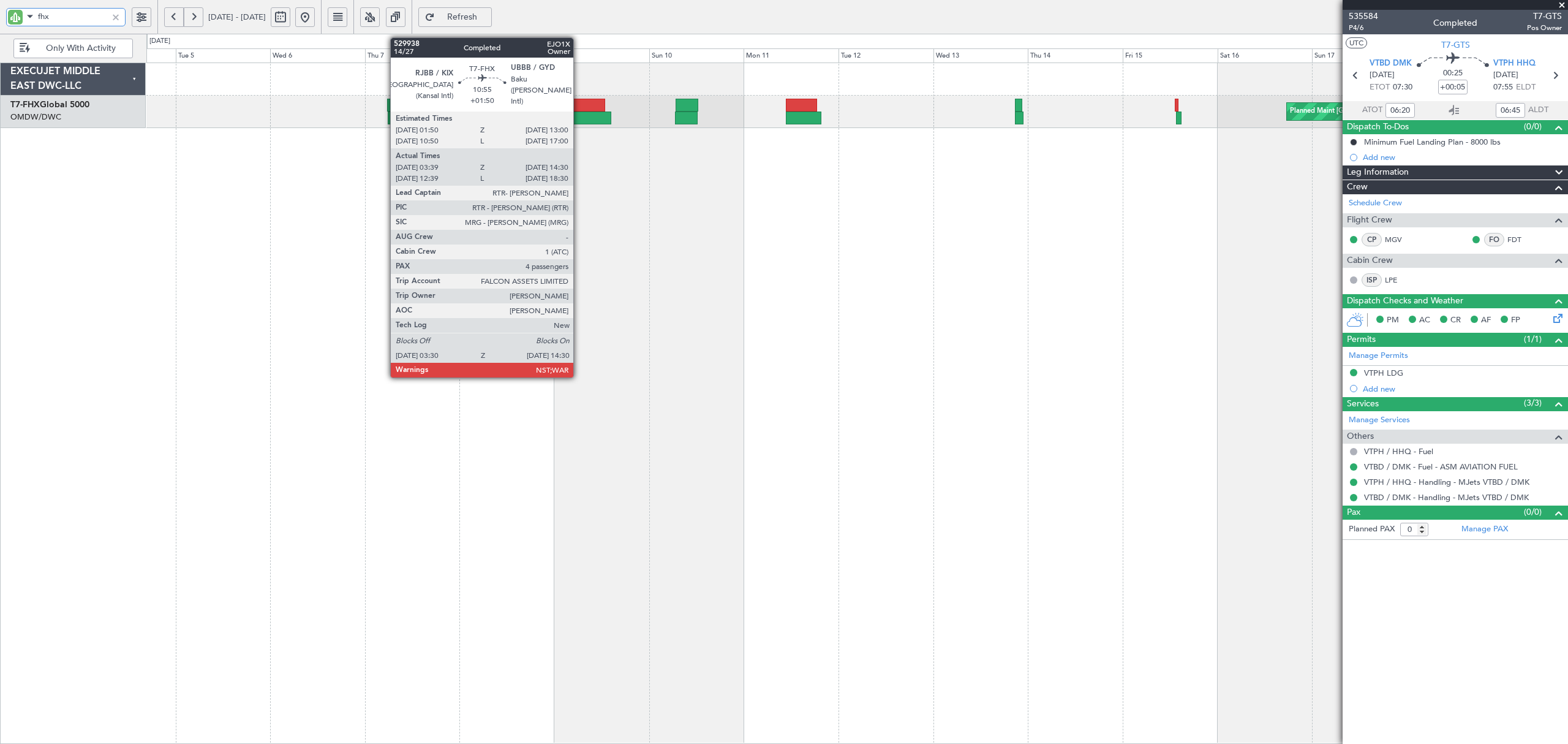
click at [579, 116] on div at bounding box center [589, 118] width 43 height 13
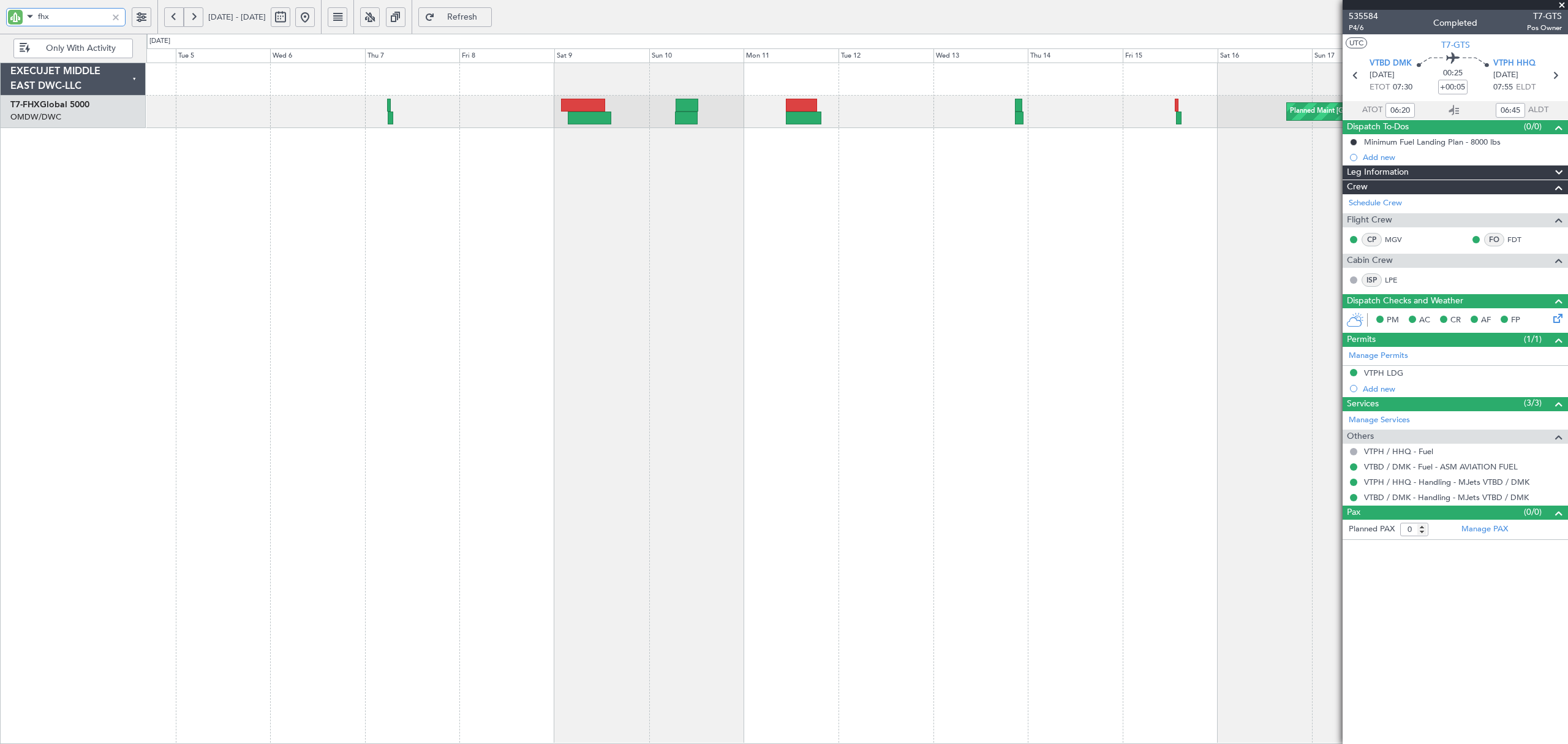
drag, startPoint x: 64, startPoint y: 15, endPoint x: -36, endPoint y: 23, distance: 100.3
click at [0, 23] on html "fhx [DATE] - [DATE] Refresh Quick Links Only With Activity Planned Maint [GEOGR…" at bounding box center [784, 372] width 1568 height 744
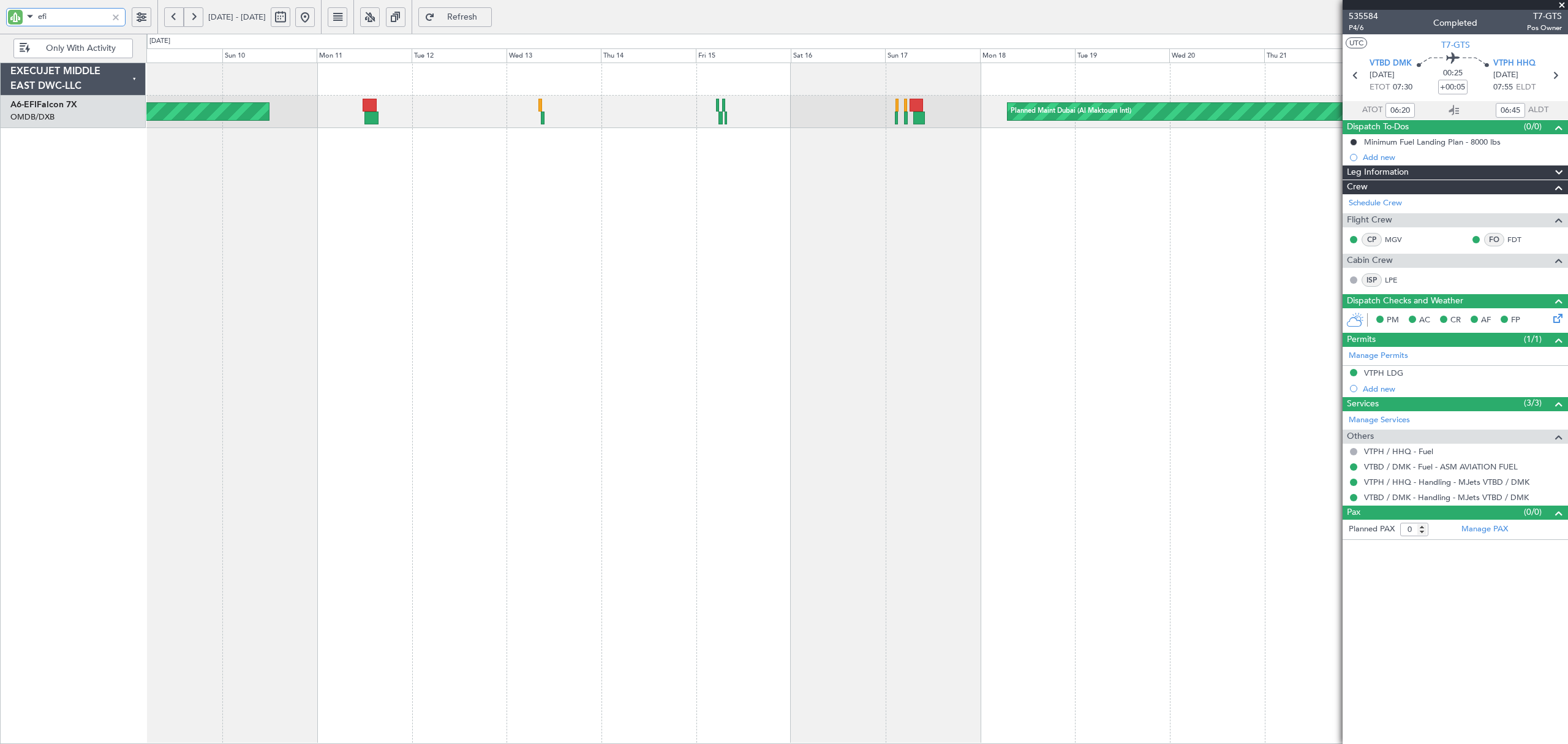
click at [184, 178] on div "Planned Maint Dubai (Al Maktoum Intl) Unplanned Maint [GEOGRAPHIC_DATA] ([GEOGR…" at bounding box center [857, 403] width 1421 height 681
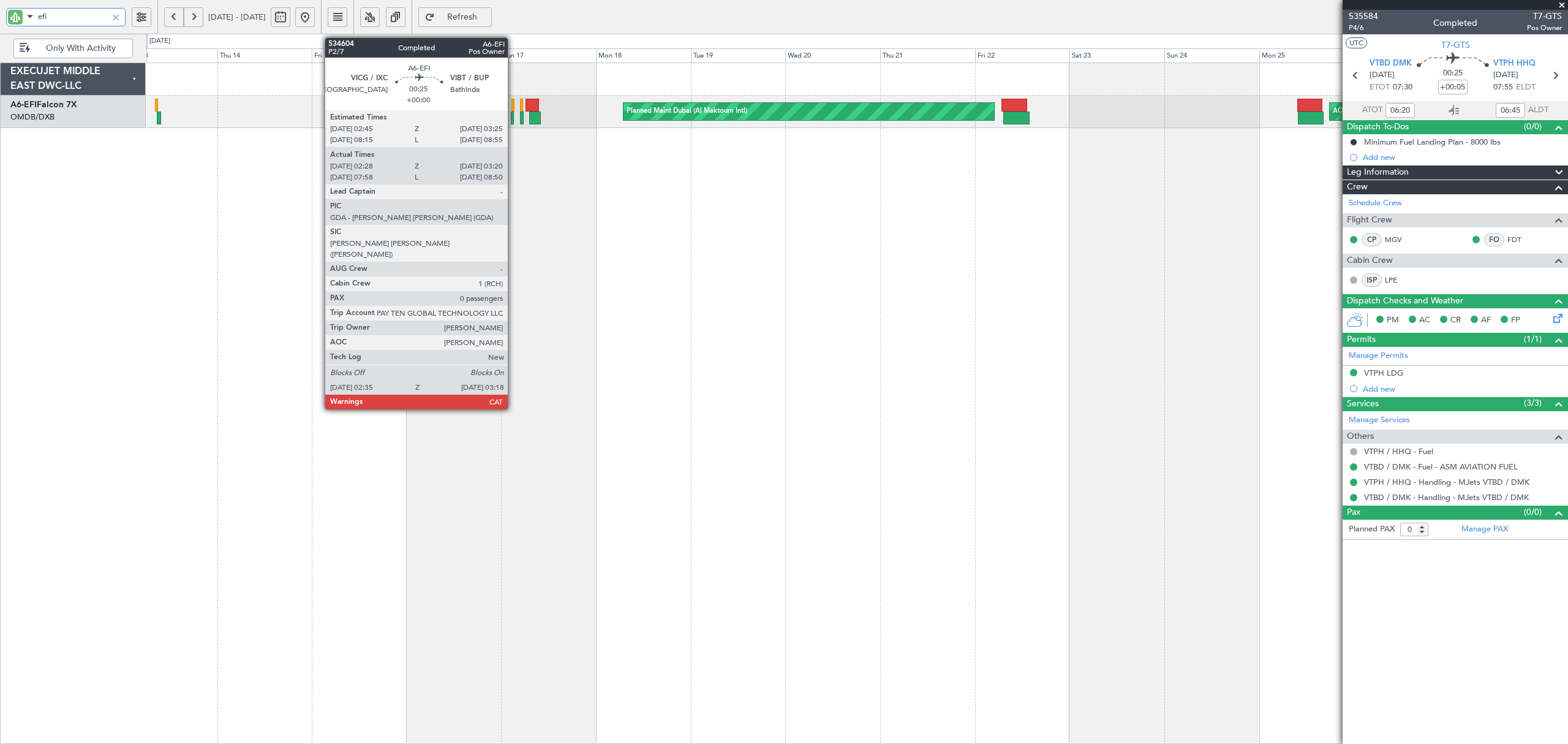
click at [513, 118] on div at bounding box center [512, 118] width 3 height 13
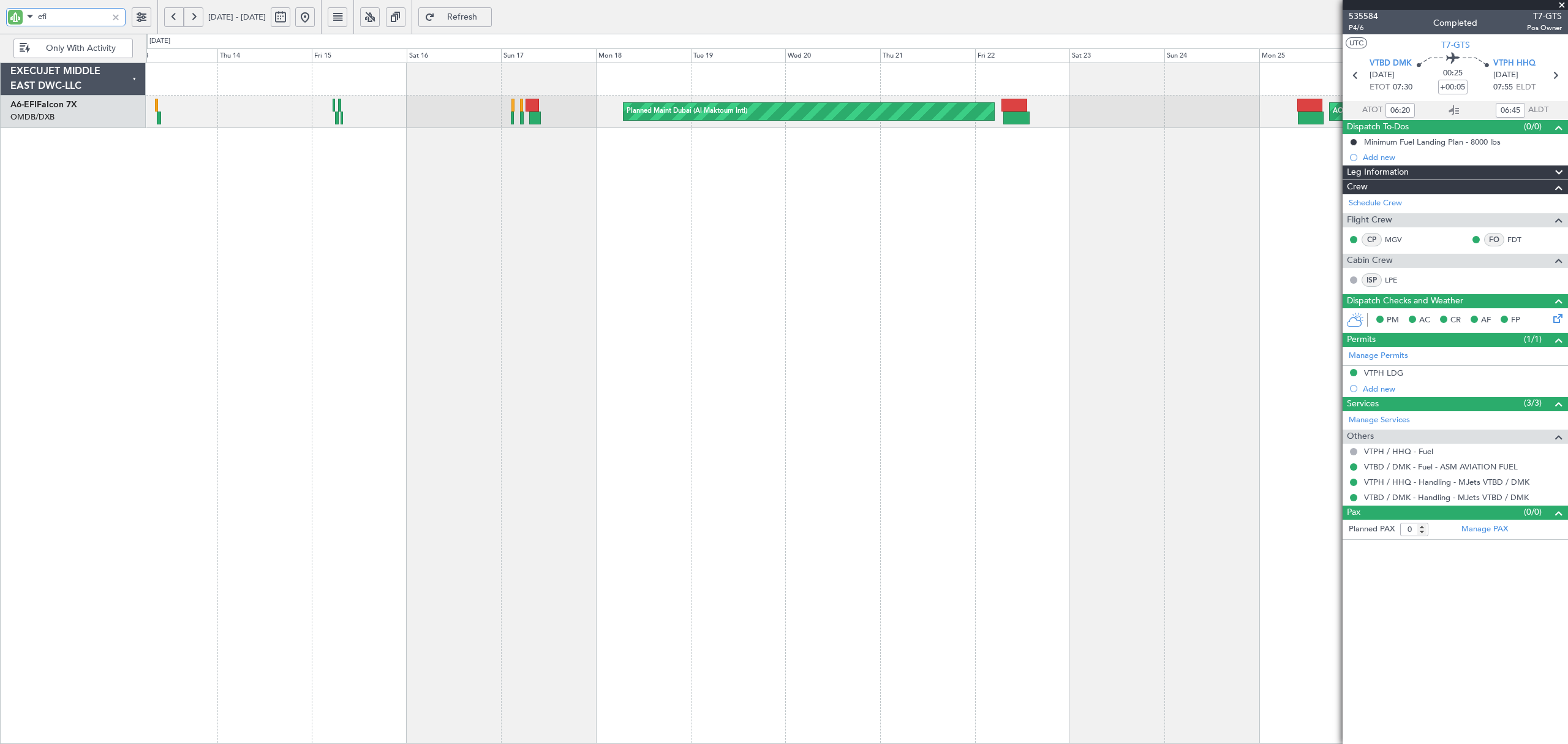
drag, startPoint x: 67, startPoint y: 11, endPoint x: -108, endPoint y: 10, distance: 175.0
click at [0, 10] on html "efi [DATE] - [DATE] Refresh Quick Links Only With Activity Planned Maint [GEOGR…" at bounding box center [784, 372] width 1568 height 744
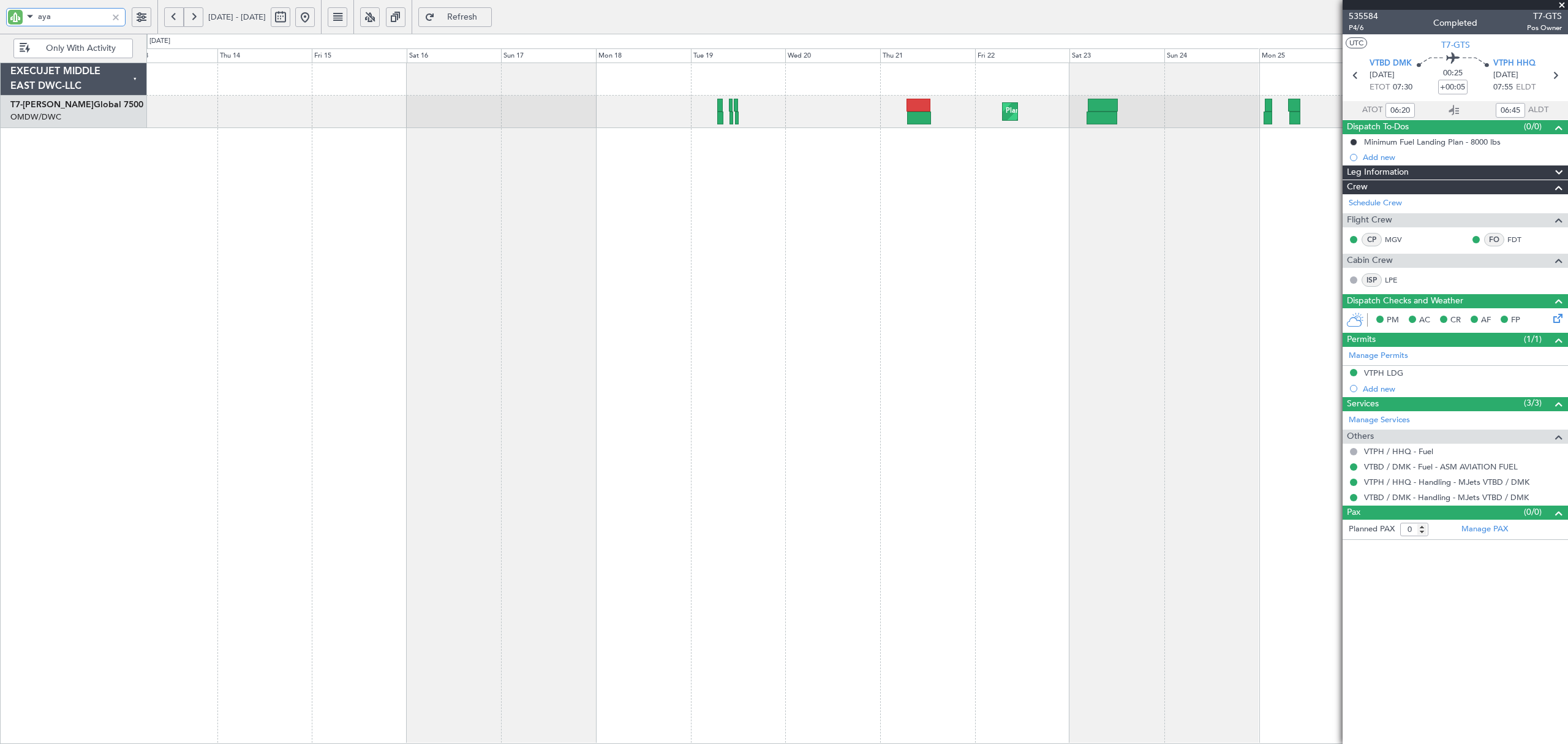
type input "aya"
type input "[PERSON_NAME] (ANI)"
type input "7168"
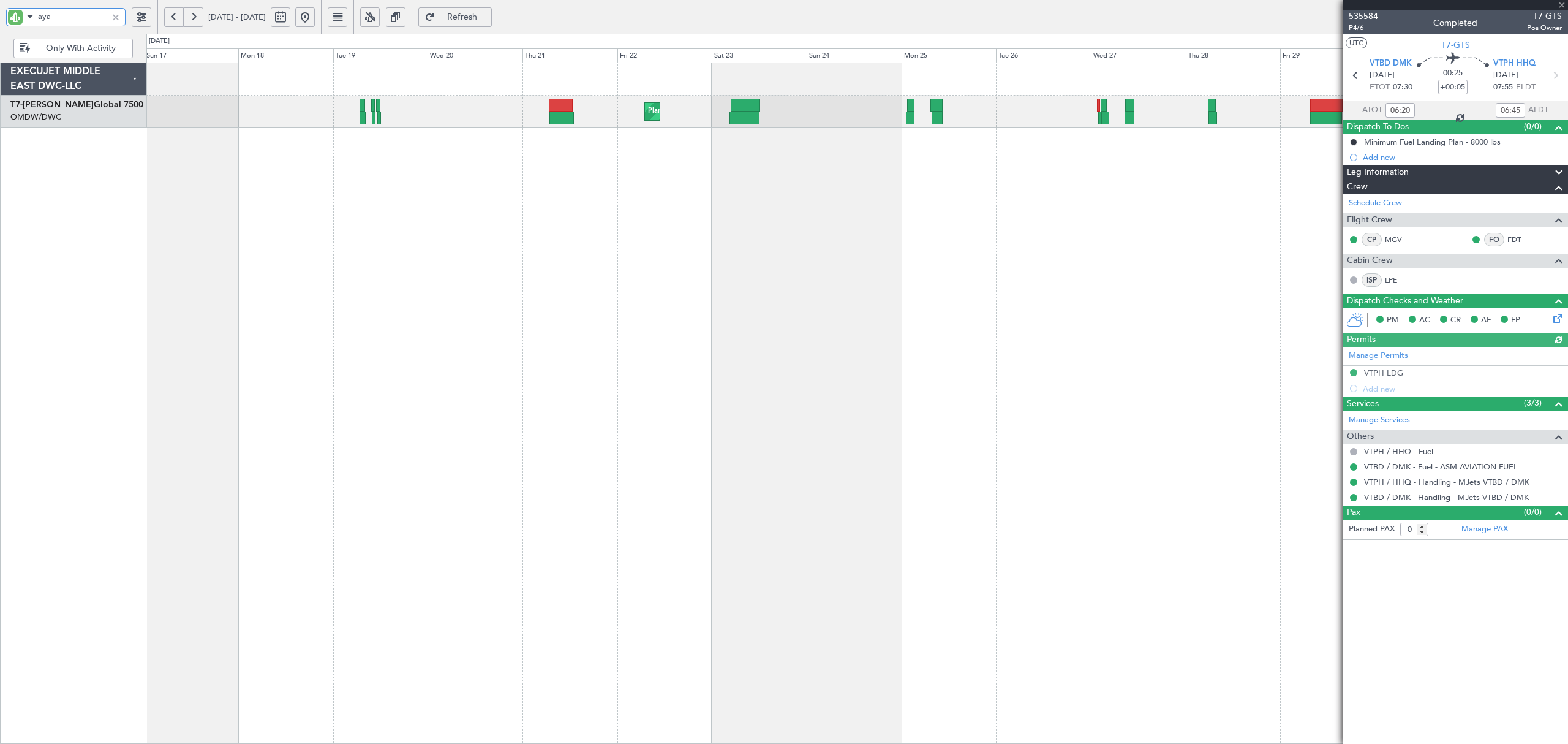
click at [570, 234] on div "Planned Maint Dubai (Al Maktoum Intl) AOG Maint [GEOGRAPHIC_DATA] (Al Maktoum I…" at bounding box center [857, 403] width 1421 height 681
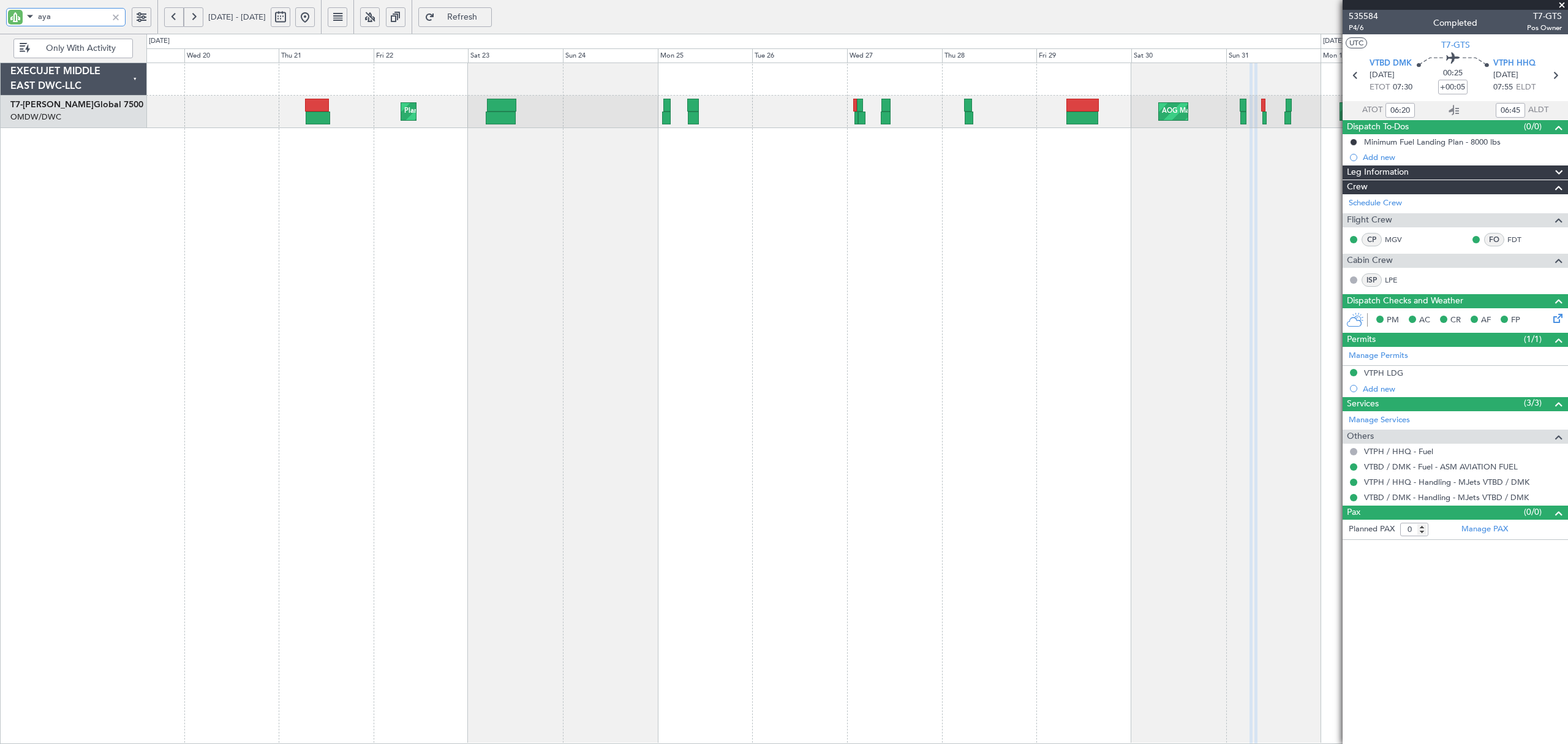
click at [790, 156] on div "Planned Maint Dubai (Al Maktoum Intl) AOG Maint [GEOGRAPHIC_DATA] (Al Maktoum I…" at bounding box center [857, 403] width 1421 height 681
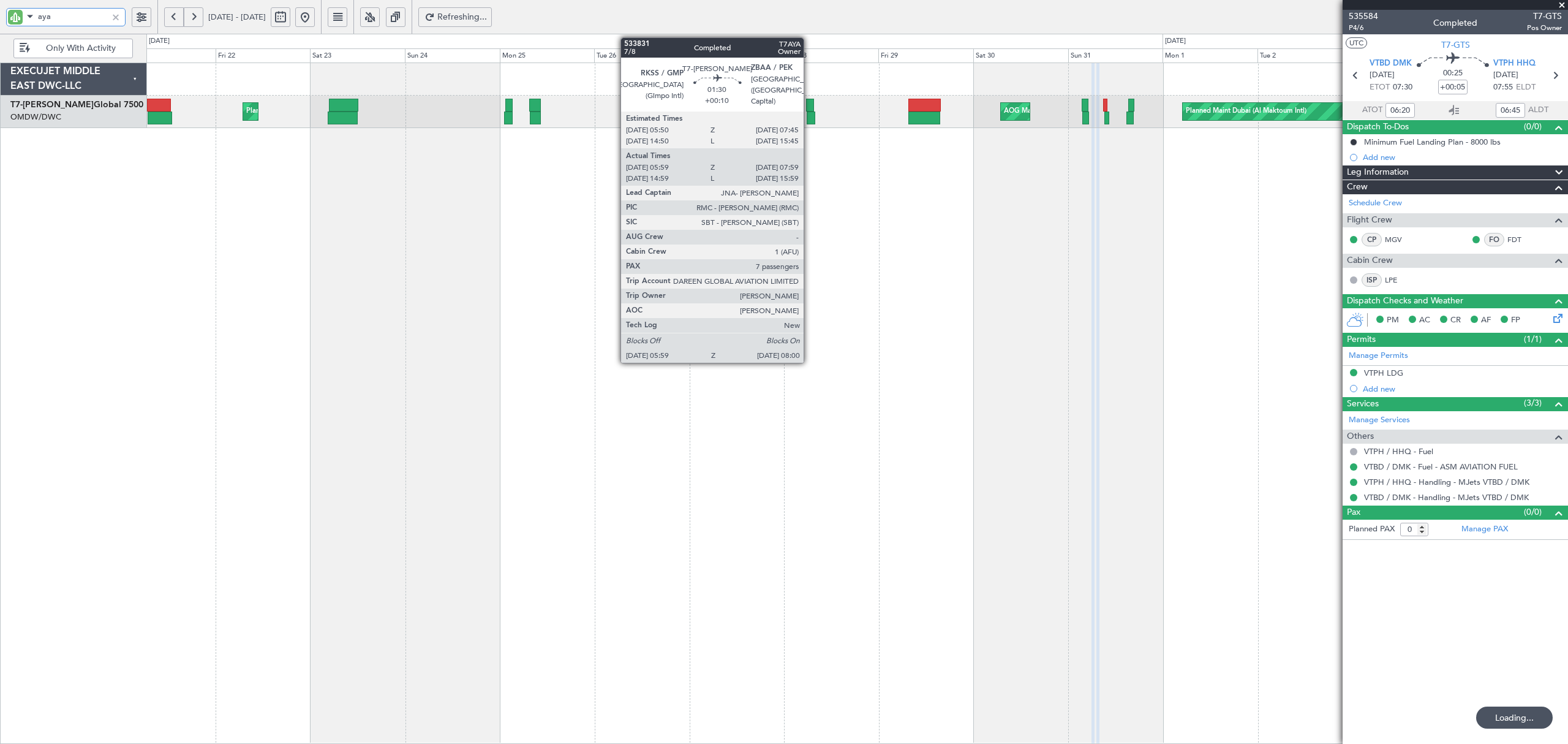
click at [809, 119] on div at bounding box center [810, 118] width 8 height 13
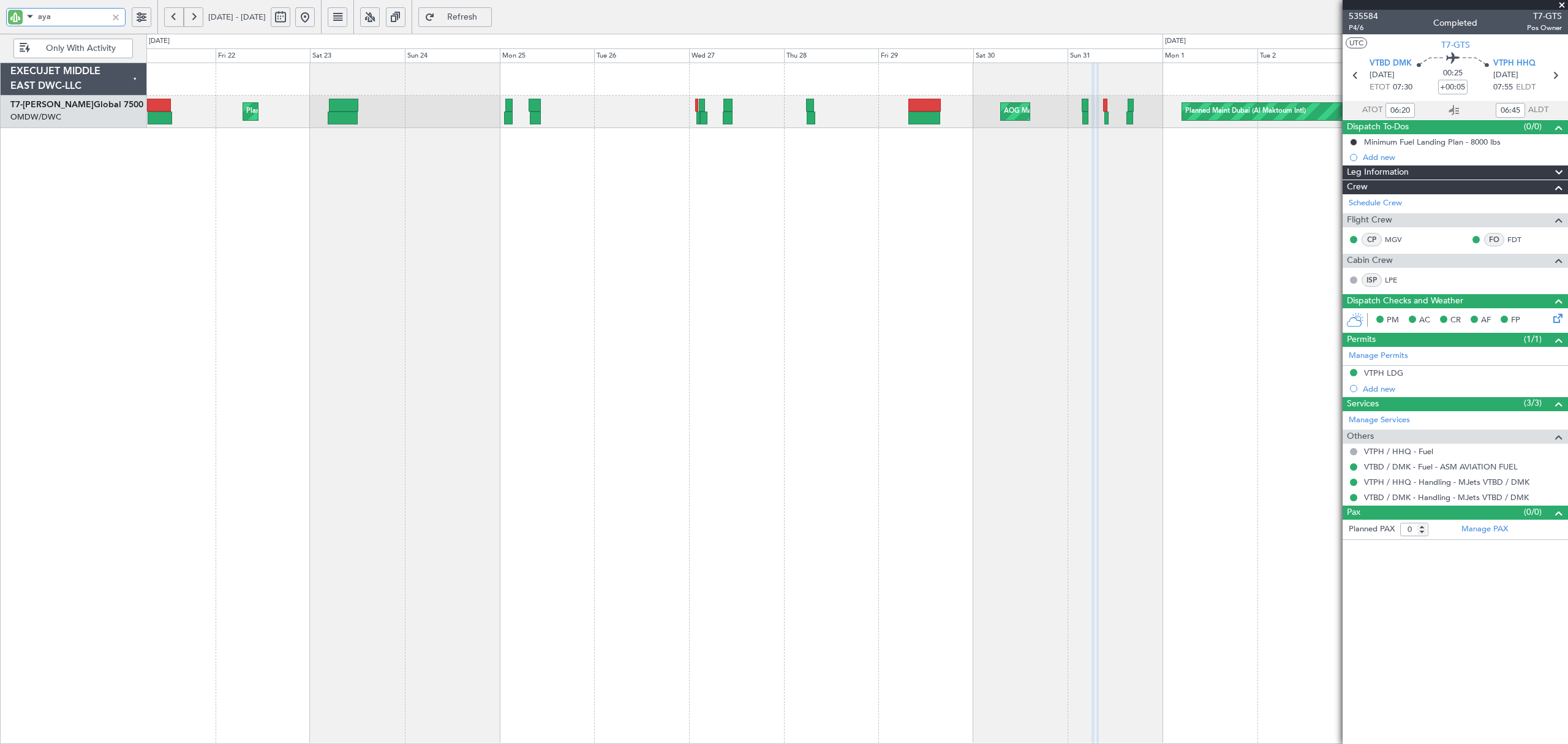
drag, startPoint x: 80, startPoint y: 16, endPoint x: -20, endPoint y: 18, distance: 100.0
click at [0, 18] on html "aya [DATE] - [DATE] Refresh Quick Links Only With Activity Planned Maint [GEOGR…" at bounding box center [784, 372] width 1568 height 744
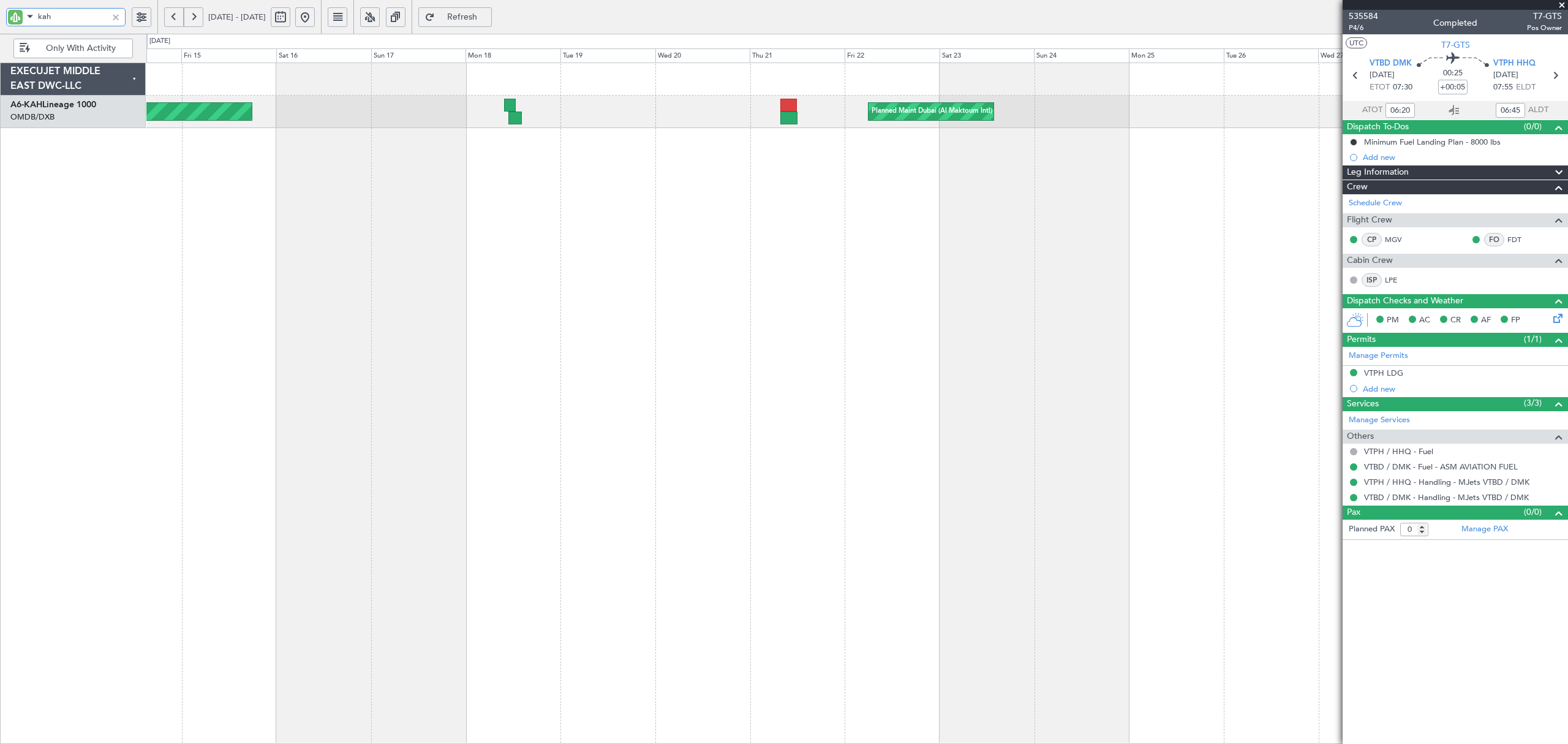
click at [922, 92] on div at bounding box center [856, 79] width 1420 height 32
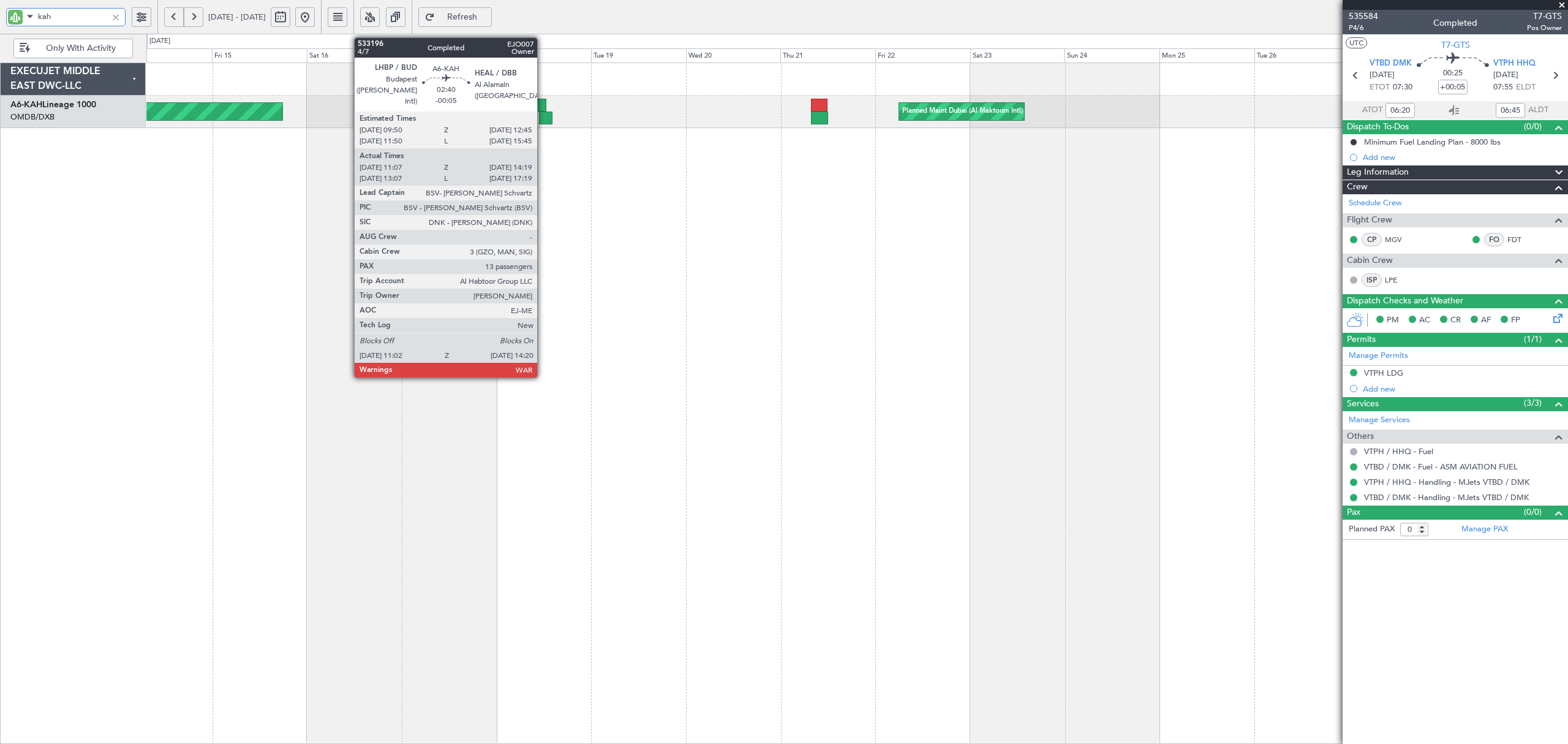
click at [543, 120] on div at bounding box center [546, 118] width 13 height 13
type input "kah"
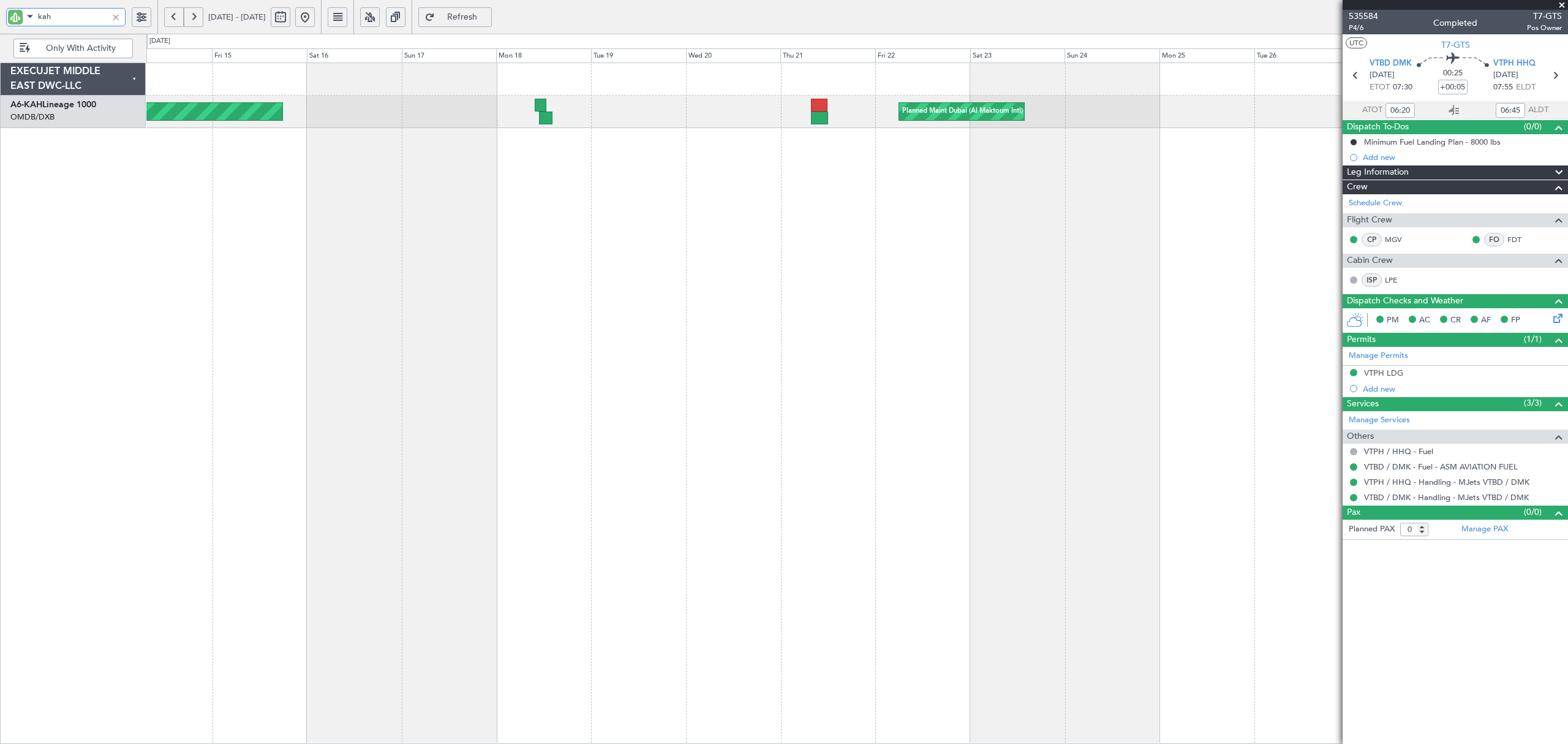
type input "[PERSON_NAME] (ANI)"
type input "7168"
drag, startPoint x: 64, startPoint y: 10, endPoint x: -19, endPoint y: 13, distance: 83.1
click at [0, 13] on html "kah [DATE] - [DATE] Refresh Quick Links Only With Activity No Crew Planned Main…" at bounding box center [784, 372] width 1568 height 744
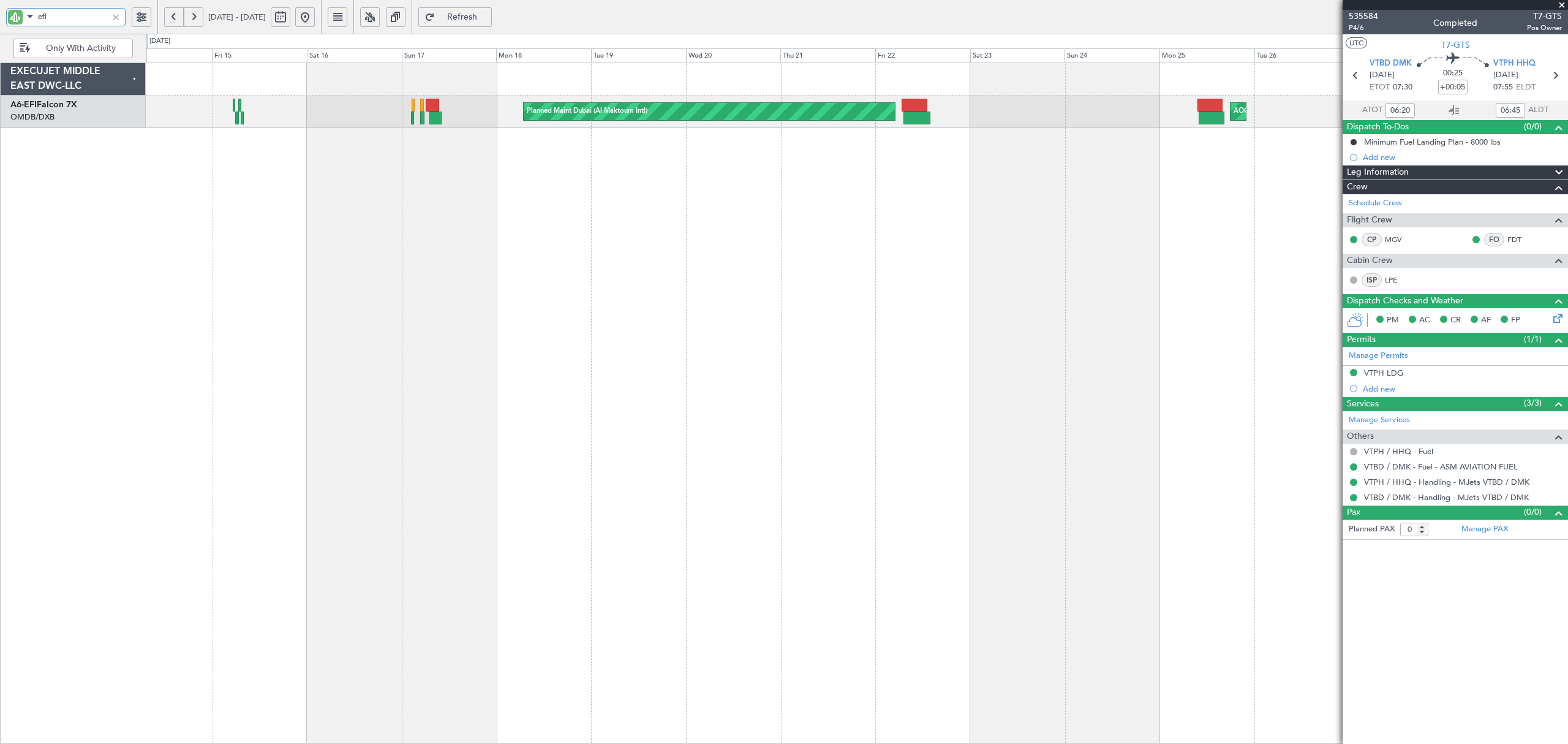
type input "efi"
click at [315, 23] on button at bounding box center [305, 17] width 20 height 20
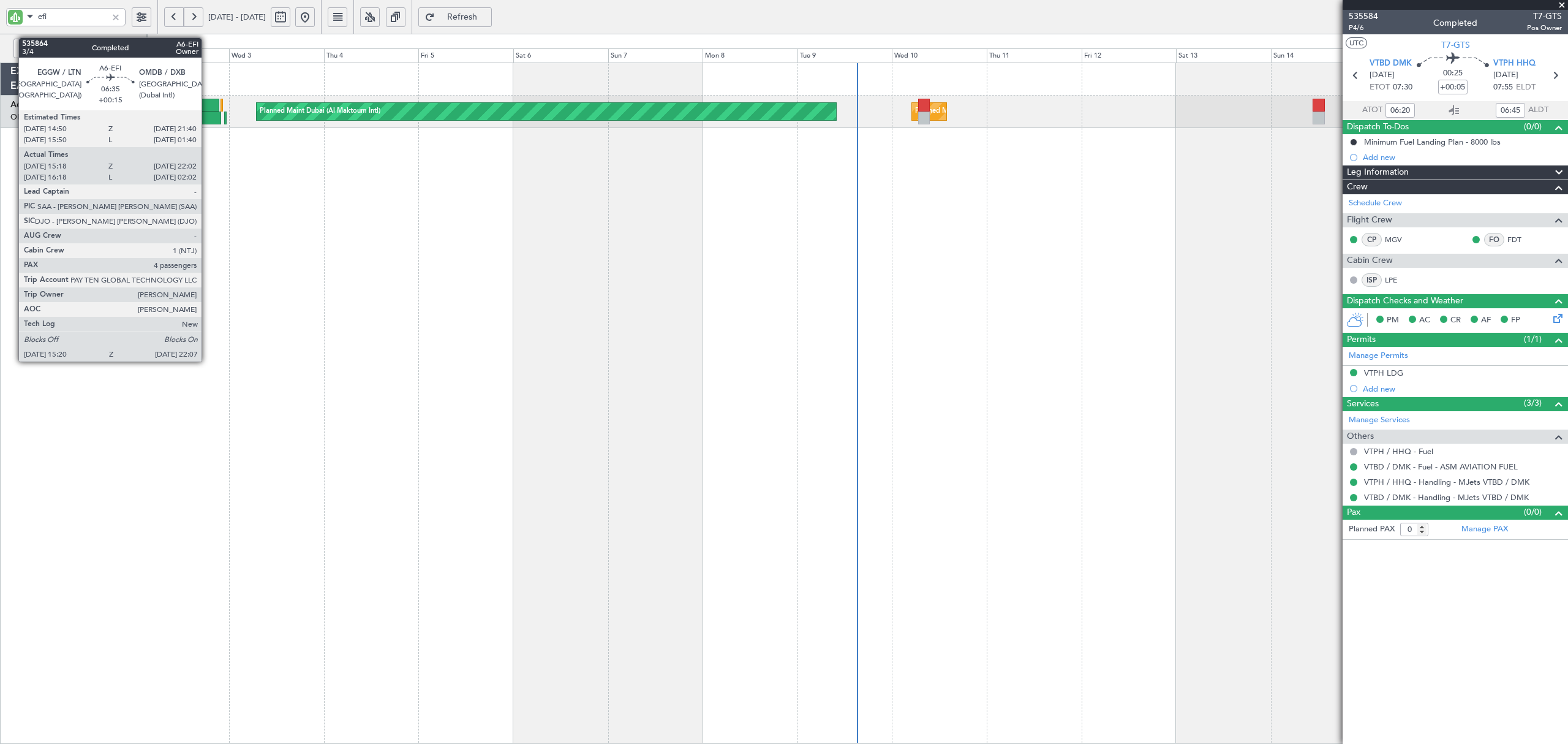
click at [207, 115] on div at bounding box center [208, 118] width 27 height 13
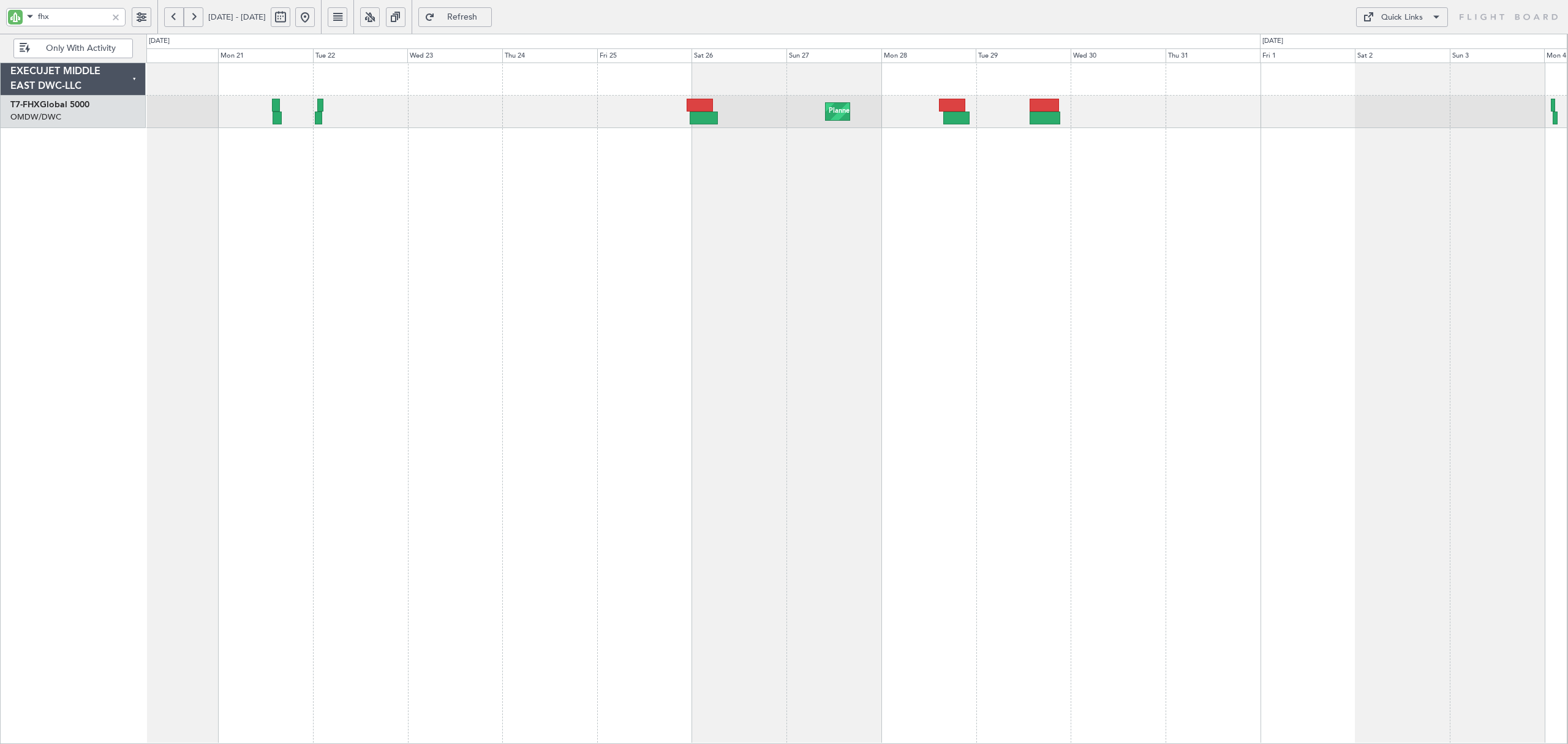
drag, startPoint x: 65, startPoint y: 15, endPoint x: 18, endPoint y: 17, distance: 47.0
click at [18, 17] on div "fhx" at bounding box center [66, 17] width 119 height 18
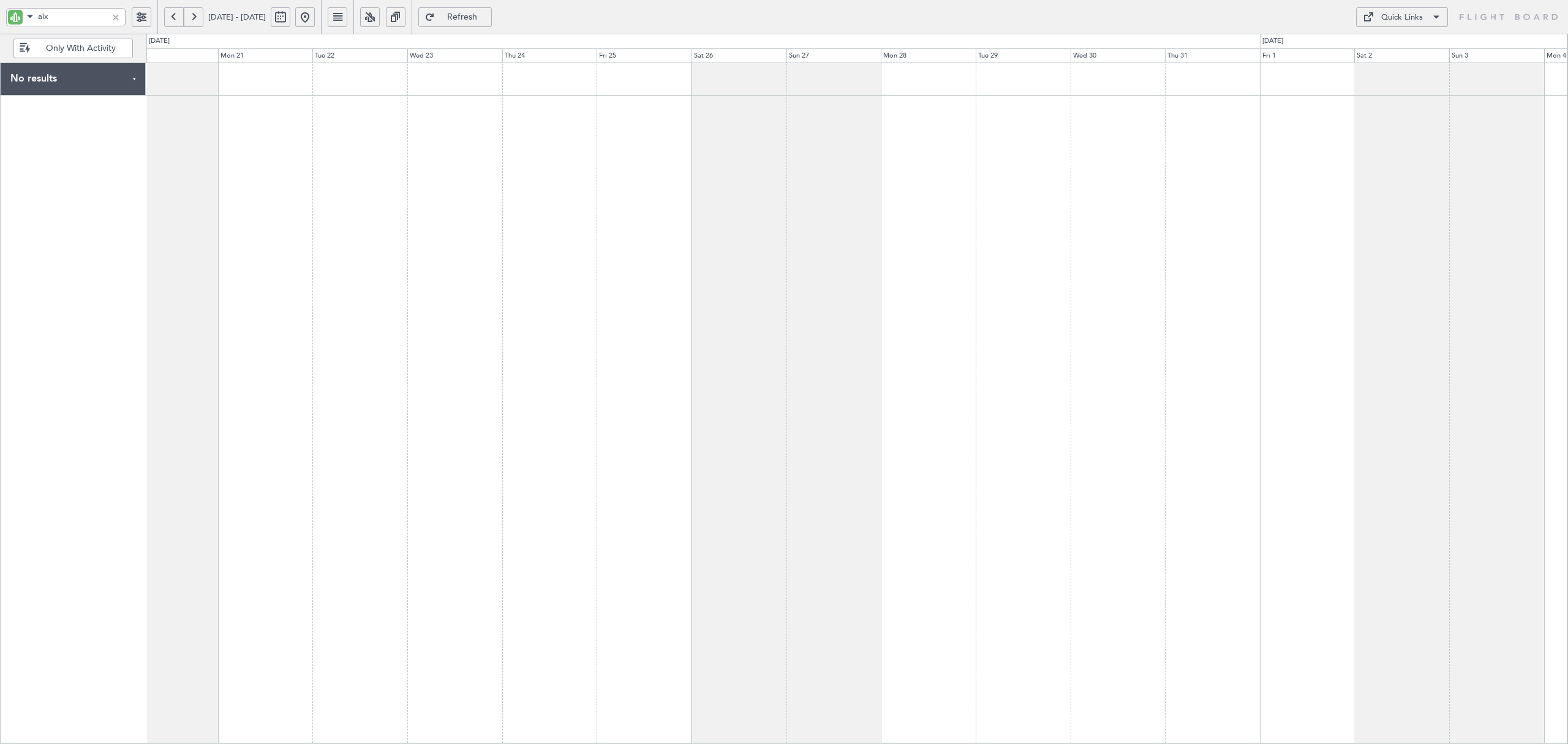
type input "aix"
click at [315, 17] on button at bounding box center [305, 17] width 20 height 20
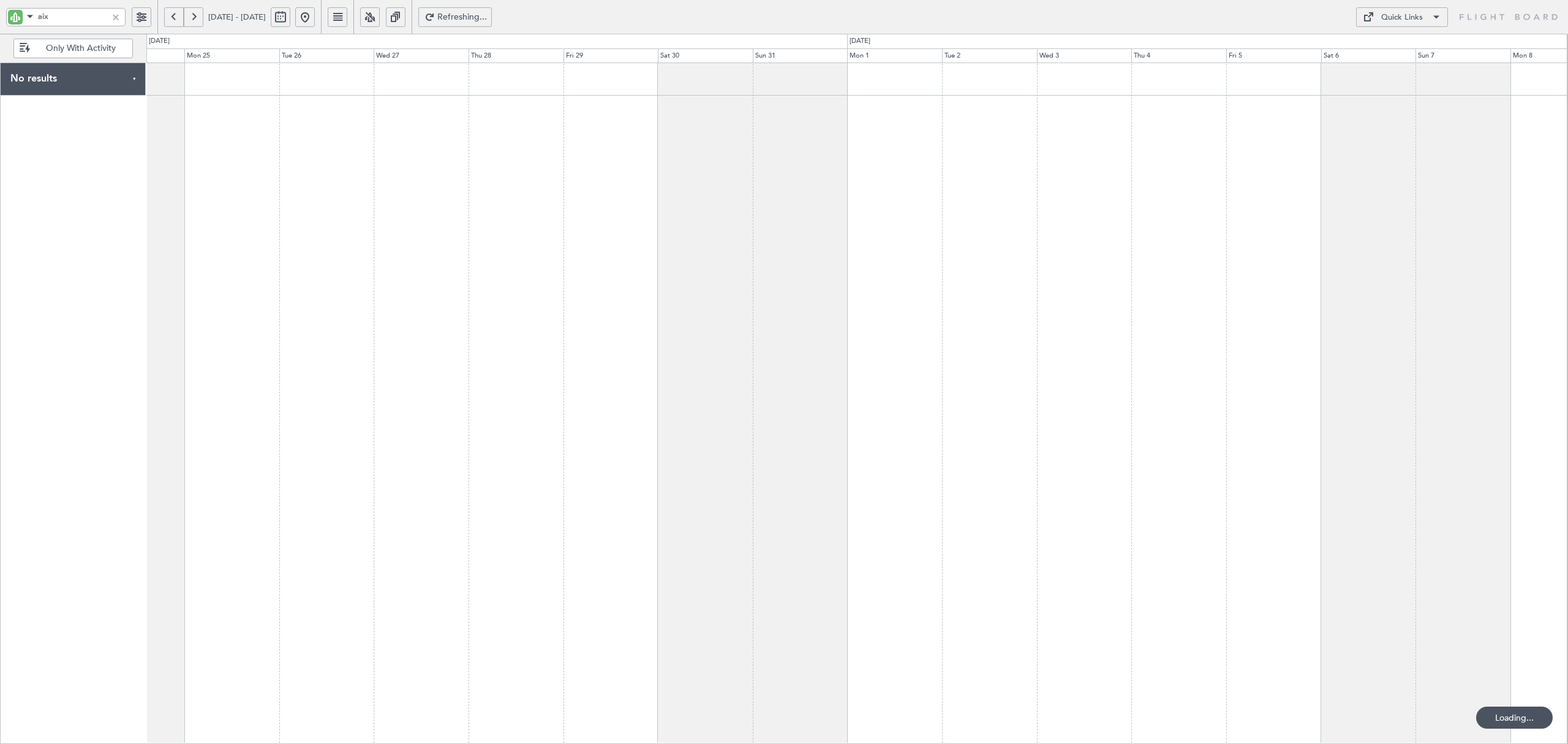
click at [1056, 99] on div at bounding box center [857, 403] width 1421 height 681
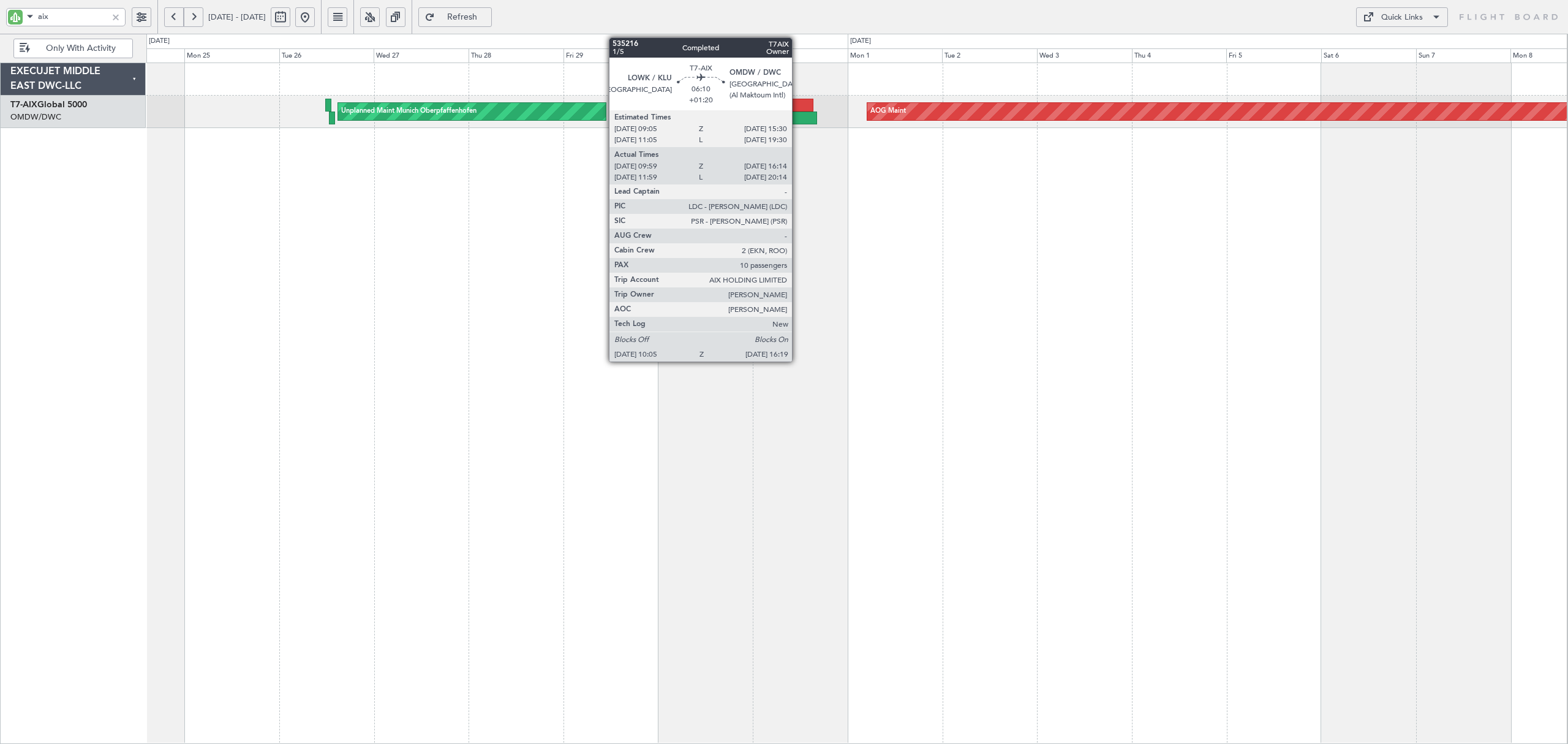
click at [797, 114] on div at bounding box center [804, 118] width 25 height 13
